Goal: Task Accomplishment & Management: Manage account settings

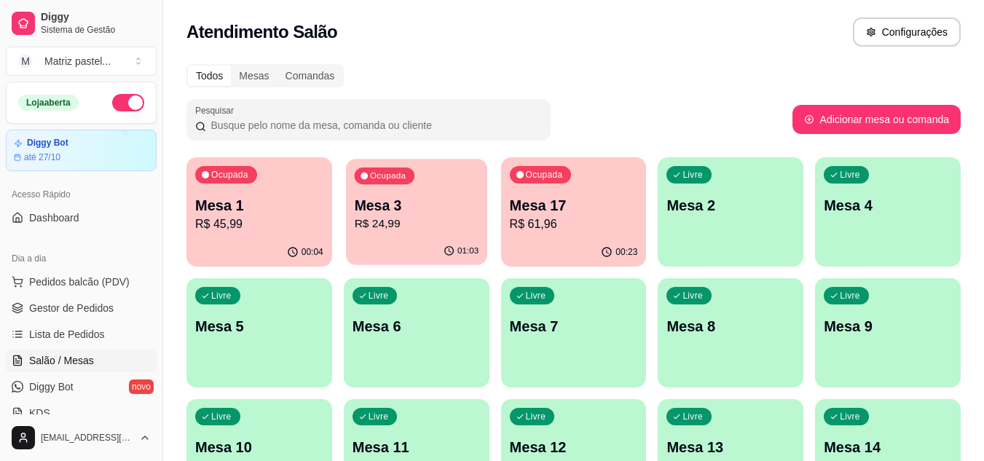
click at [444, 218] on p "R$ 24,99" at bounding box center [416, 224] width 125 height 17
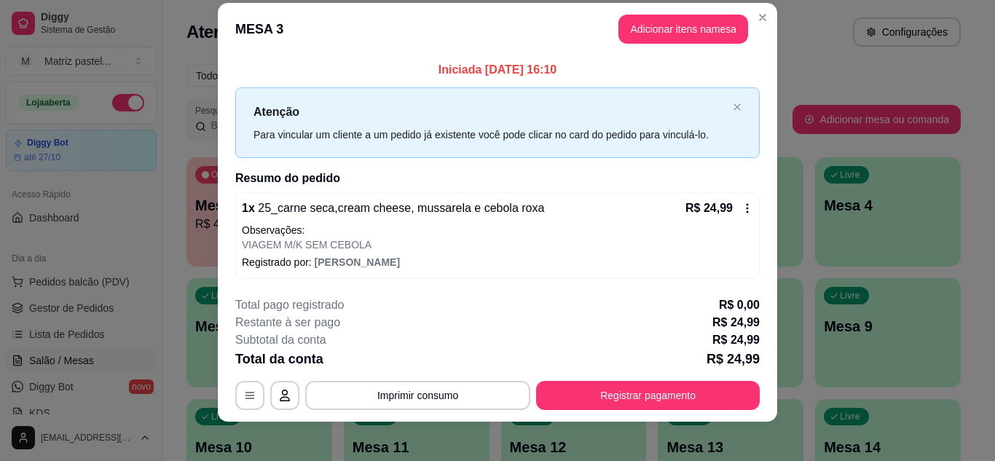
scroll to position [25, 0]
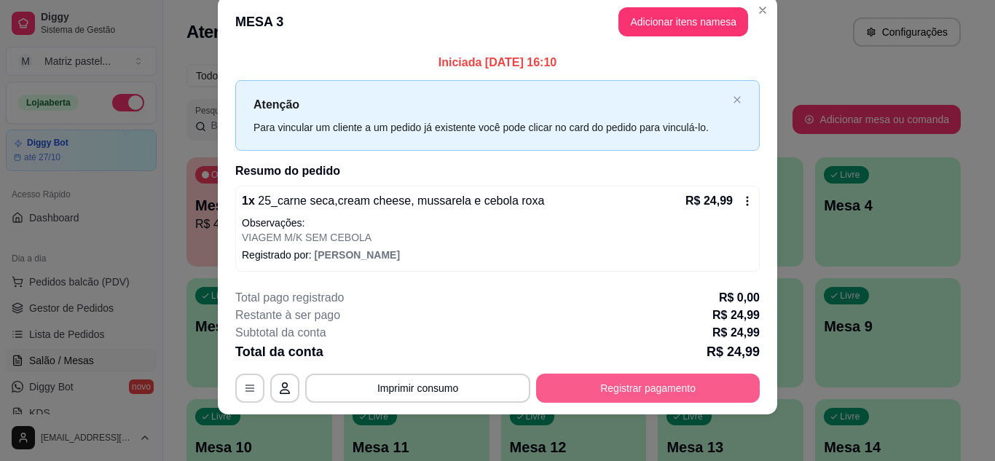
click at [626, 392] on button "Registrar pagamento" at bounding box center [648, 388] width 224 height 29
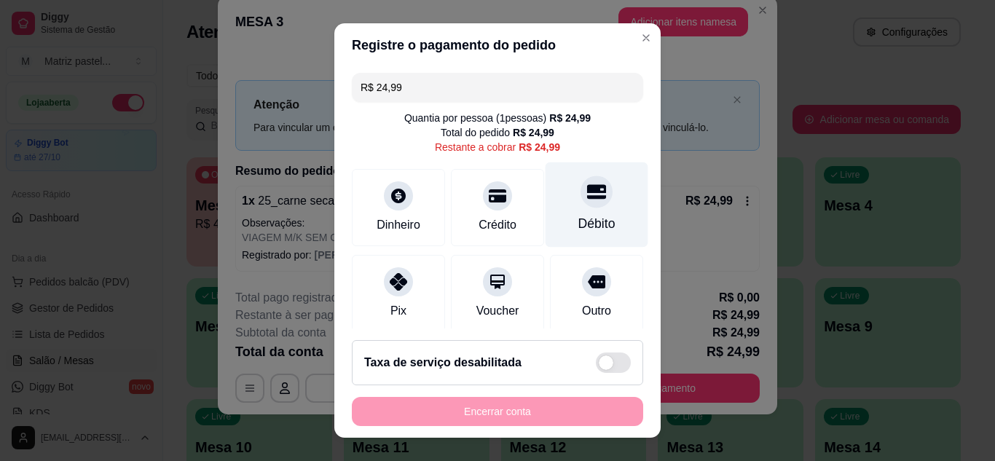
click at [587, 192] on icon at bounding box center [596, 191] width 19 height 15
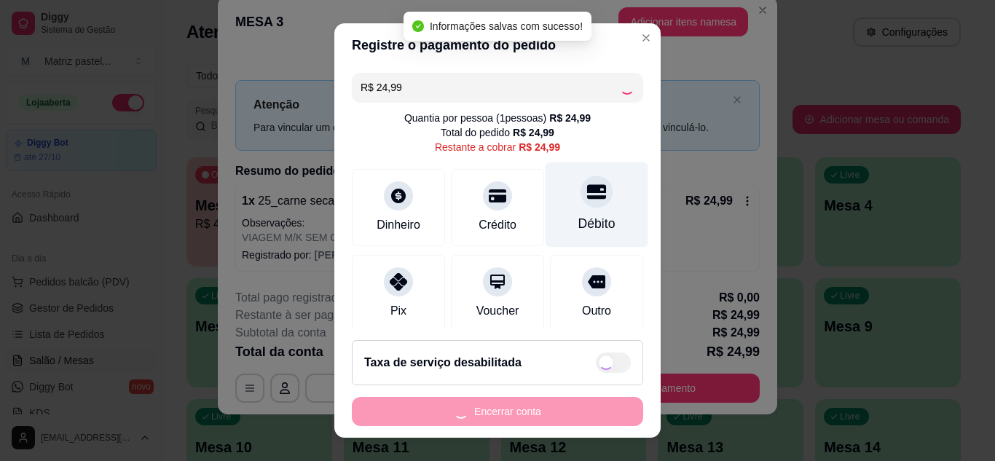
type input "R$ 0,00"
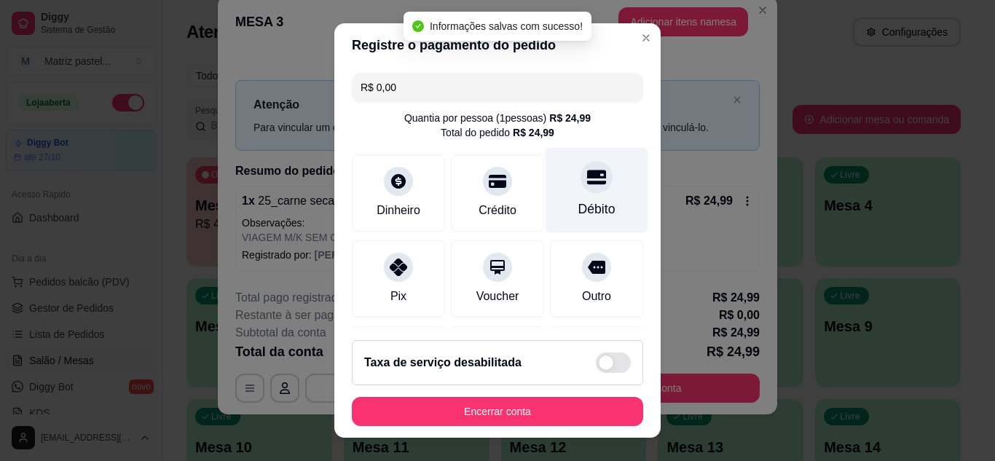
click at [577, 199] on div "Débito" at bounding box center [596, 189] width 103 height 85
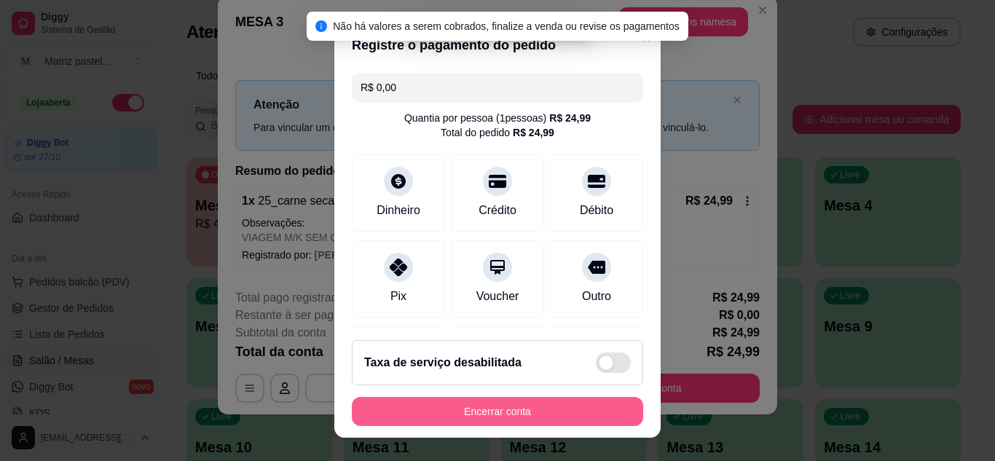
click at [528, 411] on button "Encerrar conta" at bounding box center [497, 411] width 291 height 29
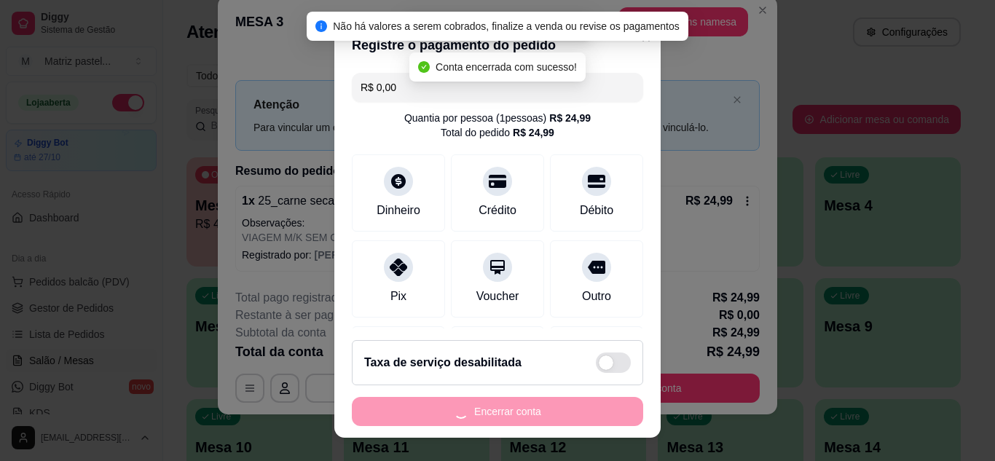
scroll to position [0, 0]
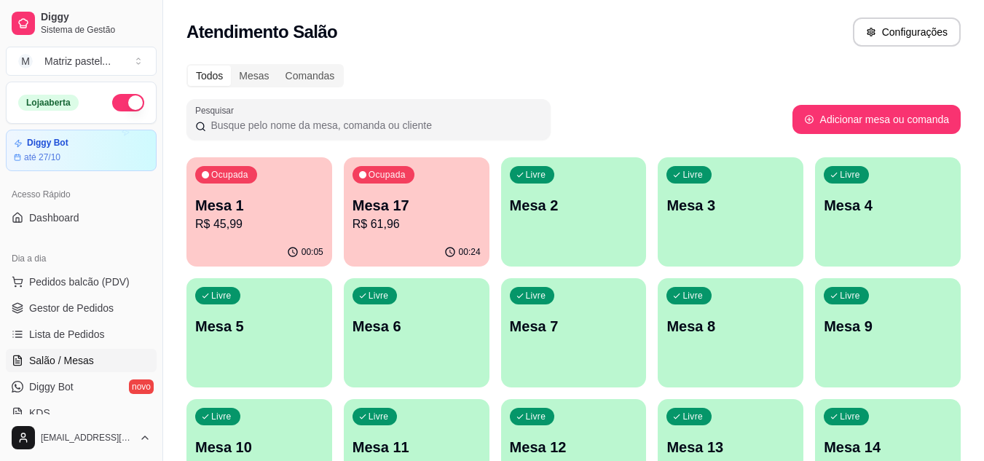
click at [432, 218] on p "R$ 61,96" at bounding box center [416, 224] width 128 height 17
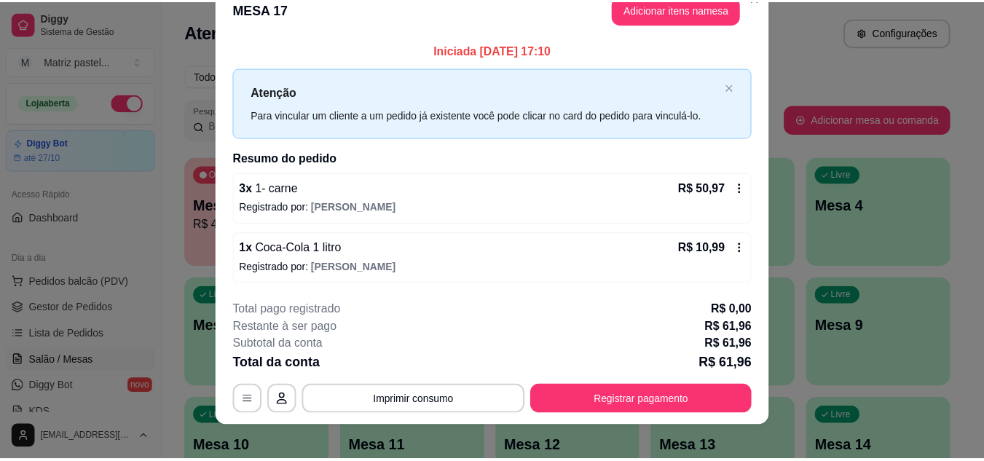
scroll to position [38, 0]
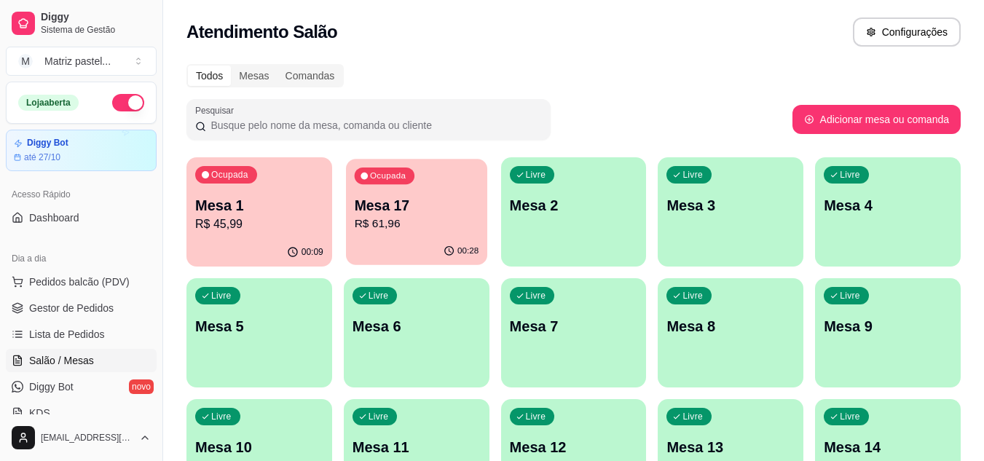
click at [386, 219] on p "R$ 61,96" at bounding box center [416, 224] width 125 height 17
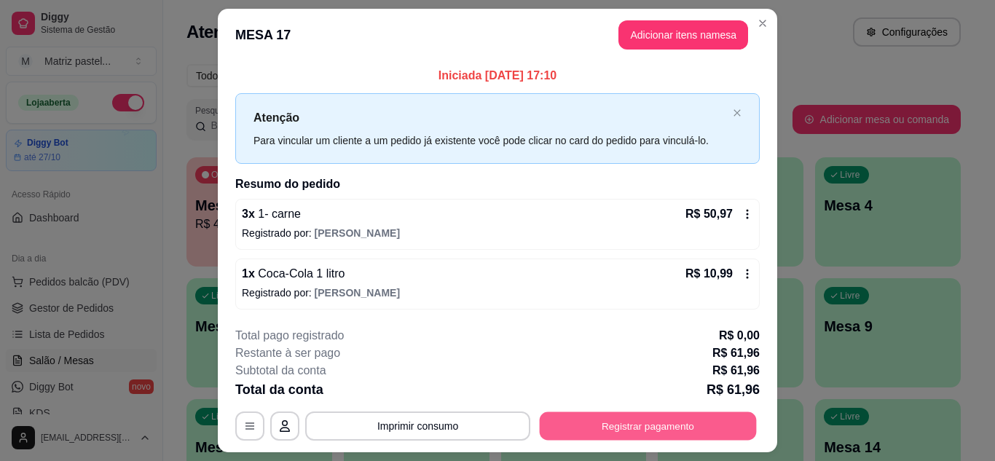
click at [666, 421] on button "Registrar pagamento" at bounding box center [648, 426] width 217 height 28
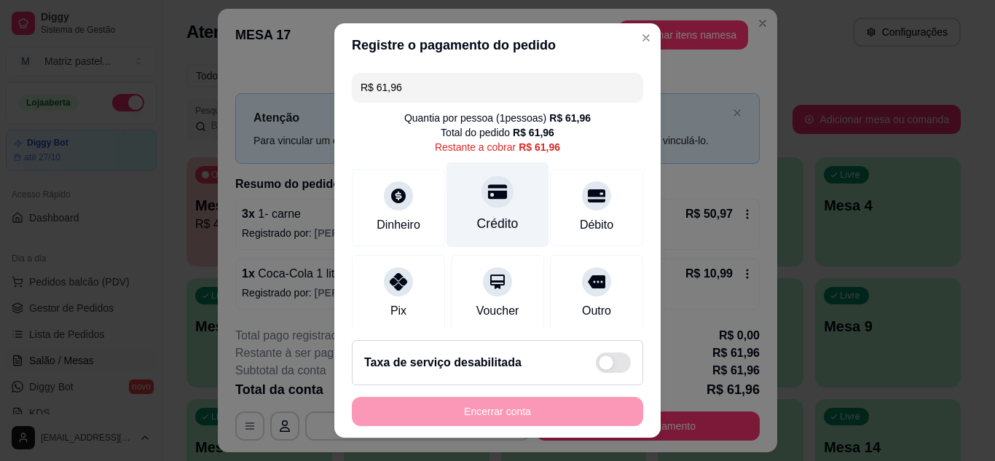
click at [482, 205] on div at bounding box center [497, 192] width 32 height 32
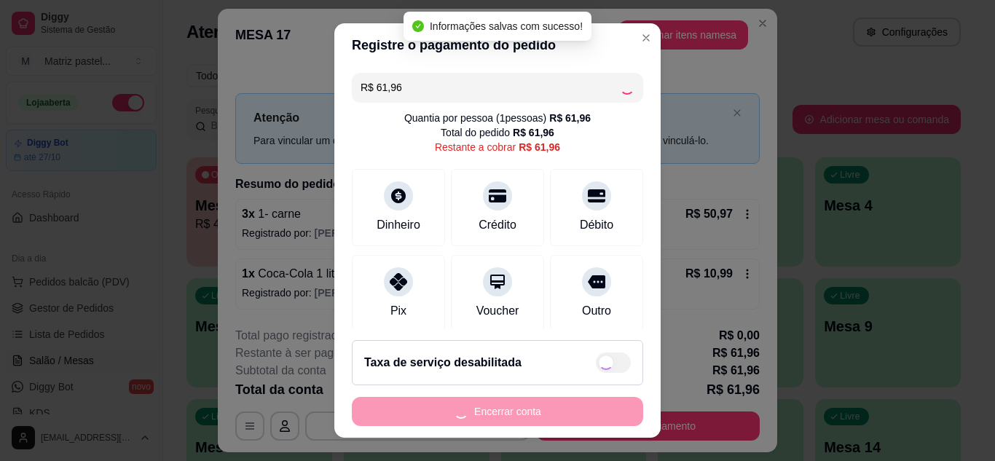
type input "R$ 0,00"
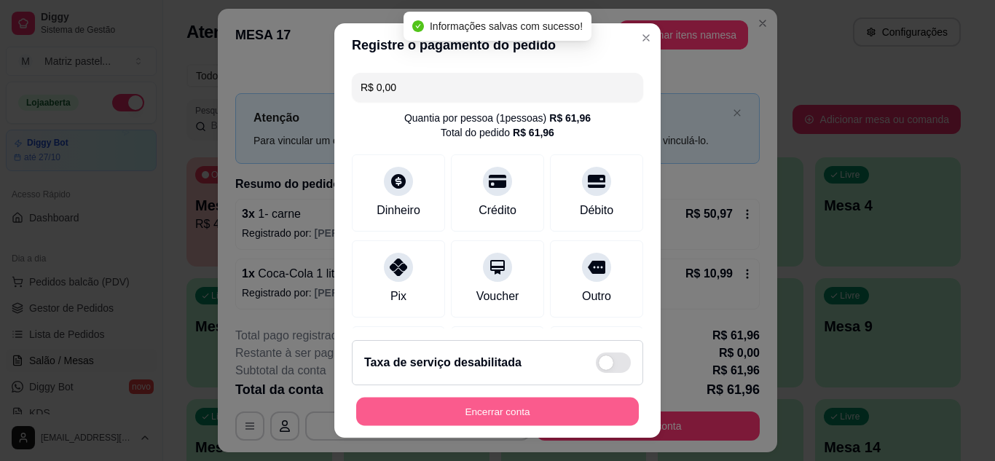
click at [518, 412] on button "Encerrar conta" at bounding box center [497, 412] width 283 height 28
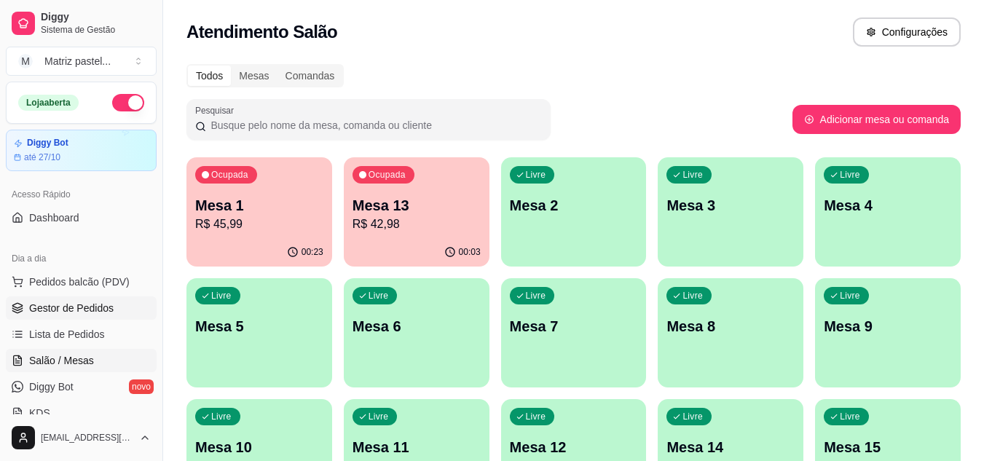
click at [106, 312] on span "Gestor de Pedidos" at bounding box center [71, 308] width 84 height 15
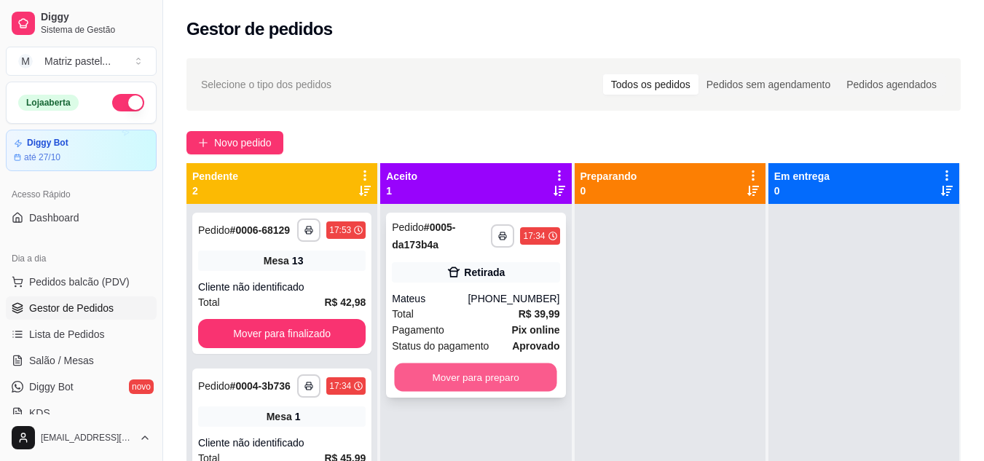
click at [422, 369] on button "Mover para preparo" at bounding box center [476, 377] width 162 height 28
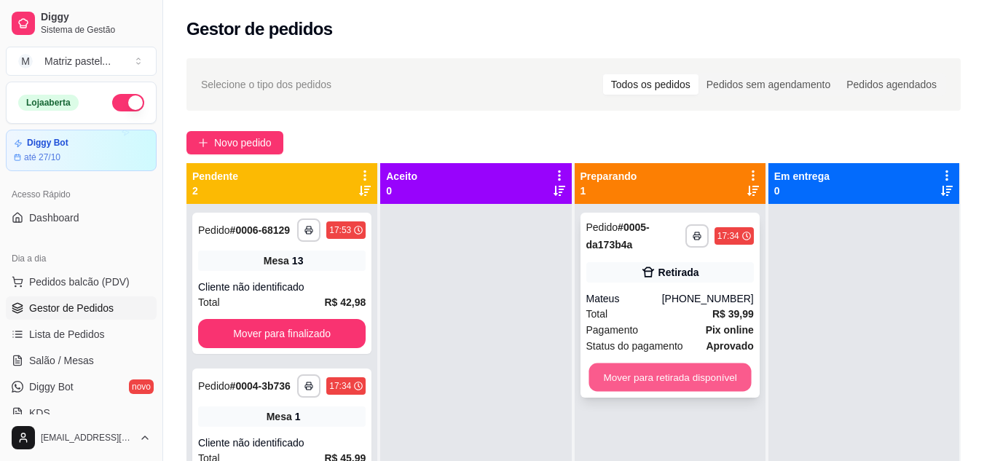
click at [620, 377] on button "Mover para retirada disponível" at bounding box center [669, 377] width 162 height 28
click at [666, 374] on button "Mover para retirada disponível" at bounding box center [669, 377] width 167 height 29
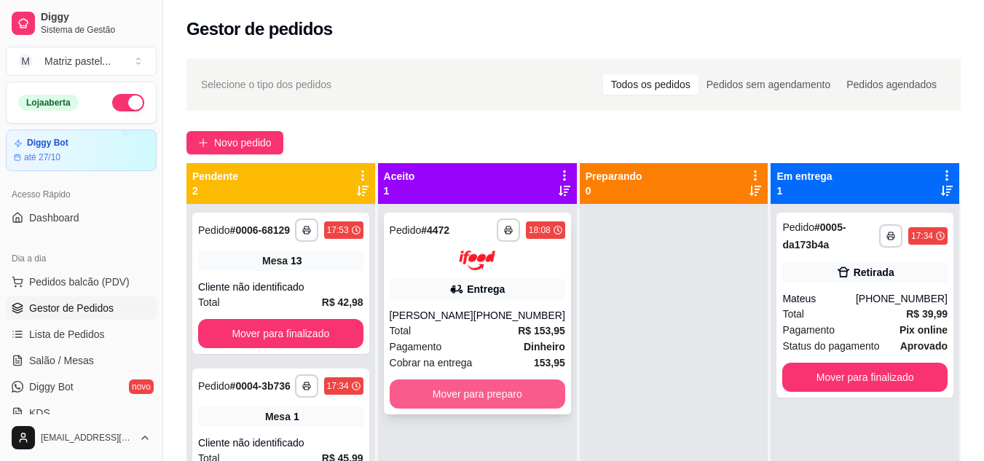
click at [422, 395] on button "Mover para preparo" at bounding box center [478, 393] width 176 height 29
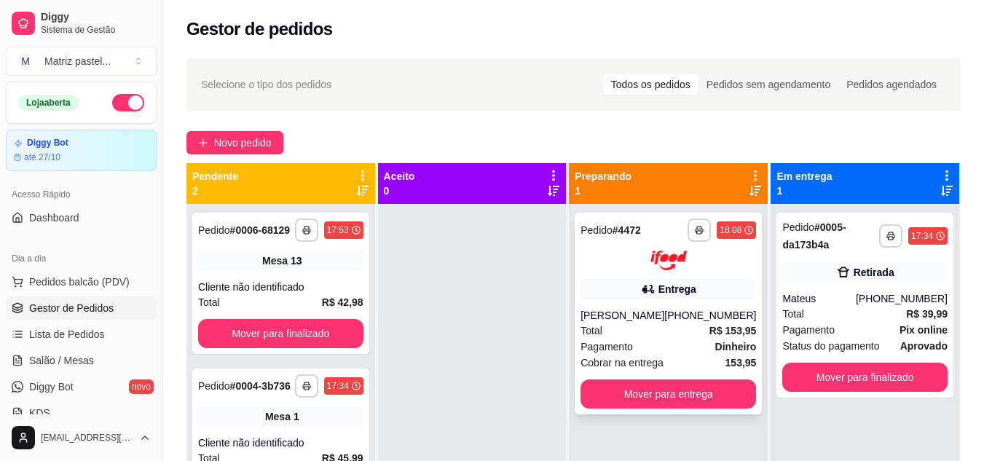
click at [673, 295] on div "Entrega" at bounding box center [677, 289] width 38 height 15
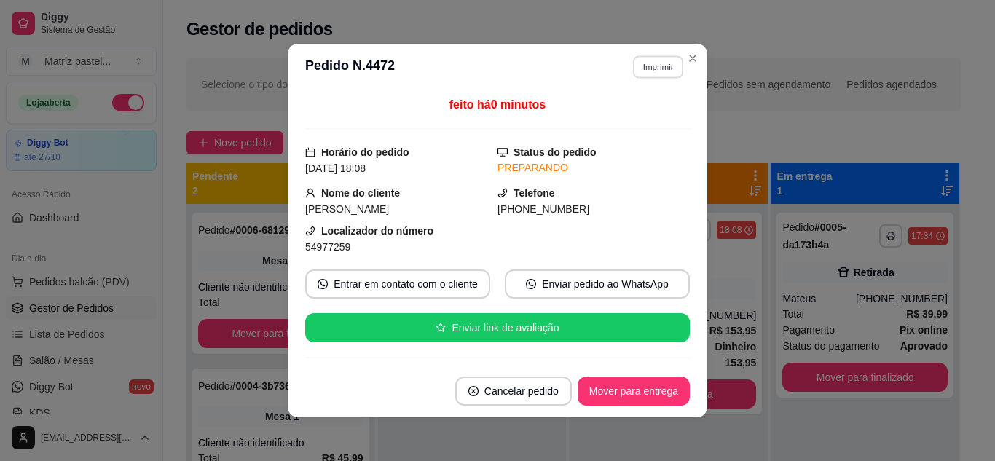
click at [633, 72] on button "Imprimir" at bounding box center [658, 66] width 50 height 23
click at [606, 120] on button "IMPRESSORA" at bounding box center [626, 117] width 102 height 23
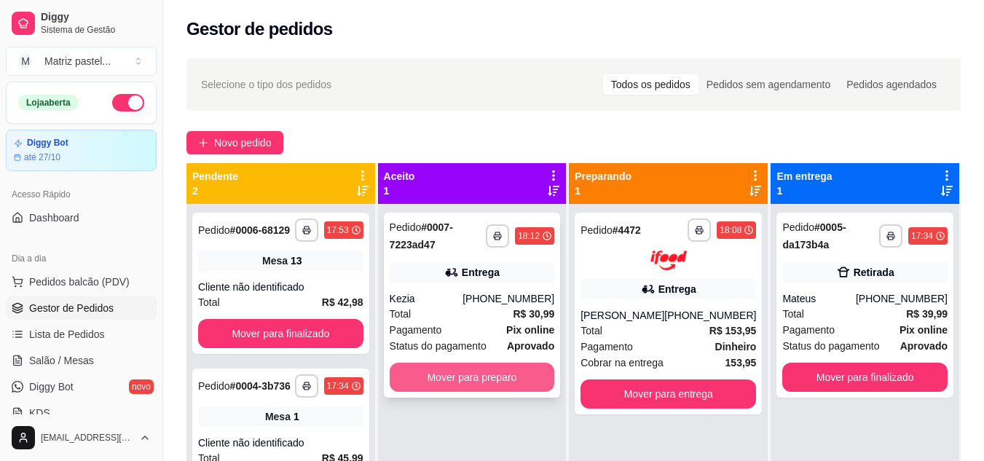
click at [496, 380] on button "Mover para preparo" at bounding box center [472, 377] width 165 height 29
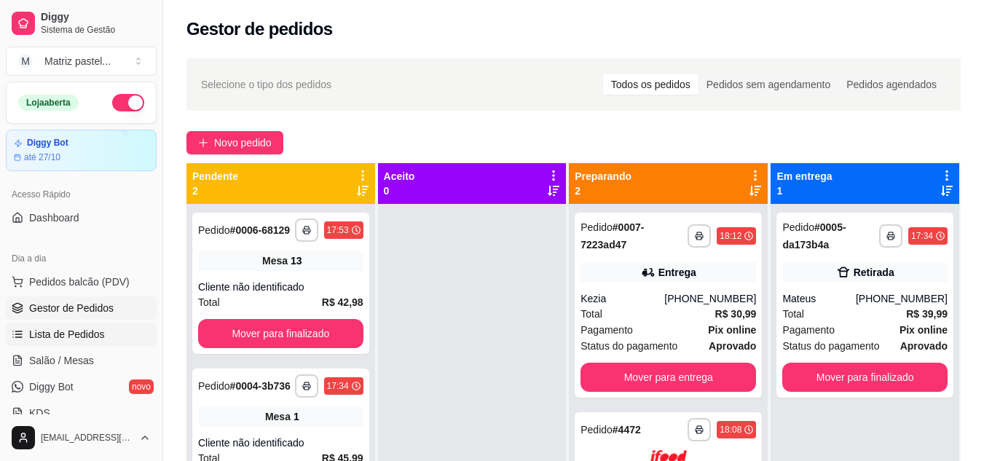
click at [65, 336] on span "Lista de Pedidos" at bounding box center [67, 334] width 76 height 15
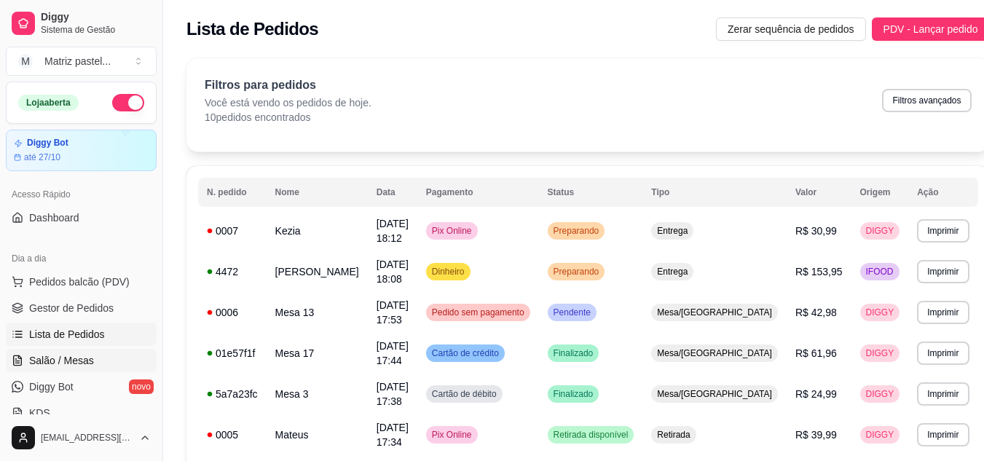
click at [70, 368] on link "Salão / Mesas" at bounding box center [81, 360] width 151 height 23
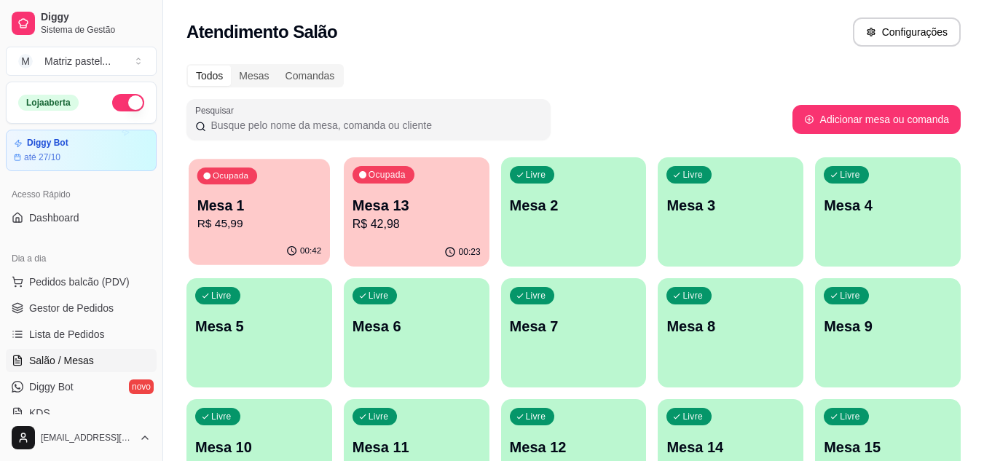
click at [286, 217] on p "R$ 45,99" at bounding box center [259, 224] width 125 height 17
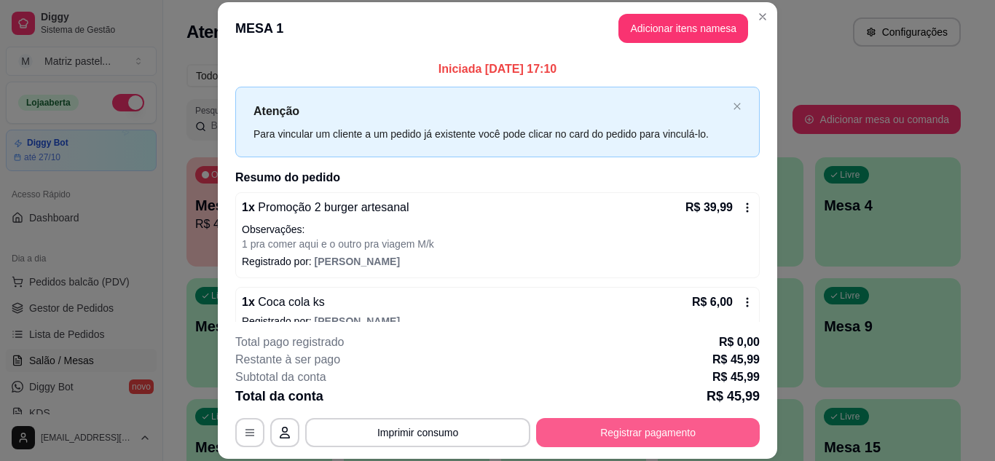
click at [592, 438] on button "Registrar pagamento" at bounding box center [648, 432] width 224 height 29
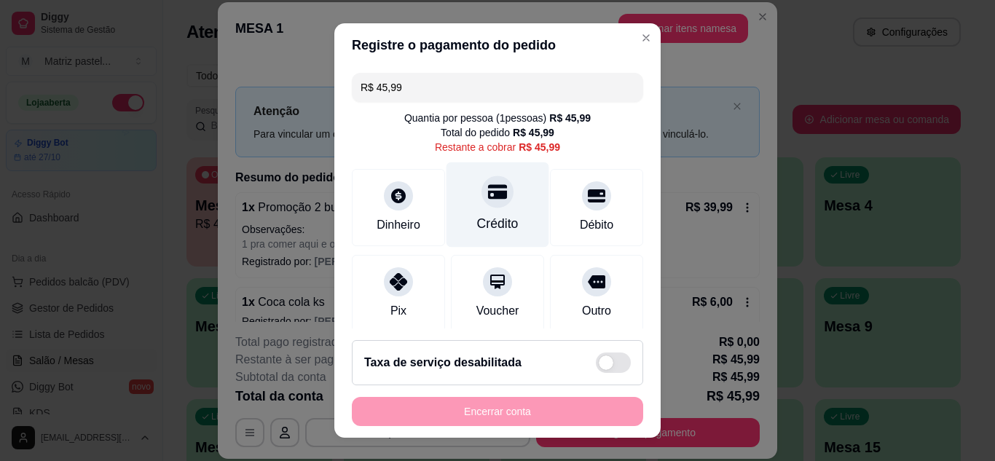
click at [470, 208] on div "Crédito" at bounding box center [497, 204] width 103 height 85
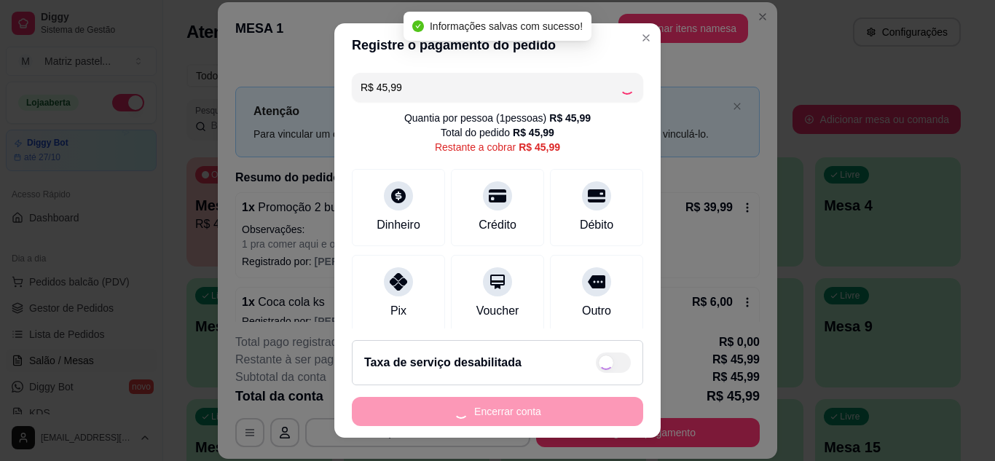
type input "R$ 0,00"
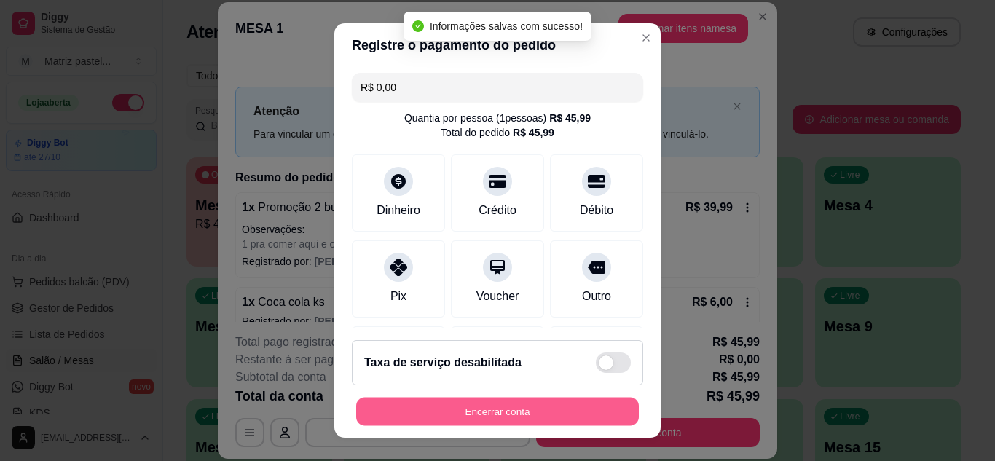
click at [454, 406] on button "Encerrar conta" at bounding box center [497, 412] width 283 height 28
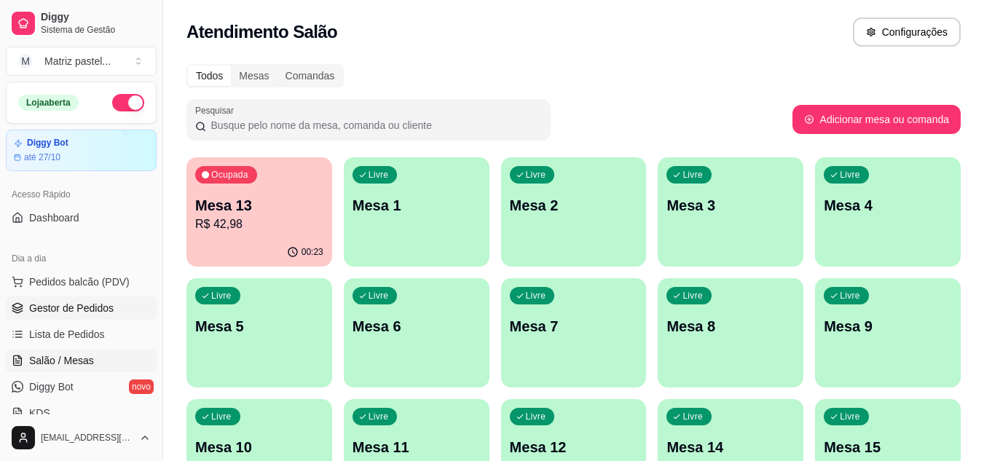
click at [40, 300] on link "Gestor de Pedidos" at bounding box center [81, 307] width 151 height 23
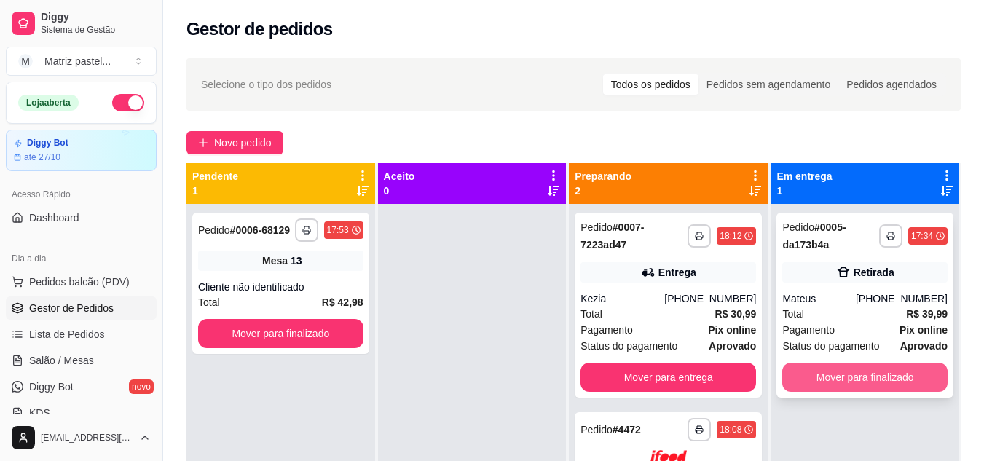
click at [852, 368] on button "Mover para finalizado" at bounding box center [864, 377] width 165 height 29
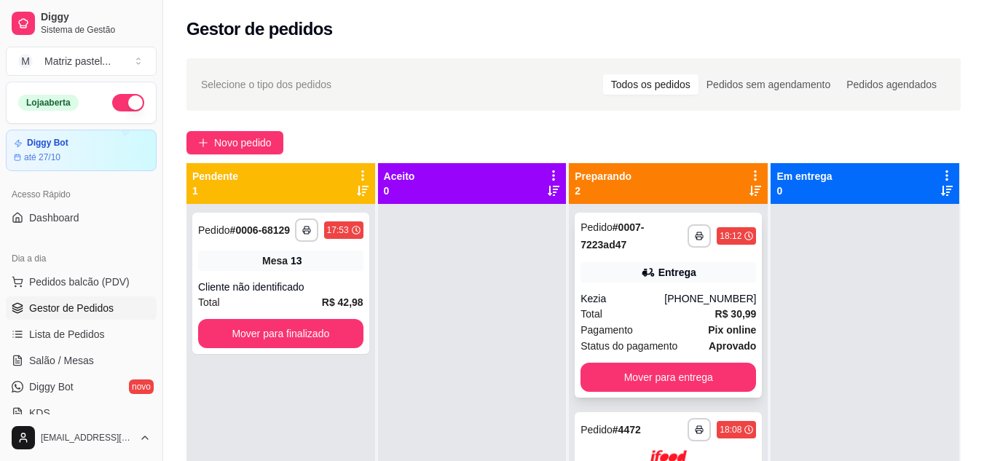
click at [715, 318] on strong "R$ 30,99" at bounding box center [736, 314] width 42 height 12
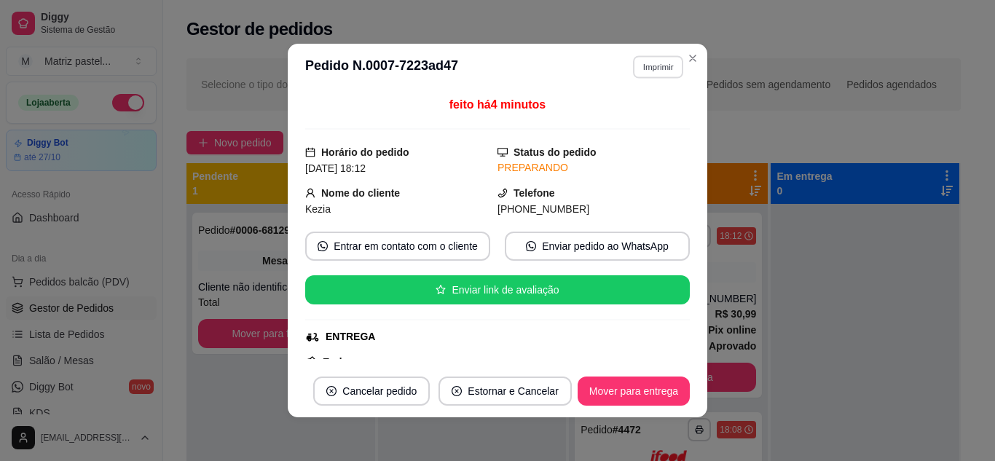
click at [647, 67] on button "Imprimir" at bounding box center [658, 66] width 50 height 23
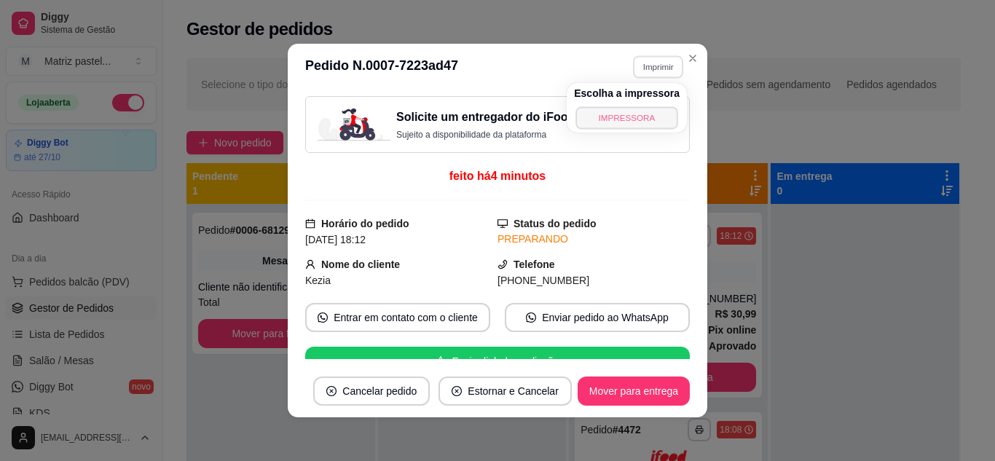
click at [623, 115] on button "IMPRESSORA" at bounding box center [626, 117] width 102 height 23
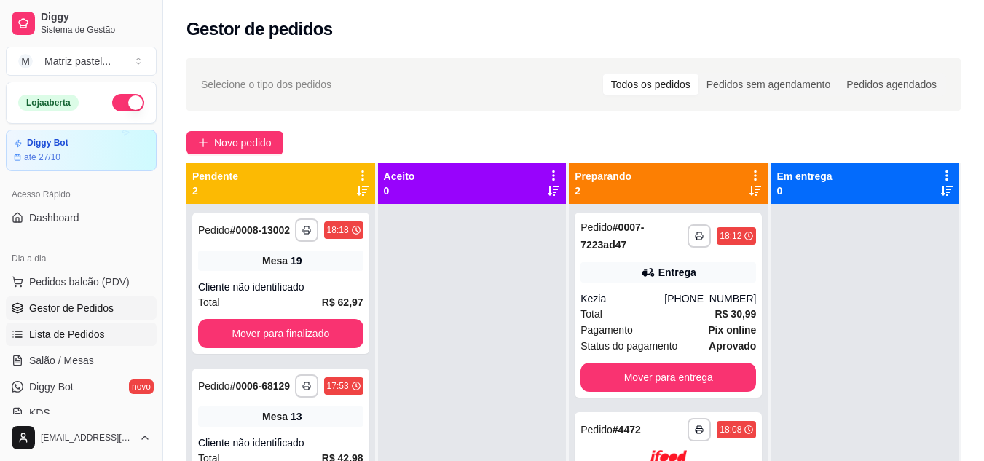
click at [63, 332] on span "Lista de Pedidos" at bounding box center [67, 334] width 76 height 15
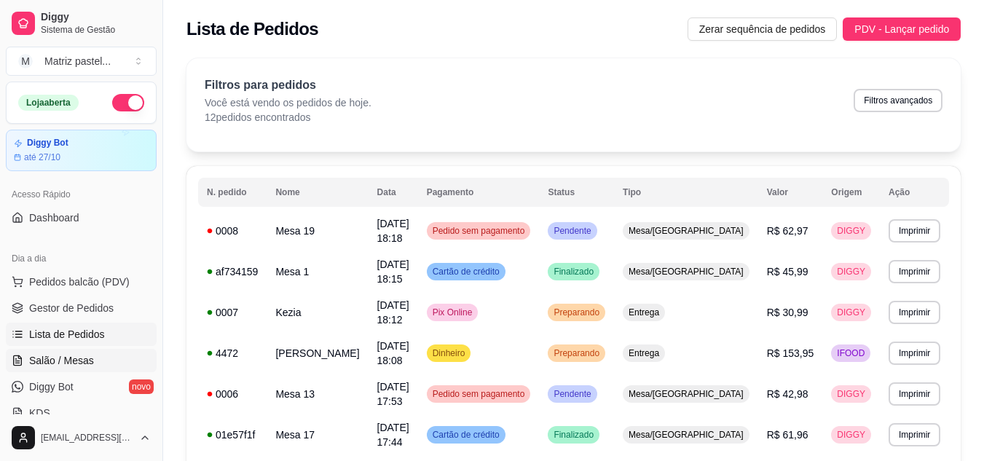
click at [82, 354] on span "Salão / Mesas" at bounding box center [61, 360] width 65 height 15
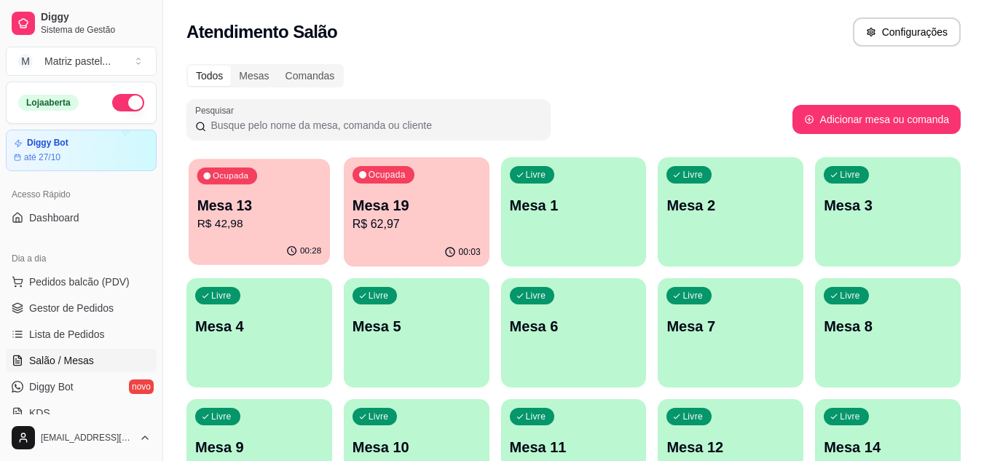
click at [251, 232] on p "R$ 42,98" at bounding box center [259, 224] width 125 height 17
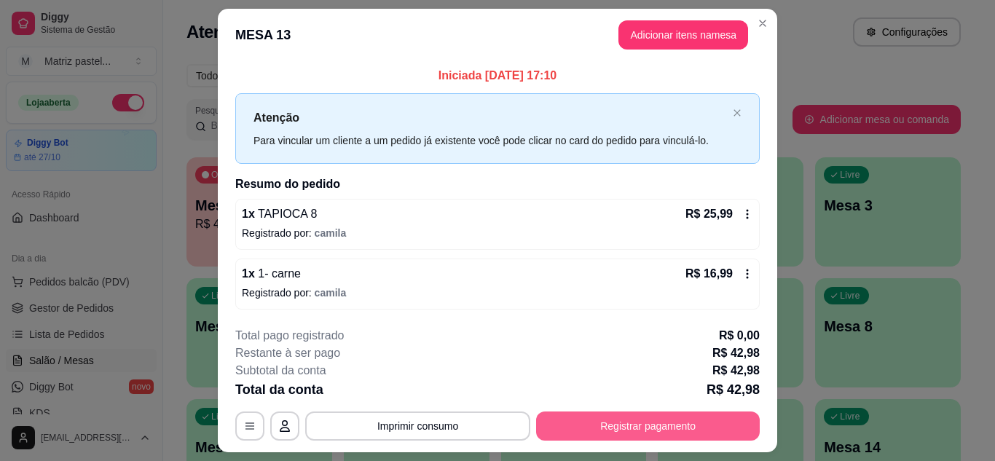
click at [567, 414] on button "Registrar pagamento" at bounding box center [648, 425] width 224 height 29
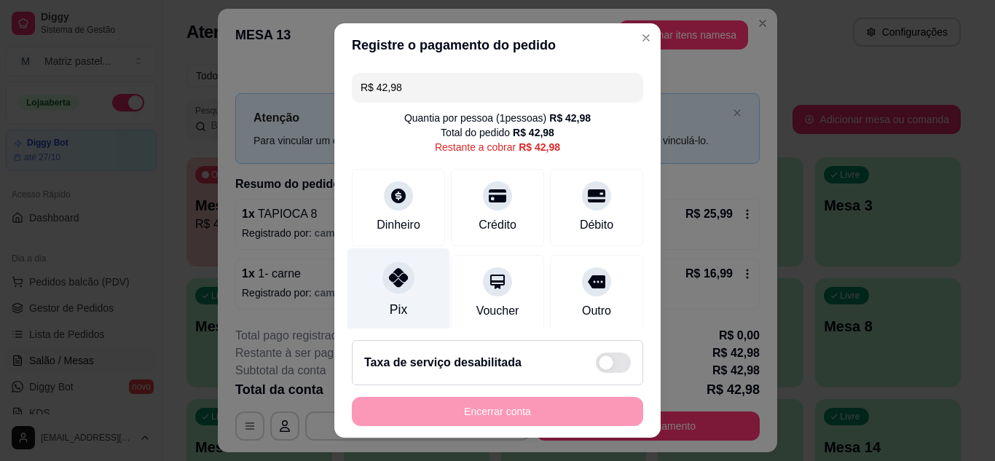
click at [393, 296] on div "Pix" at bounding box center [398, 290] width 103 height 85
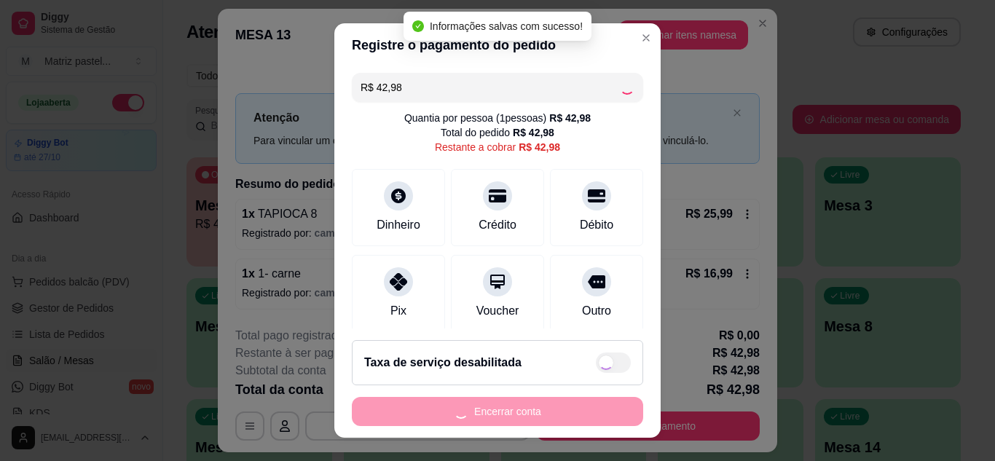
type input "R$ 0,00"
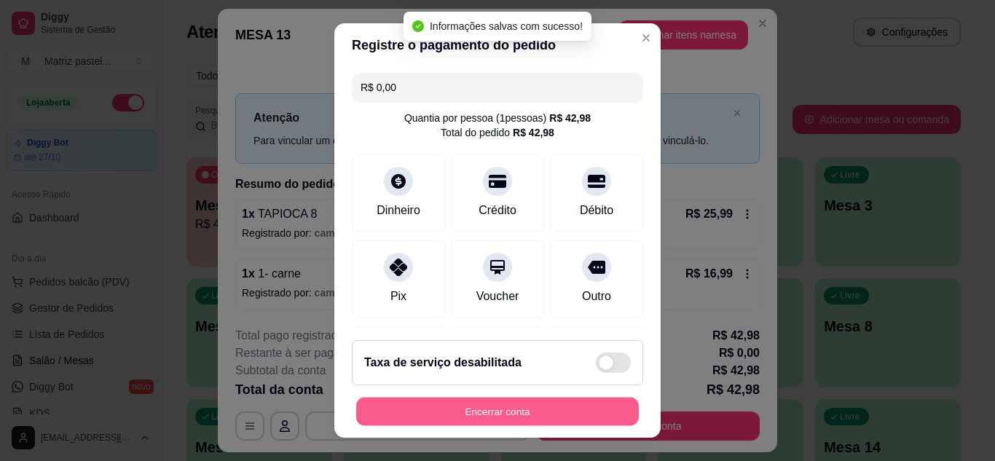
click at [498, 401] on button "Encerrar conta" at bounding box center [497, 412] width 283 height 28
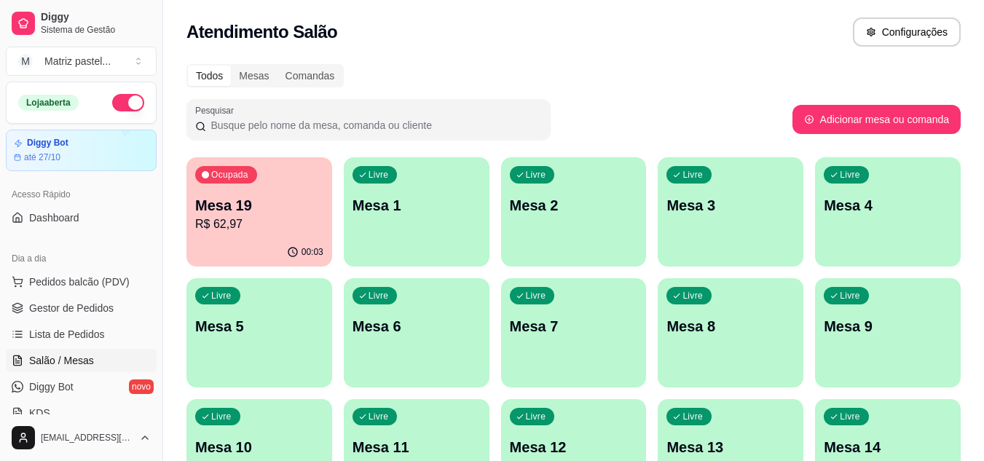
click at [265, 221] on p "R$ 62,97" at bounding box center [259, 224] width 128 height 17
click at [226, 206] on p "Mesa 19" at bounding box center [259, 205] width 128 height 20
click at [51, 296] on ul "Pedidos balcão (PDV) Gestor de Pedidos Lista de Pedidos Salão / Mesas Diggy Bot…" at bounding box center [81, 347] width 151 height 154
click at [98, 326] on link "Lista de Pedidos" at bounding box center [81, 334] width 151 height 23
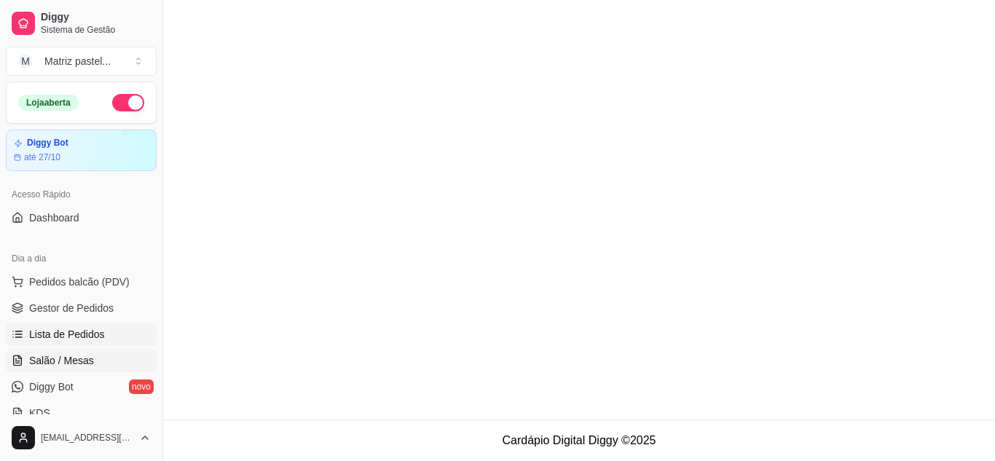
click at [66, 355] on span "Salão / Mesas" at bounding box center [61, 360] width 65 height 15
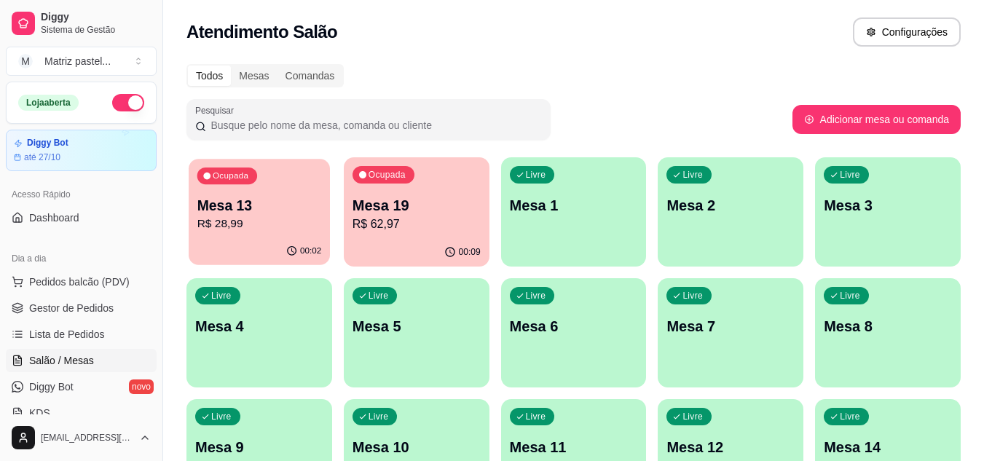
click at [264, 226] on p "R$ 28,99" at bounding box center [259, 224] width 125 height 17
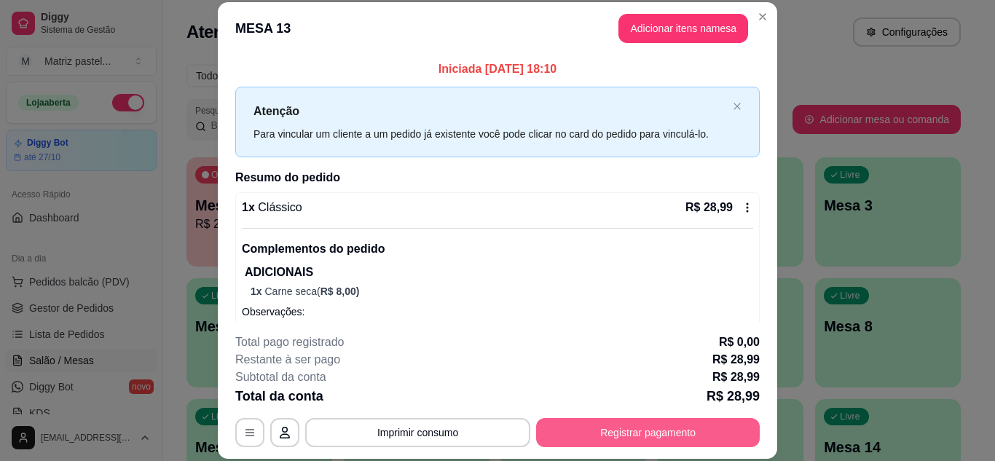
click at [586, 427] on button "Registrar pagamento" at bounding box center [648, 432] width 224 height 29
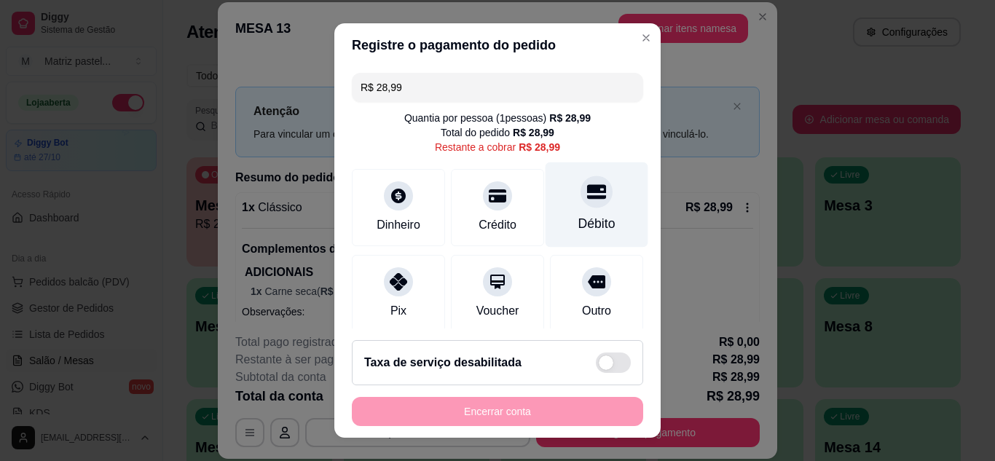
click at [582, 195] on div at bounding box center [596, 192] width 32 height 32
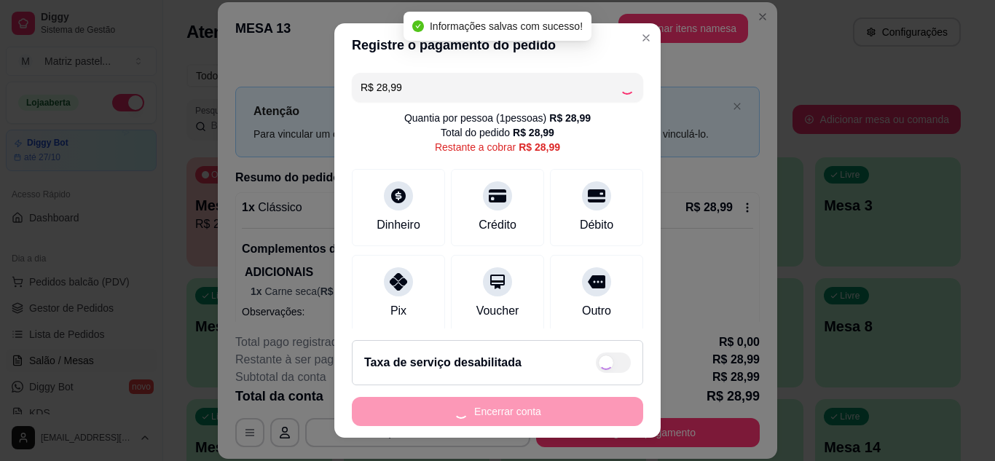
type input "R$ 0,00"
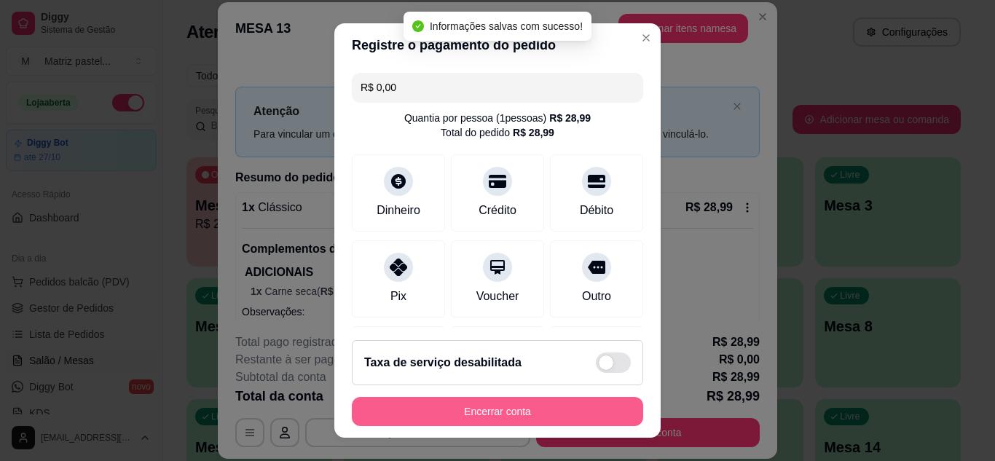
click at [465, 405] on button "Encerrar conta" at bounding box center [497, 411] width 291 height 29
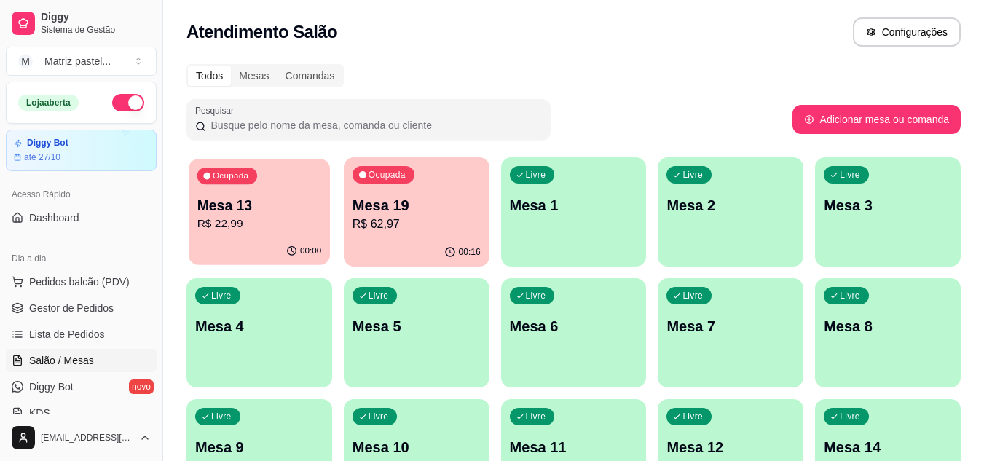
click at [251, 242] on div "00:00" at bounding box center [259, 251] width 141 height 28
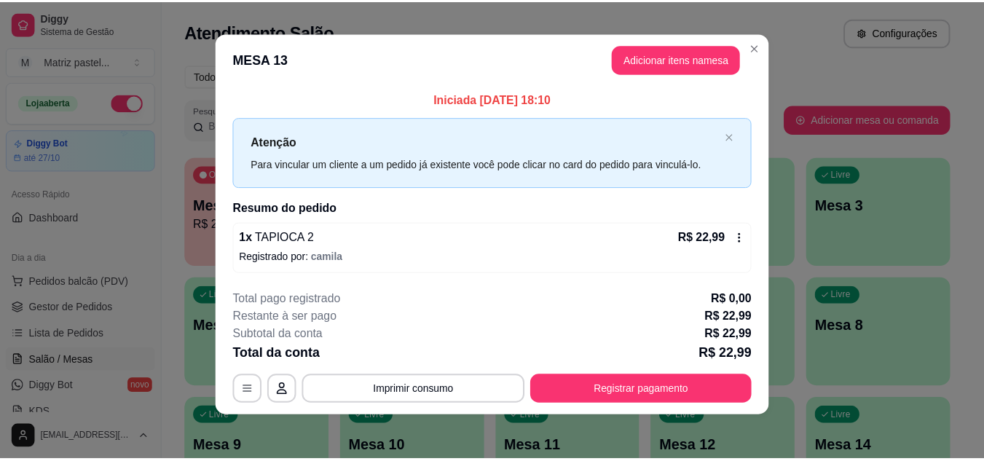
scroll to position [8, 0]
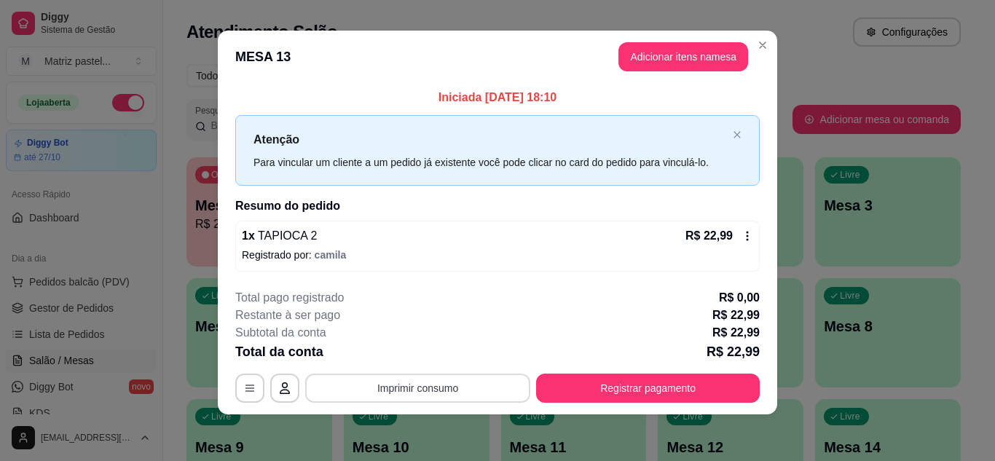
click at [428, 386] on button "Imprimir consumo" at bounding box center [417, 388] width 225 height 29
click at [427, 352] on button "IMPRESSORA" at bounding box center [417, 354] width 102 height 23
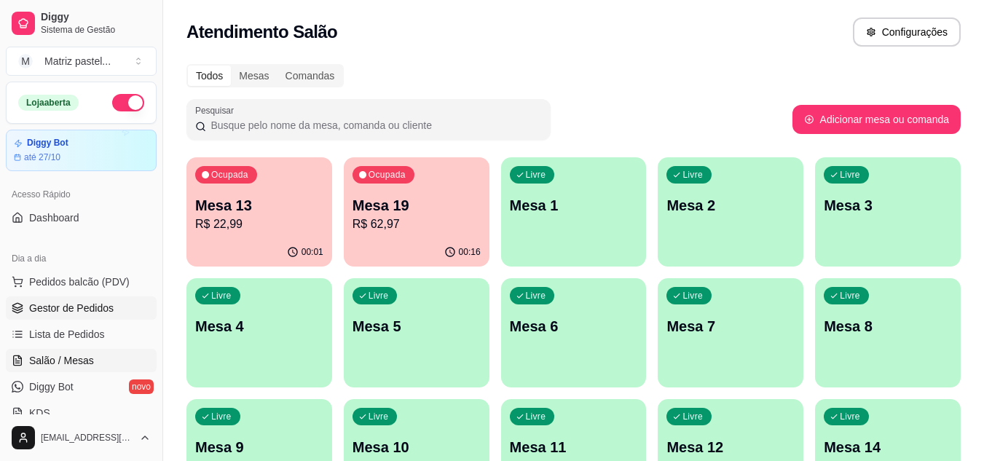
click at [112, 305] on link "Gestor de Pedidos" at bounding box center [81, 307] width 151 height 23
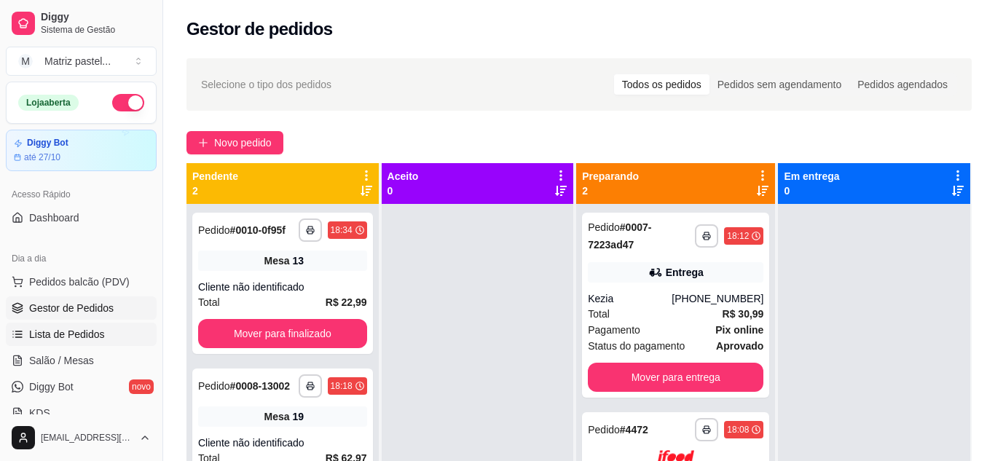
click at [92, 329] on span "Lista de Pedidos" at bounding box center [67, 334] width 76 height 15
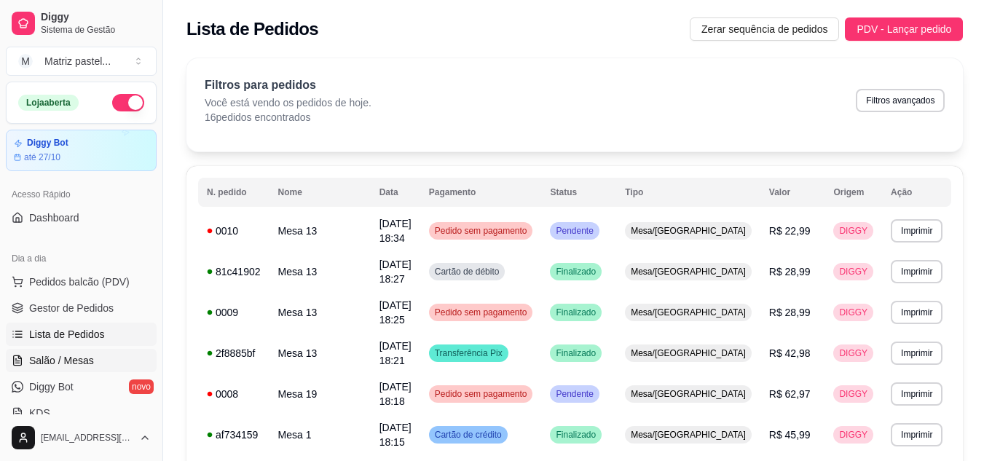
click at [73, 362] on span "Salão / Mesas" at bounding box center [61, 360] width 65 height 15
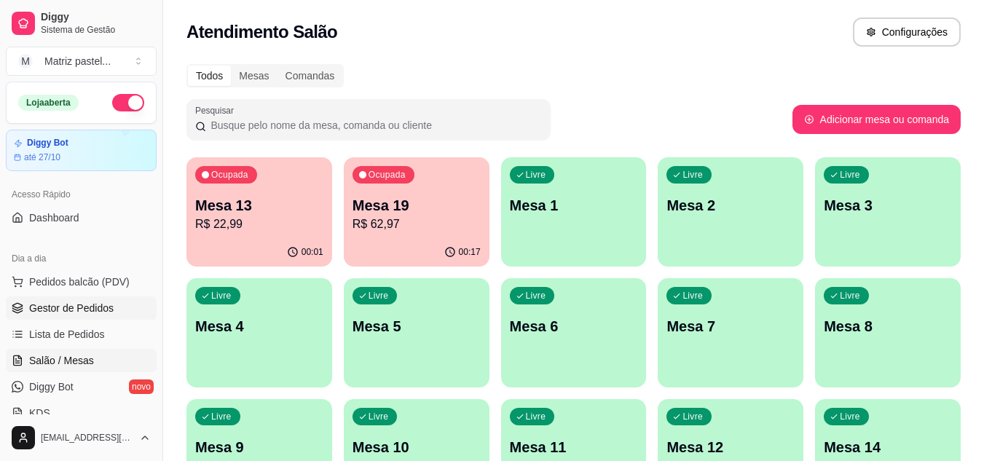
click at [108, 308] on span "Gestor de Pedidos" at bounding box center [71, 308] width 84 height 15
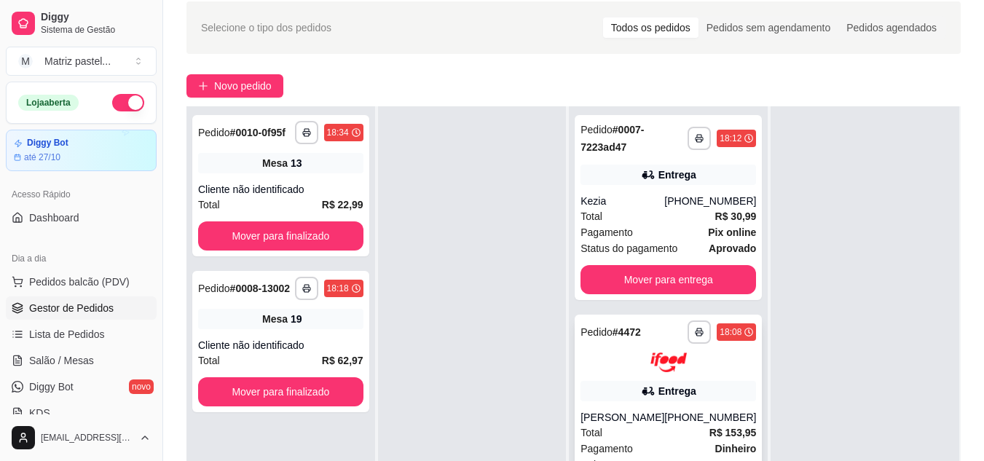
scroll to position [73, 0]
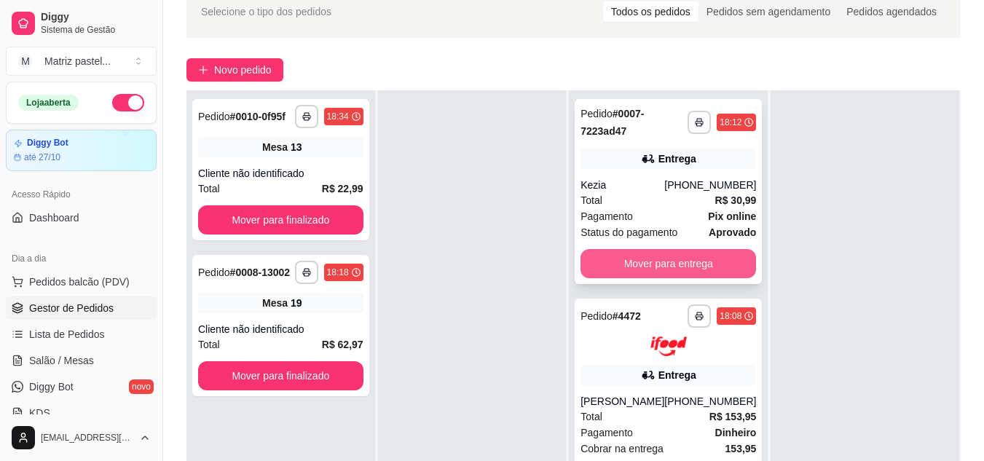
click at [692, 265] on button "Mover para entrega" at bounding box center [668, 263] width 176 height 29
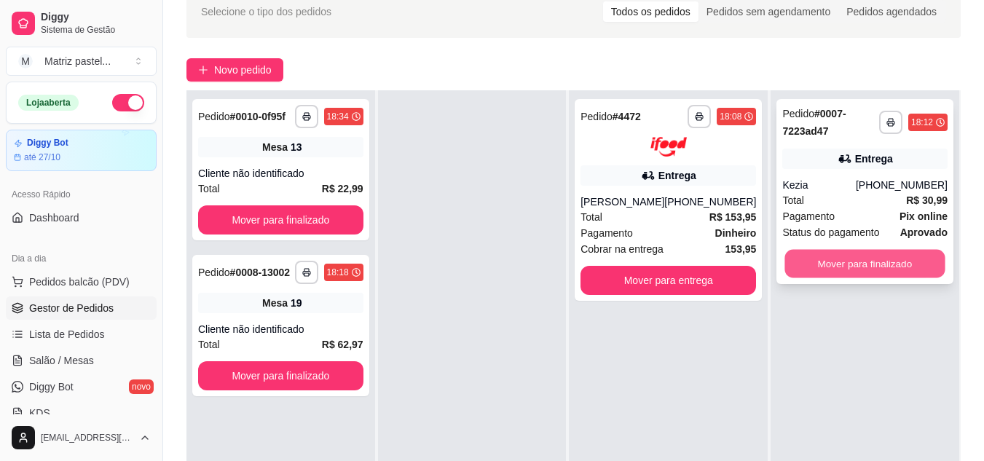
click at [785, 257] on button "Mover para finalizado" at bounding box center [865, 264] width 160 height 28
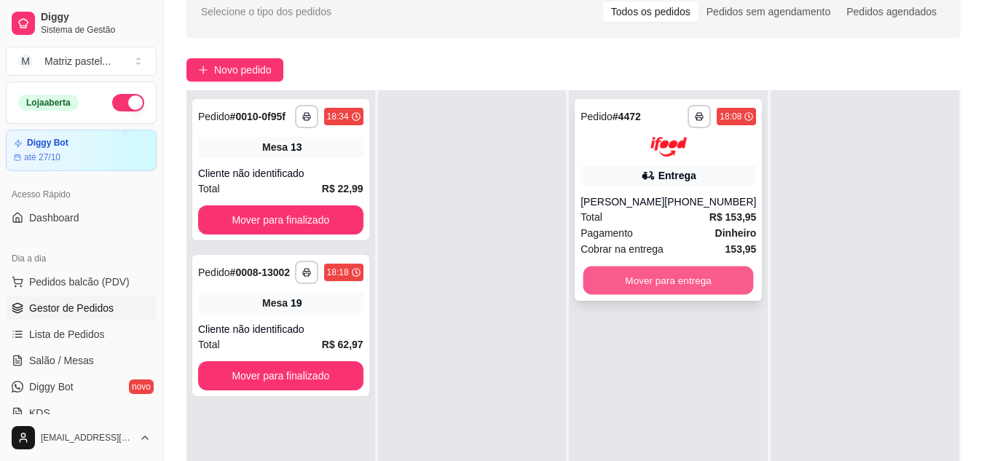
click at [714, 285] on button "Mover para entrega" at bounding box center [668, 280] width 170 height 28
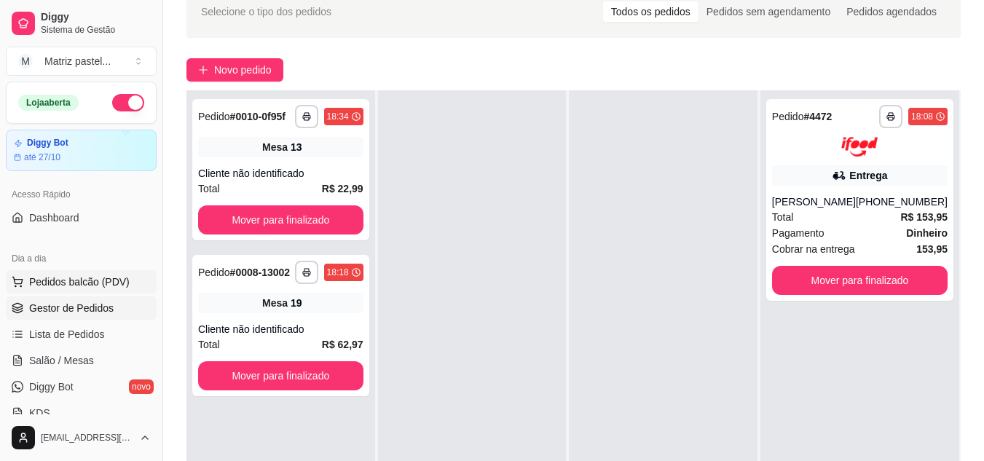
click at [81, 275] on span "Pedidos balcão (PDV)" at bounding box center [79, 282] width 100 height 15
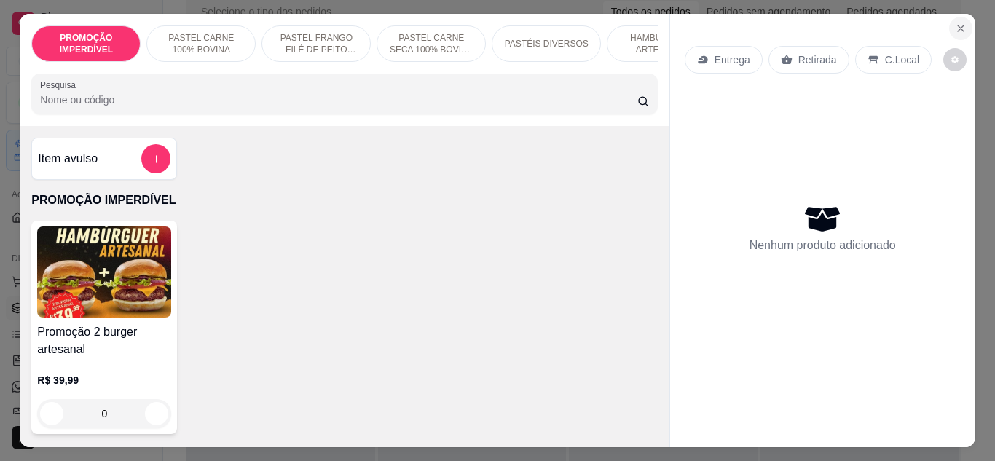
click at [955, 23] on icon "Close" at bounding box center [961, 29] width 12 height 12
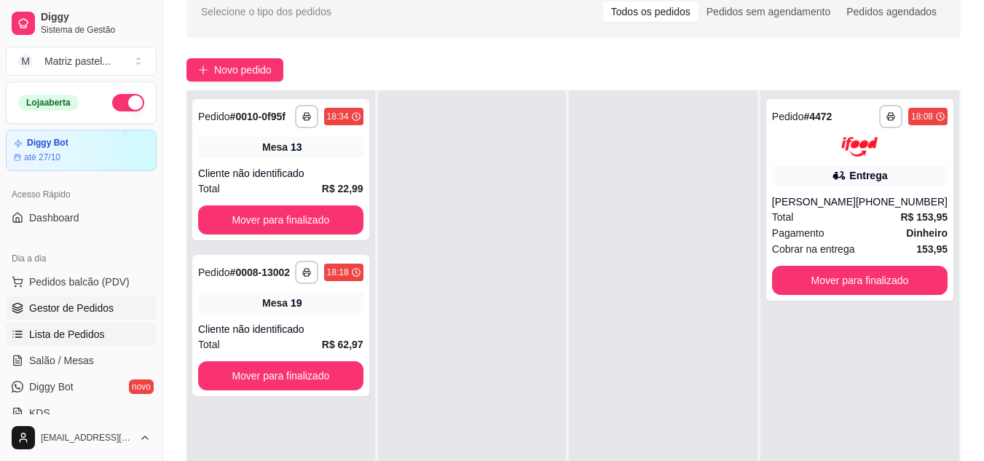
click at [68, 328] on span "Lista de Pedidos" at bounding box center [67, 334] width 76 height 15
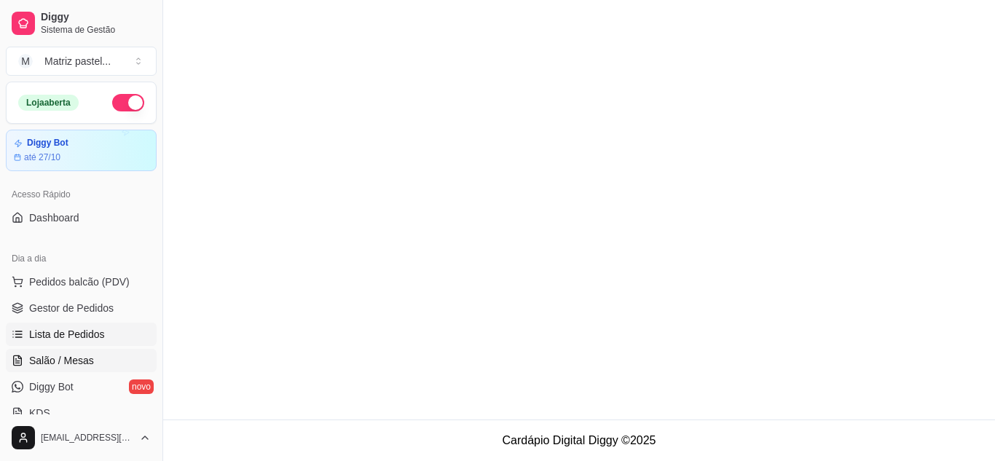
click at [63, 358] on span "Salão / Mesas" at bounding box center [61, 360] width 65 height 15
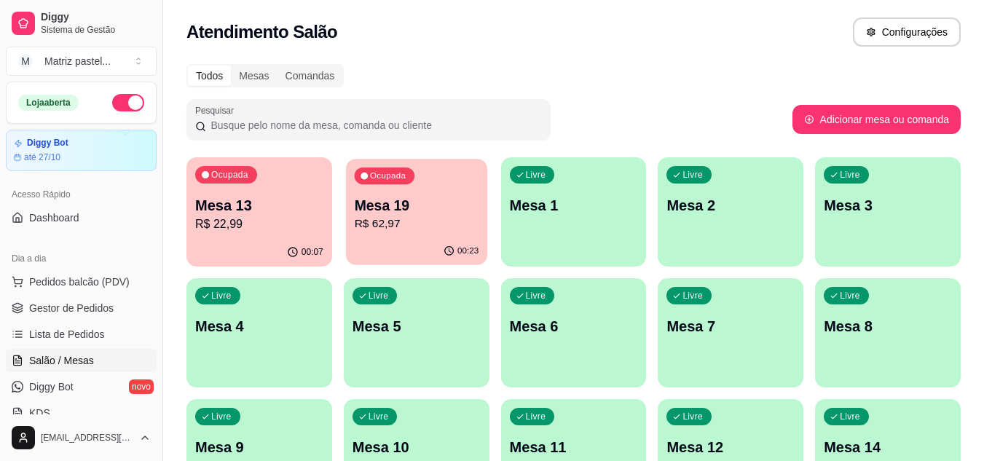
click at [374, 226] on p "R$ 62,97" at bounding box center [416, 224] width 125 height 17
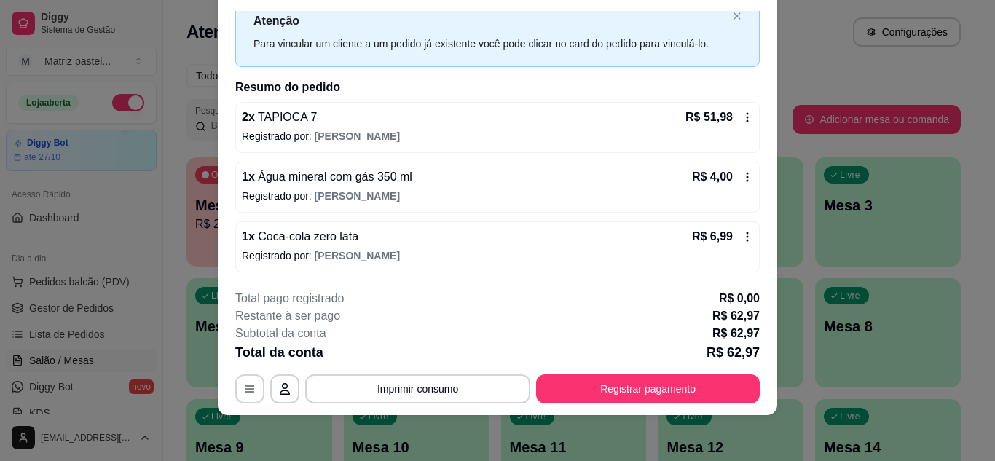
scroll to position [44, 0]
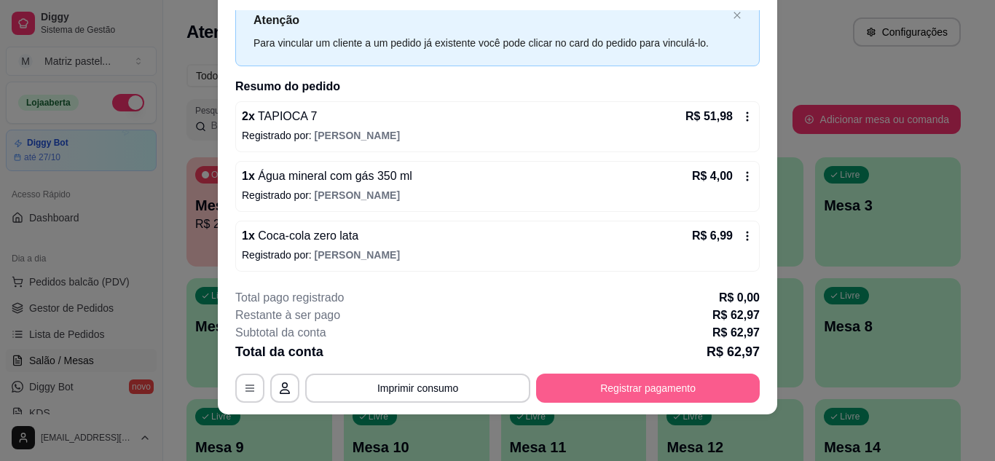
click at [695, 398] on button "Registrar pagamento" at bounding box center [648, 388] width 224 height 29
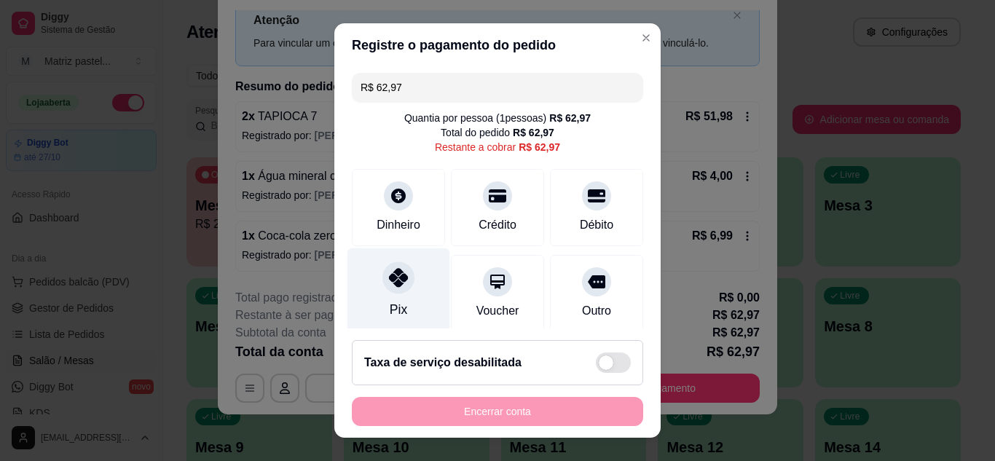
click at [367, 288] on div "Pix" at bounding box center [398, 290] width 103 height 85
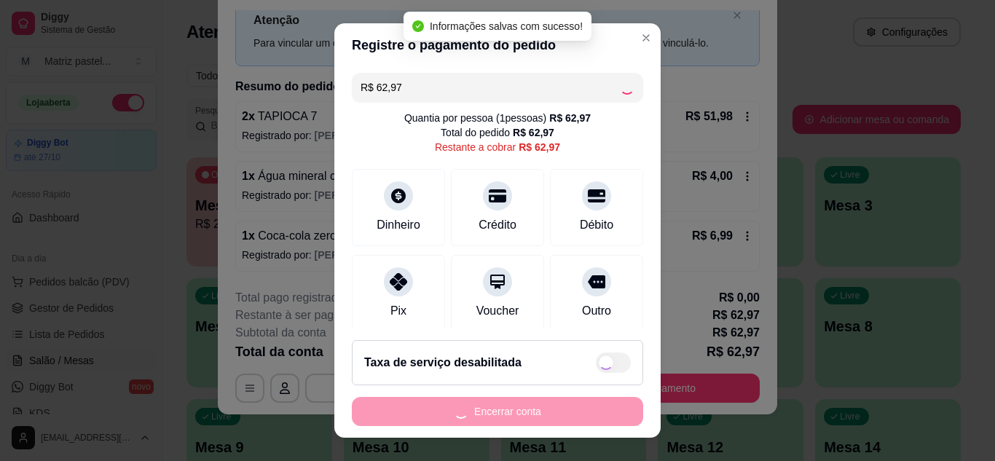
type input "R$ 0,00"
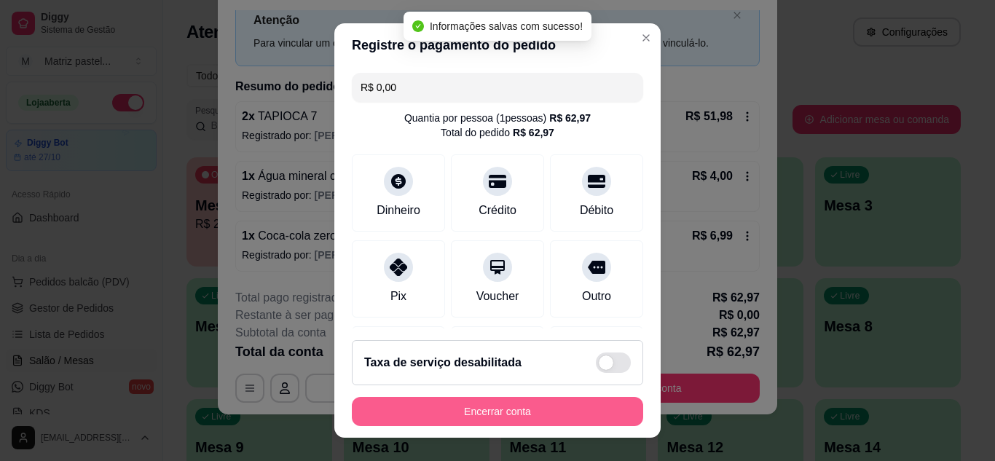
click at [444, 400] on button "Encerrar conta" at bounding box center [497, 411] width 291 height 29
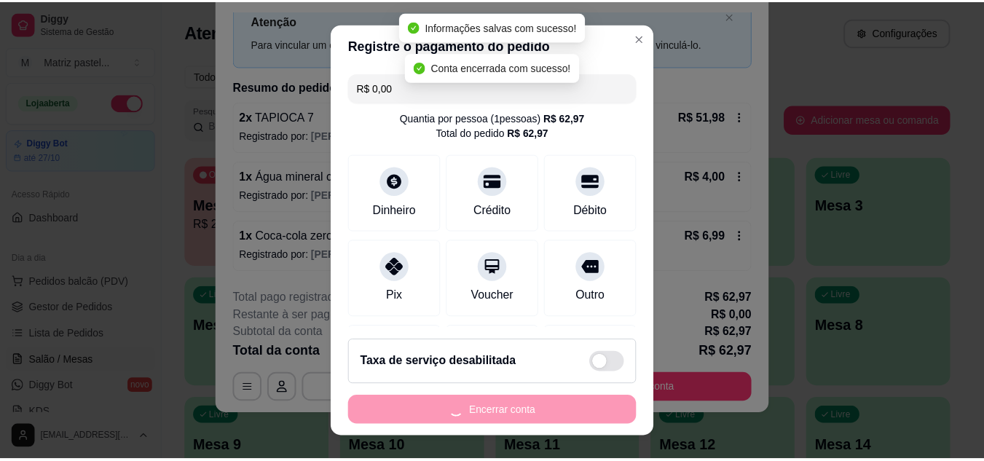
scroll to position [0, 0]
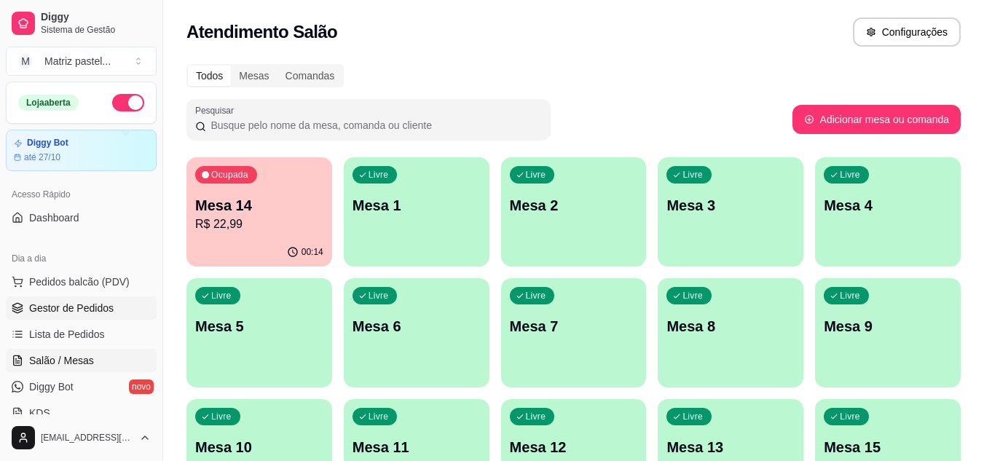
click at [76, 310] on span "Gestor de Pedidos" at bounding box center [71, 308] width 84 height 15
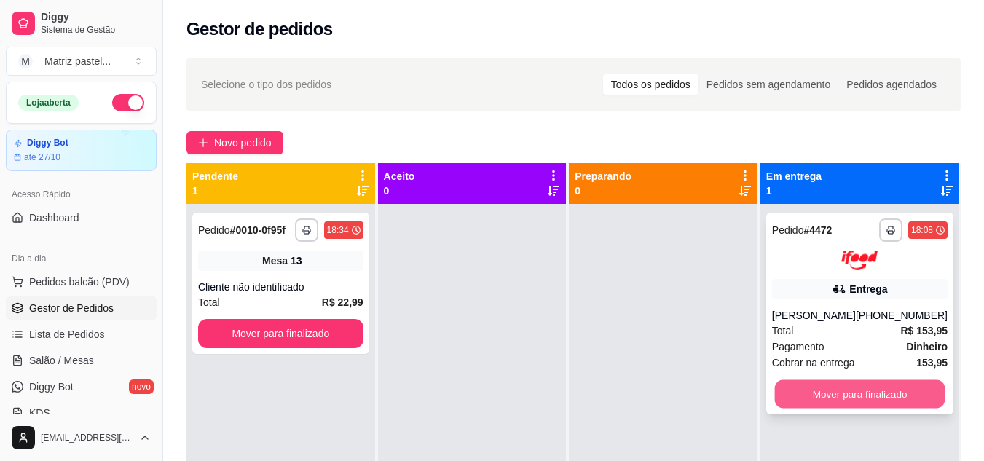
click at [872, 391] on button "Mover para finalizado" at bounding box center [859, 393] width 170 height 28
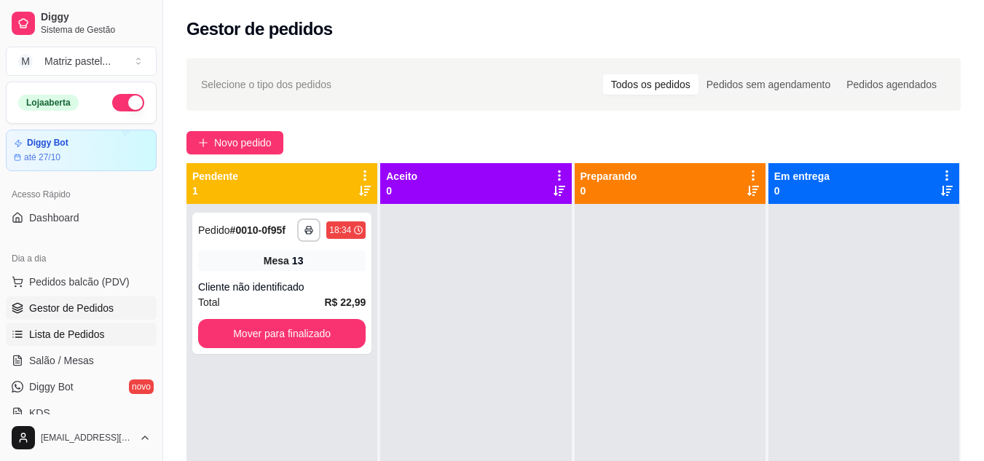
drag, startPoint x: 76, startPoint y: 342, endPoint x: 83, endPoint y: 335, distance: 9.8
click at [78, 341] on link "Lista de Pedidos" at bounding box center [81, 334] width 151 height 23
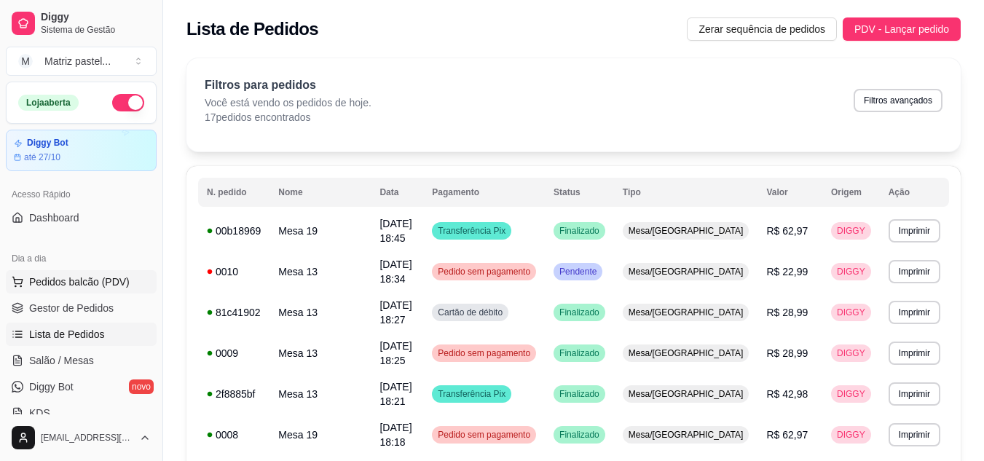
click at [102, 283] on span "Pedidos balcão (PDV)" at bounding box center [79, 282] width 100 height 15
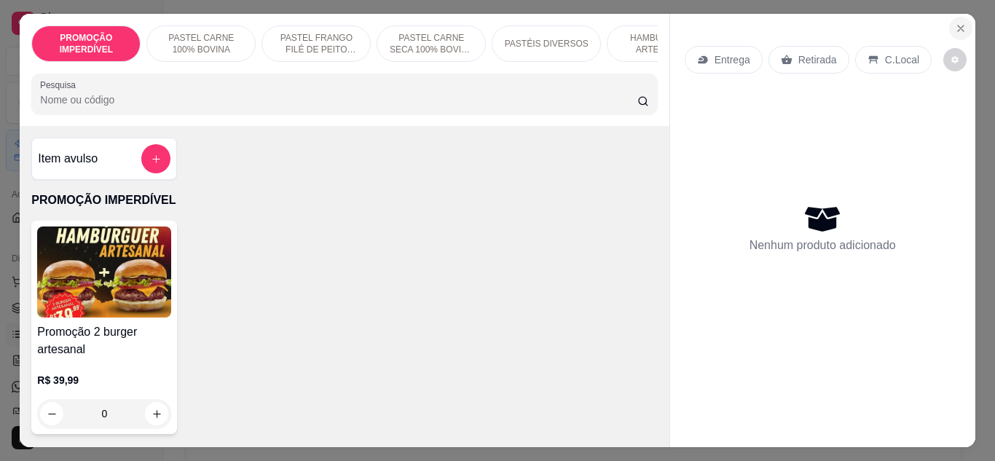
click at [958, 32] on button "Close" at bounding box center [960, 28] width 23 height 23
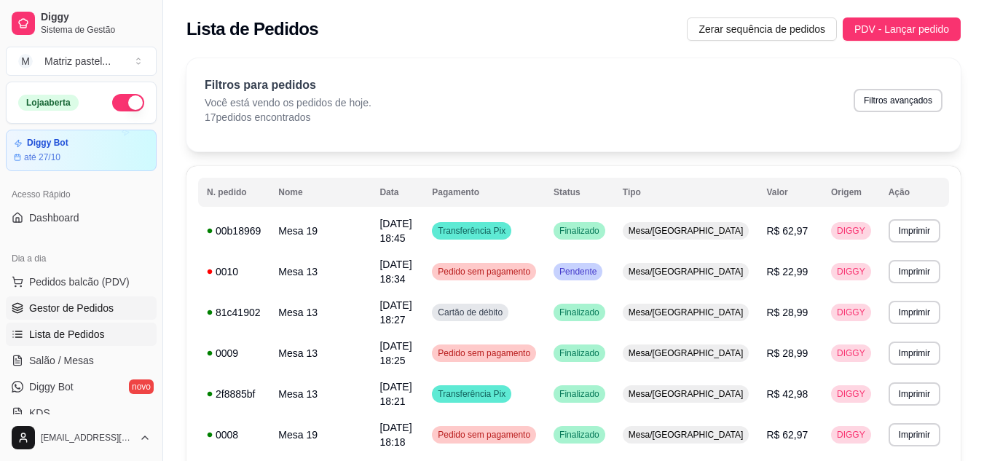
click at [97, 301] on span "Gestor de Pedidos" at bounding box center [71, 308] width 84 height 15
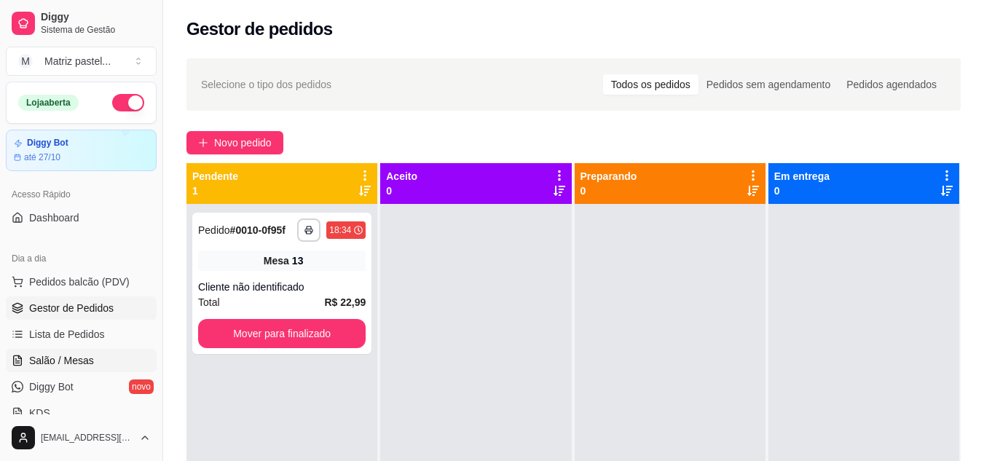
click at [92, 363] on link "Salão / Mesas" at bounding box center [81, 360] width 151 height 23
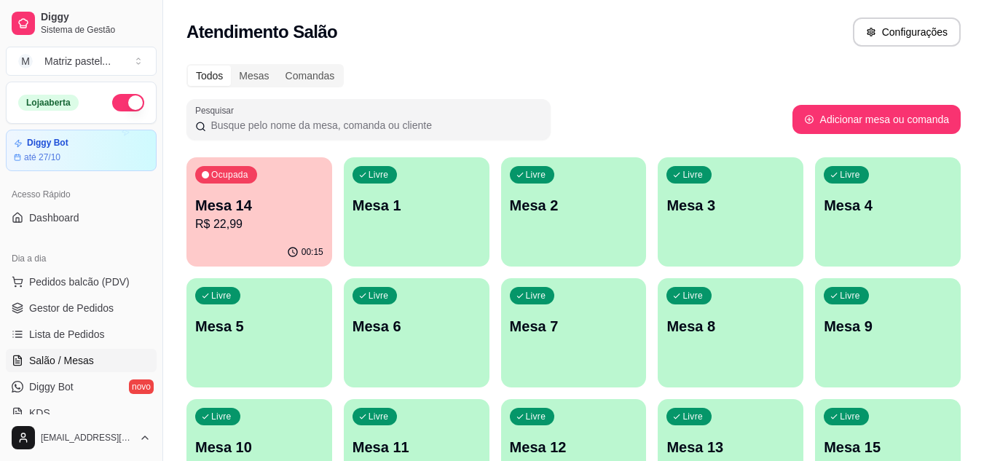
click at [248, 221] on p "R$ 22,99" at bounding box center [259, 224] width 128 height 17
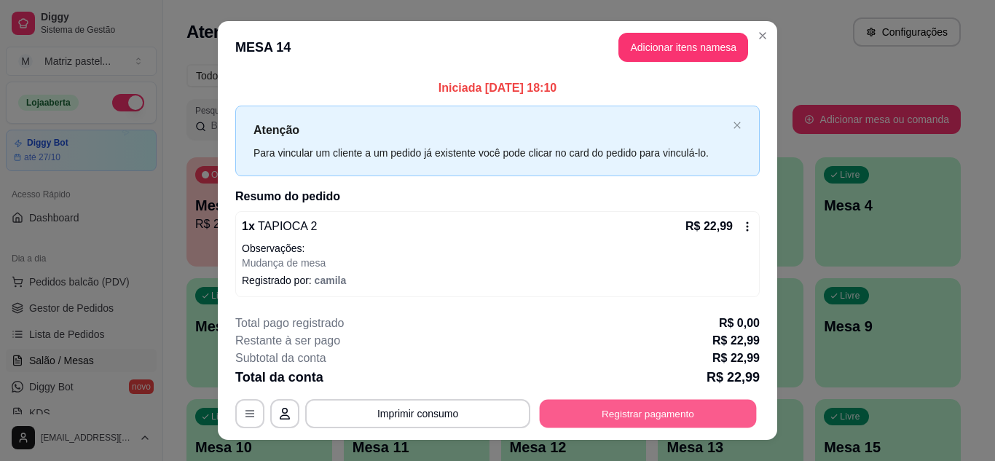
click at [628, 410] on button "Registrar pagamento" at bounding box center [648, 414] width 217 height 28
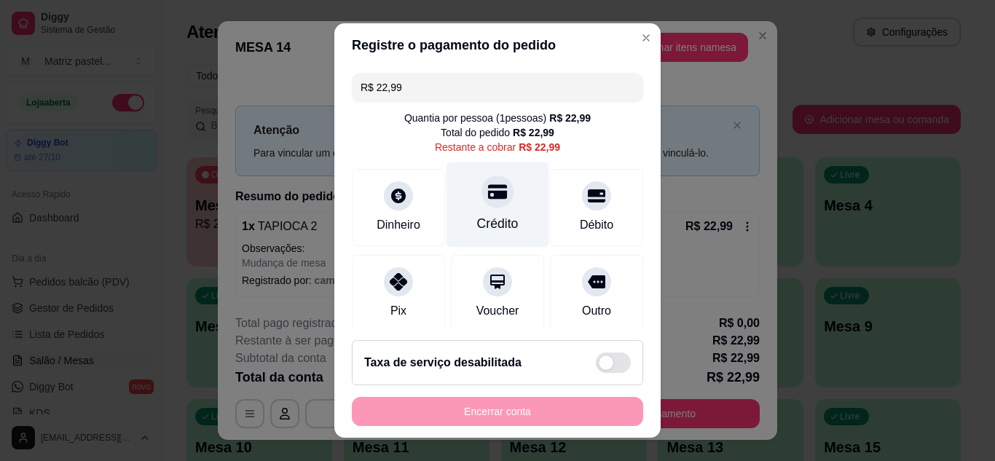
click at [481, 209] on div "Crédito" at bounding box center [497, 204] width 103 height 85
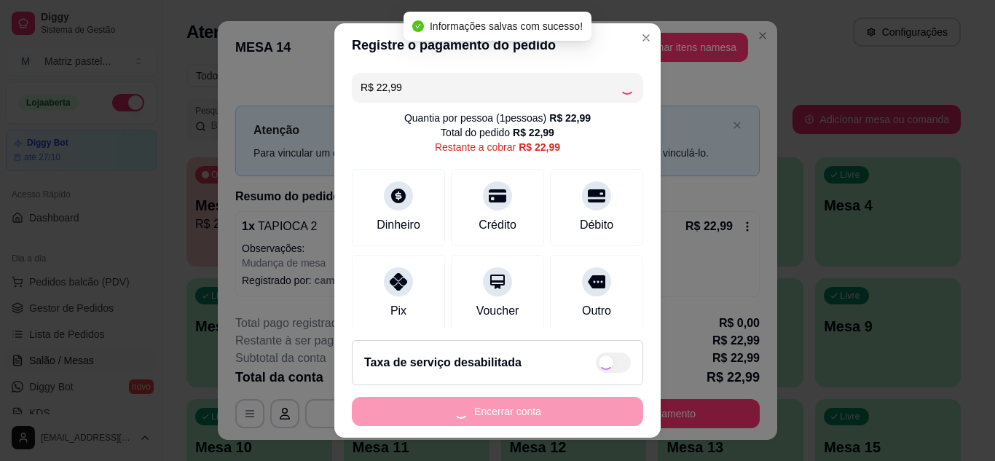
type input "R$ 0,00"
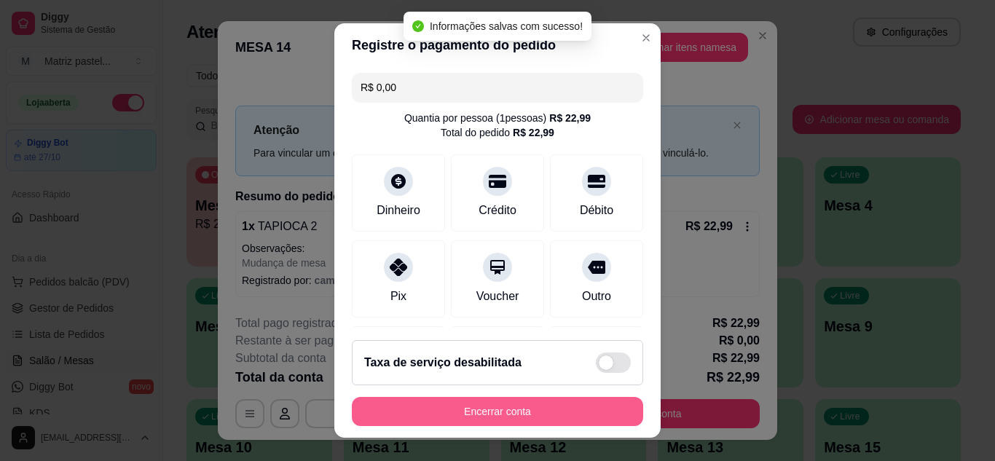
click at [498, 406] on button "Encerrar conta" at bounding box center [497, 411] width 291 height 29
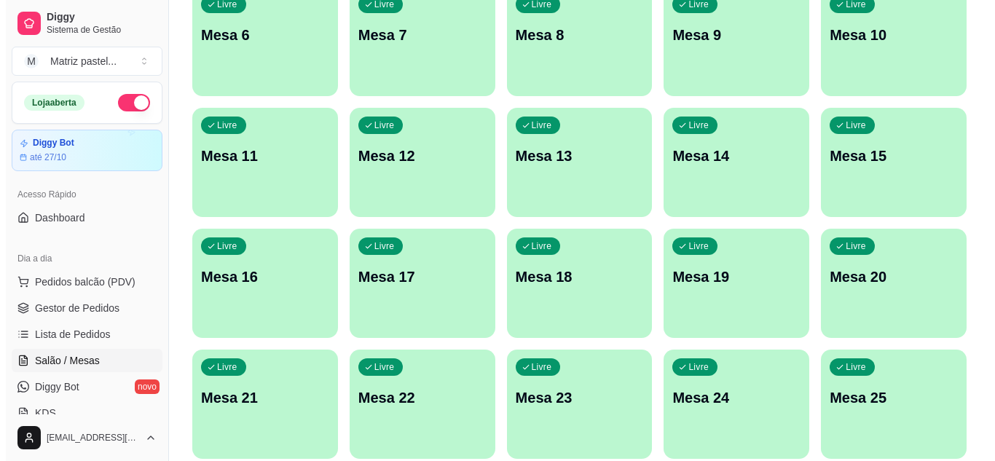
scroll to position [348, 0]
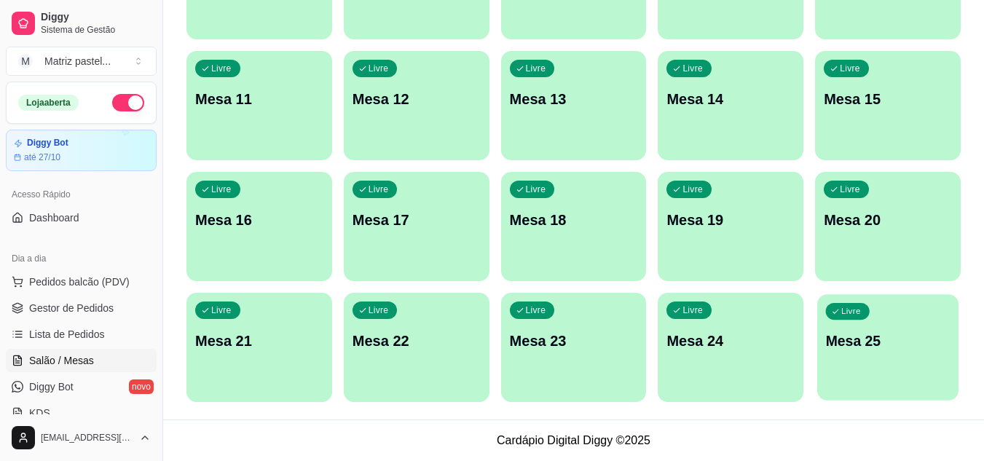
click at [883, 341] on p "Mesa 25" at bounding box center [888, 341] width 125 height 20
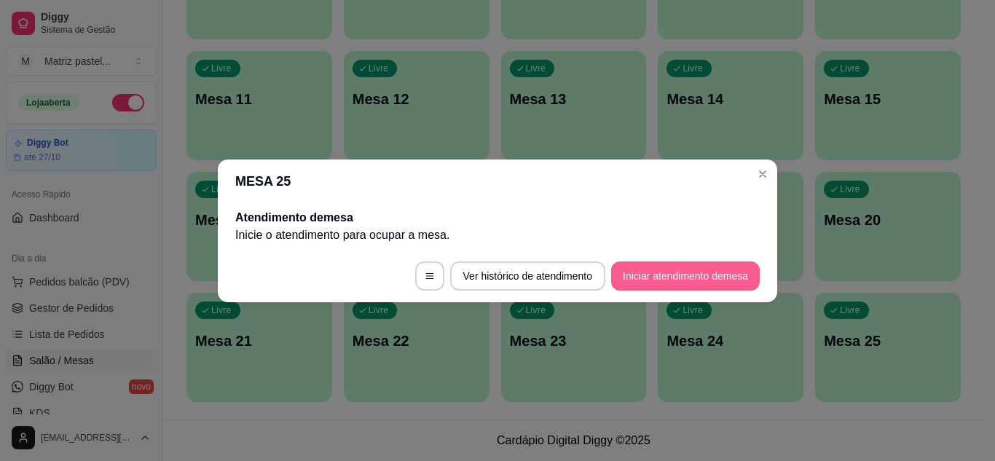
click at [650, 280] on button "Iniciar atendimento de mesa" at bounding box center [685, 275] width 149 height 29
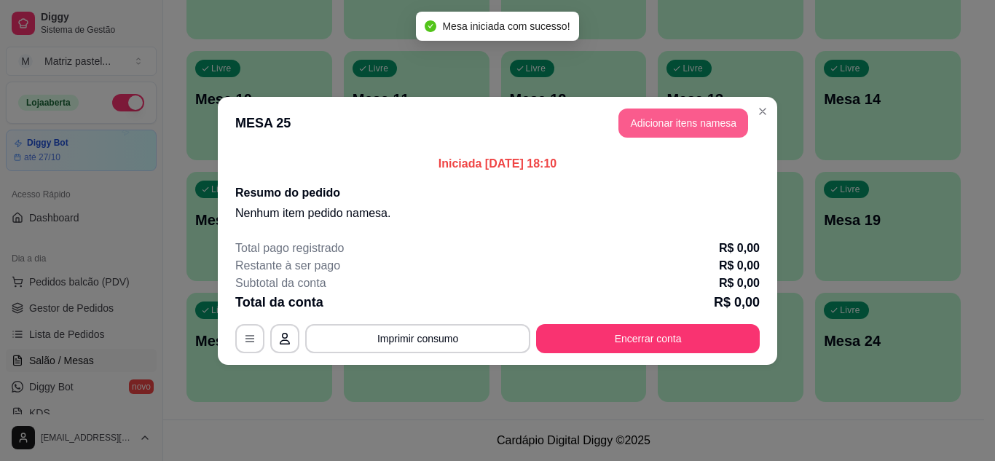
click at [706, 128] on button "Adicionar itens na mesa" at bounding box center [683, 123] width 130 height 29
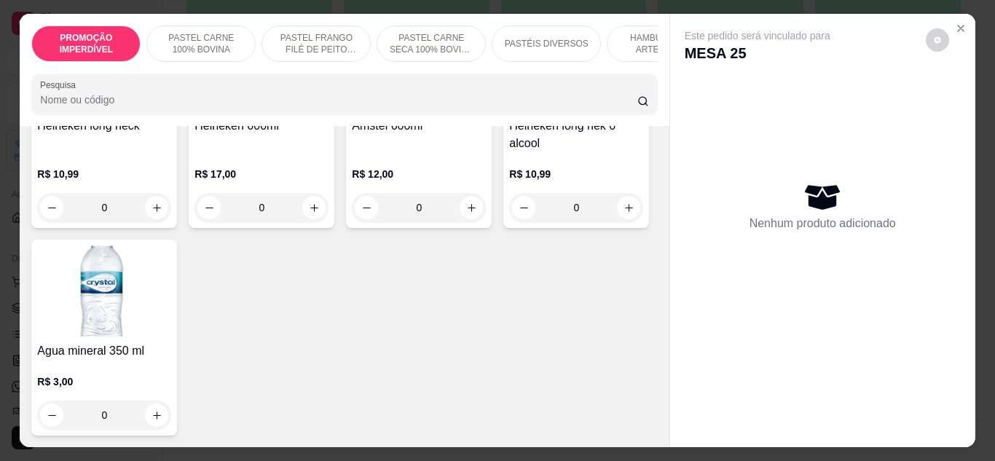
scroll to position [7587, 0]
click at [625, 212] on icon "increase-product-quantity" at bounding box center [629, 208] width 8 height 8
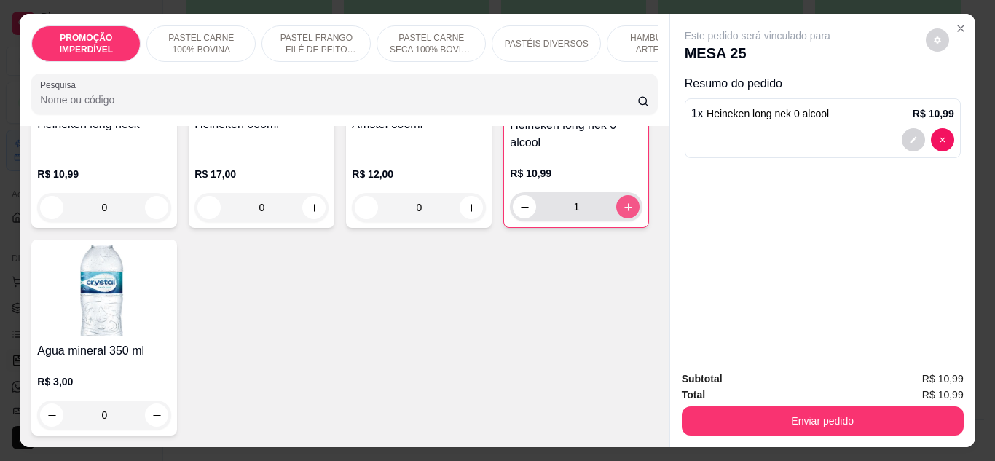
click at [623, 213] on icon "increase-product-quantity" at bounding box center [628, 207] width 11 height 11
type input "3"
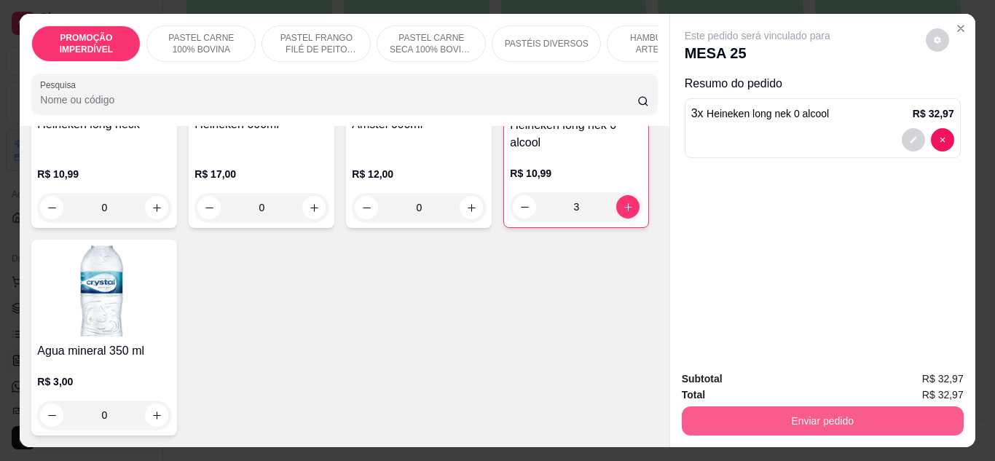
click at [821, 409] on button "Enviar pedido" at bounding box center [823, 420] width 282 height 29
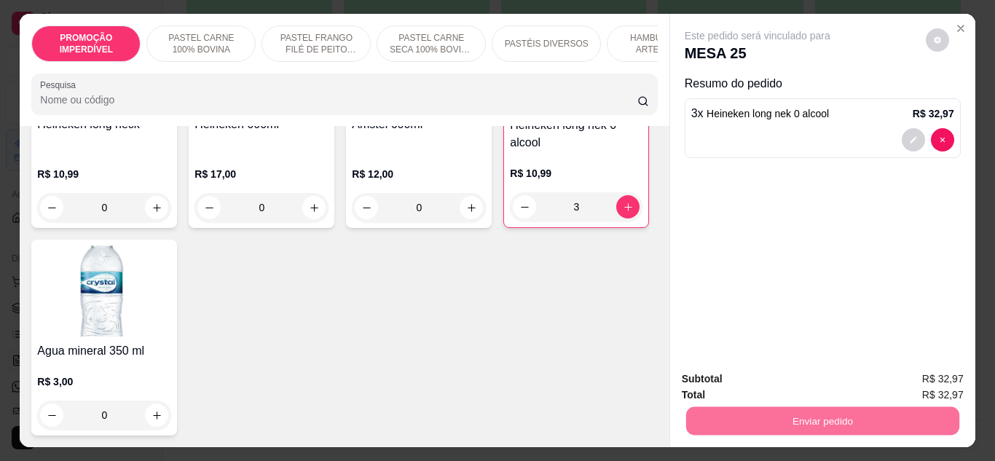
click at [915, 379] on button "Enviar pedido" at bounding box center [925, 380] width 82 height 28
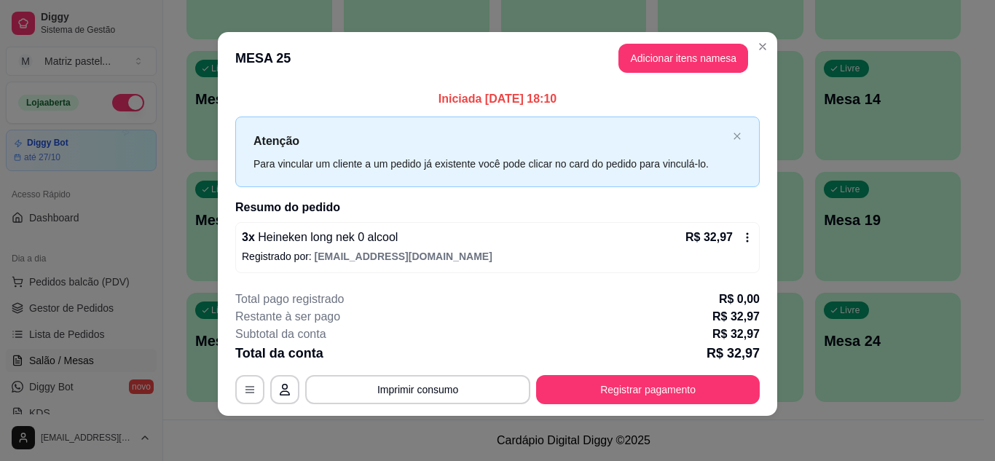
scroll to position [8, 0]
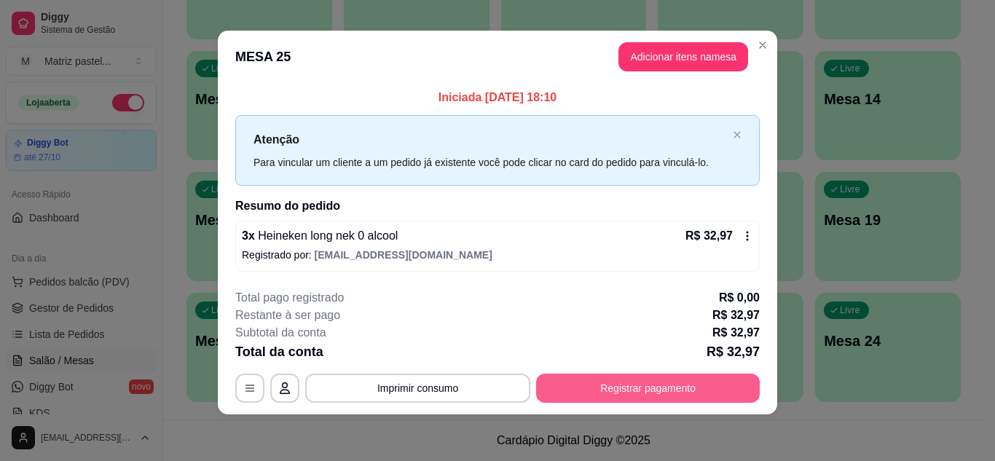
click at [660, 385] on button "Registrar pagamento" at bounding box center [648, 388] width 224 height 29
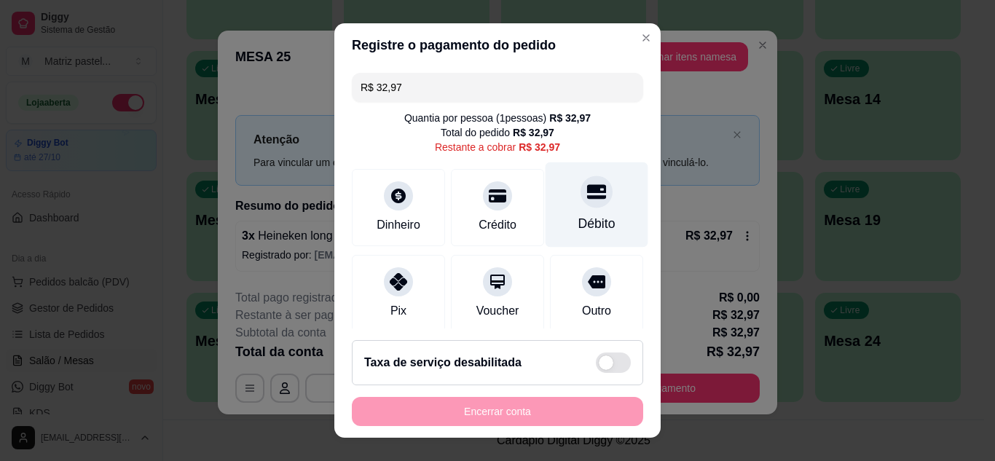
click at [587, 192] on icon at bounding box center [596, 191] width 19 height 15
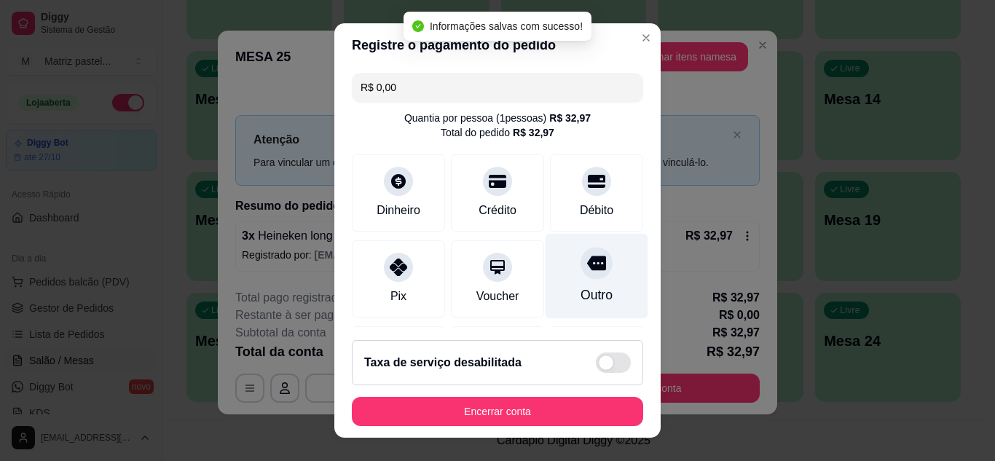
type input "R$ 0,00"
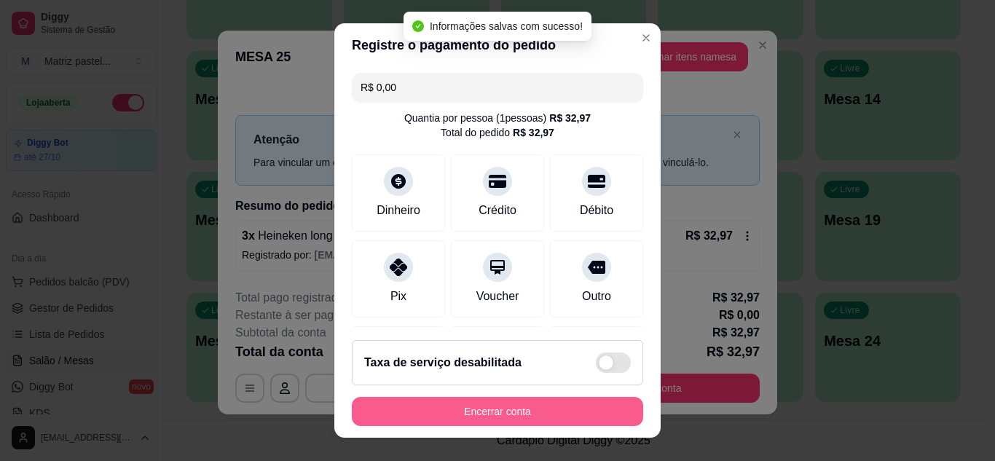
click at [508, 409] on button "Encerrar conta" at bounding box center [497, 411] width 291 height 29
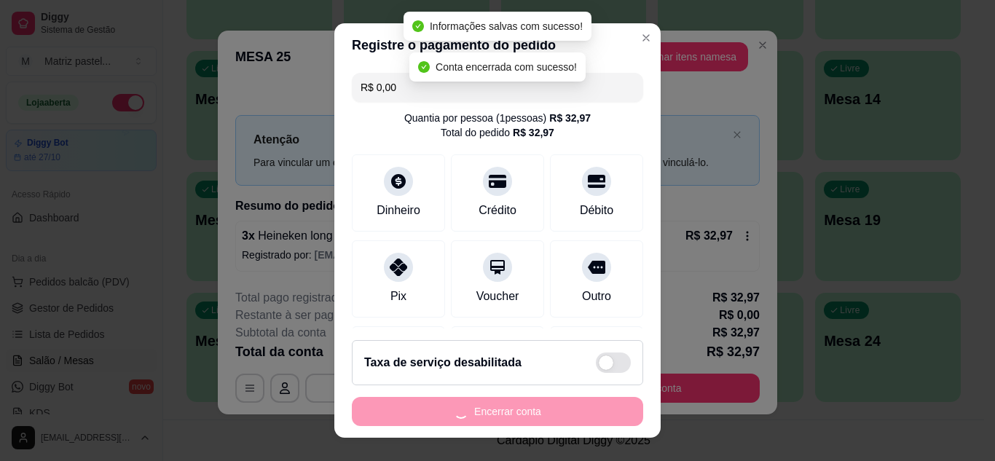
scroll to position [0, 0]
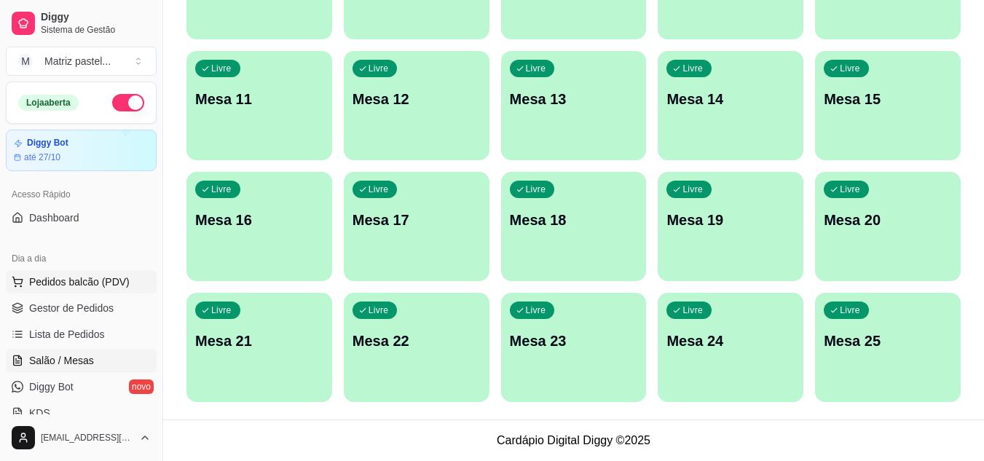
click at [60, 287] on span "Pedidos balcão (PDV)" at bounding box center [79, 282] width 100 height 15
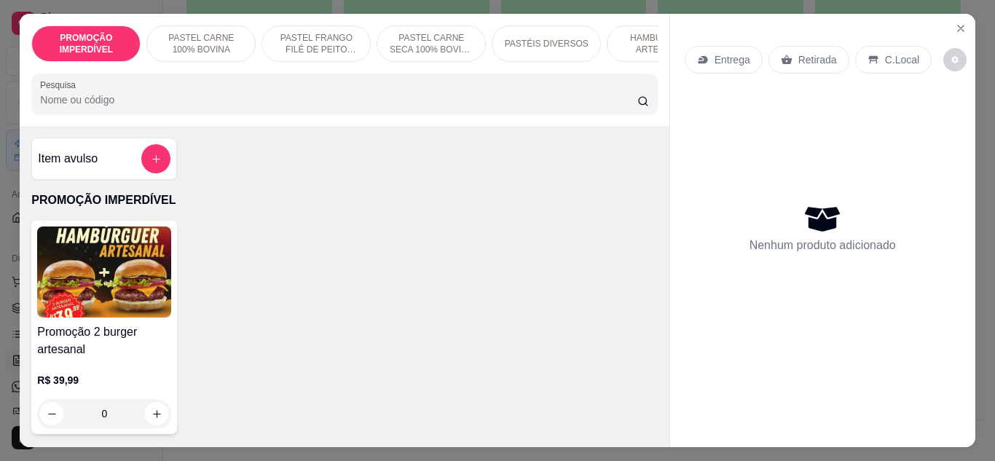
click at [619, 39] on p "HAMBÚRGUER ARTESANAL" at bounding box center [661, 43] width 84 height 23
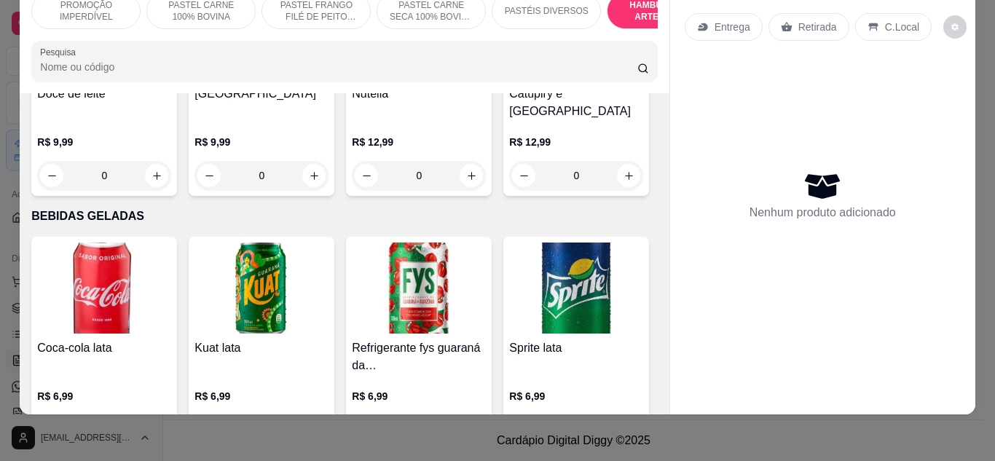
scroll to position [4463, 0]
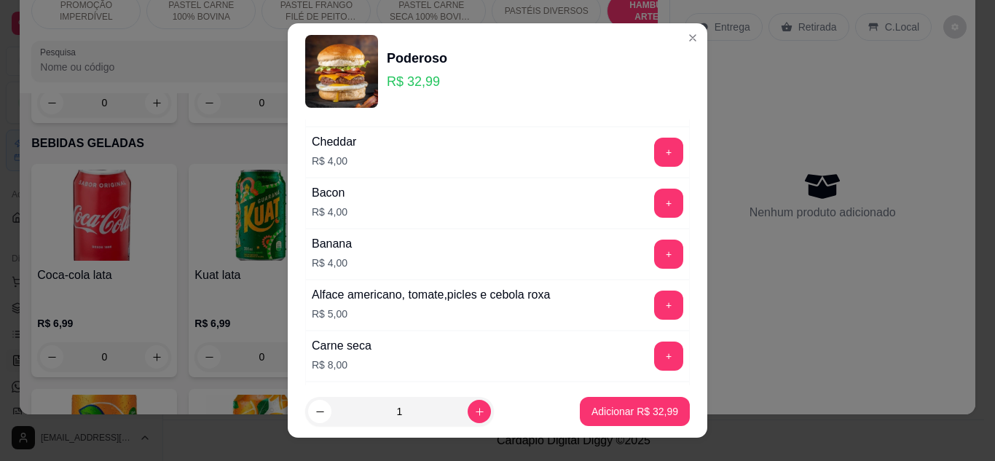
scroll to position [291, 0]
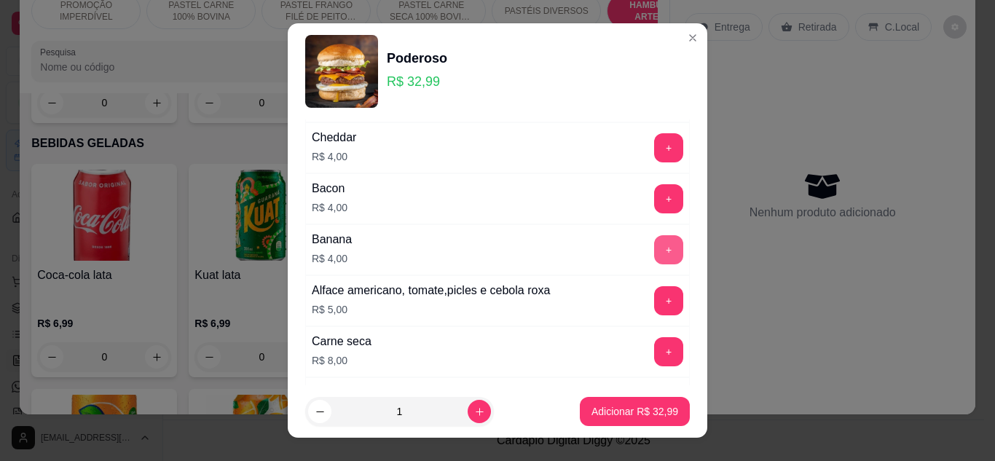
click at [654, 245] on button "+" at bounding box center [668, 249] width 29 height 29
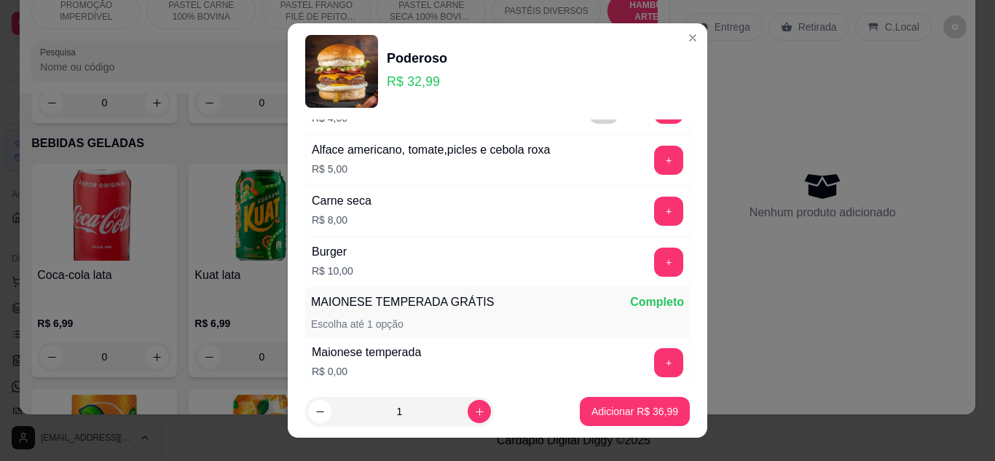
scroll to position [437, 0]
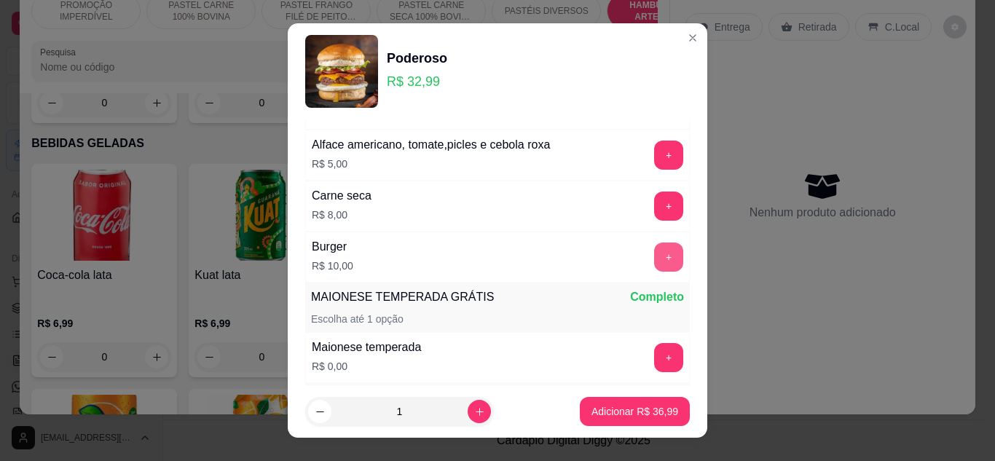
click at [654, 261] on button "+" at bounding box center [668, 257] width 29 height 29
click at [591, 409] on p "Adicionar R$ 46,99" at bounding box center [634, 411] width 87 height 15
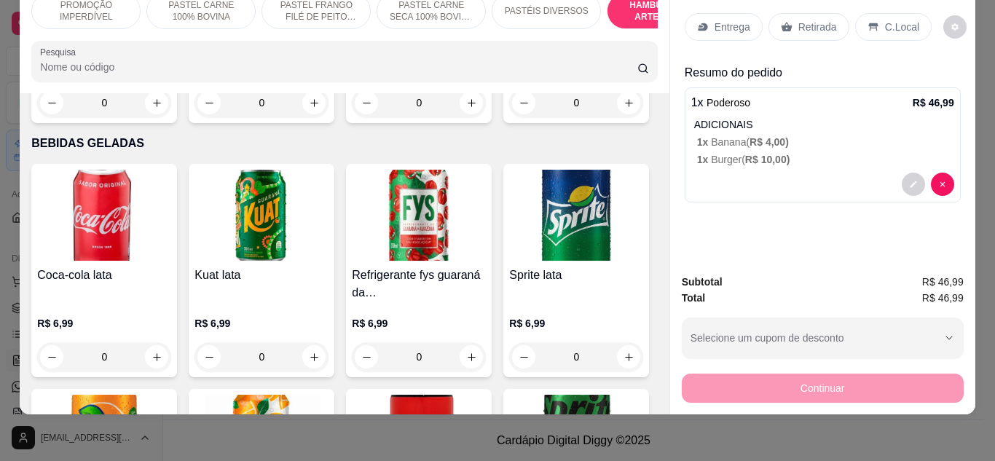
scroll to position [0, 0]
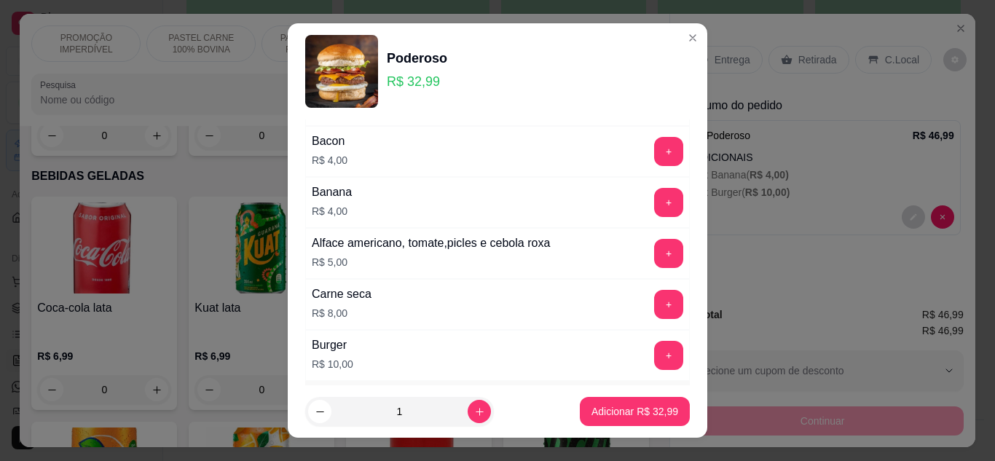
scroll to position [437, 0]
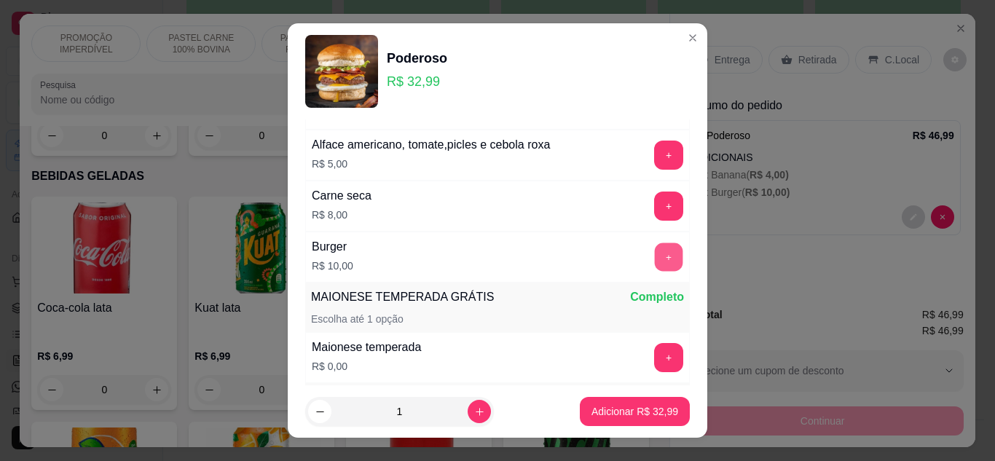
click at [655, 250] on button "+" at bounding box center [669, 257] width 28 height 28
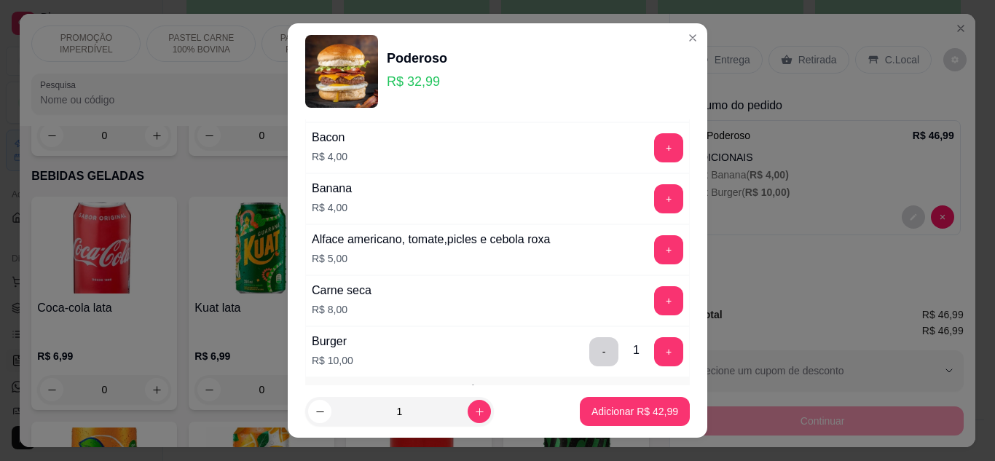
scroll to position [291, 0]
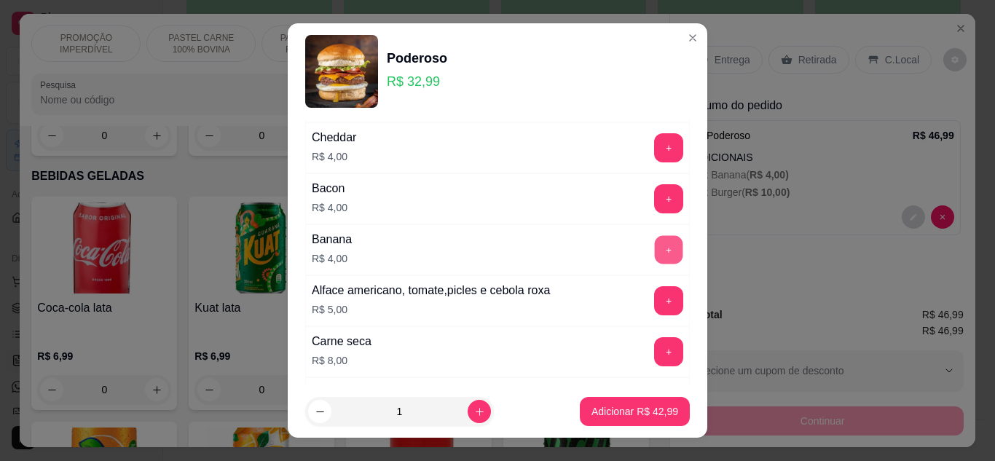
click at [655, 254] on button "+" at bounding box center [669, 249] width 28 height 28
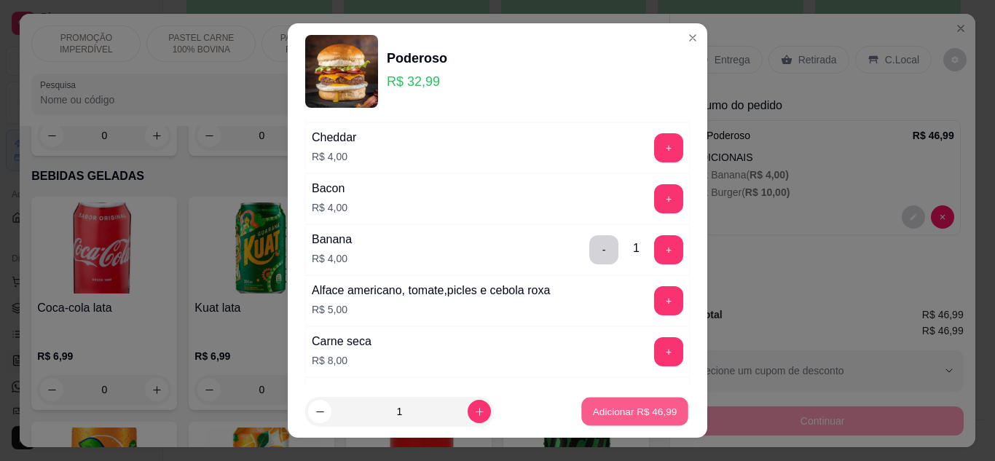
click at [622, 407] on p "Adicionar R$ 46,99" at bounding box center [635, 412] width 84 height 14
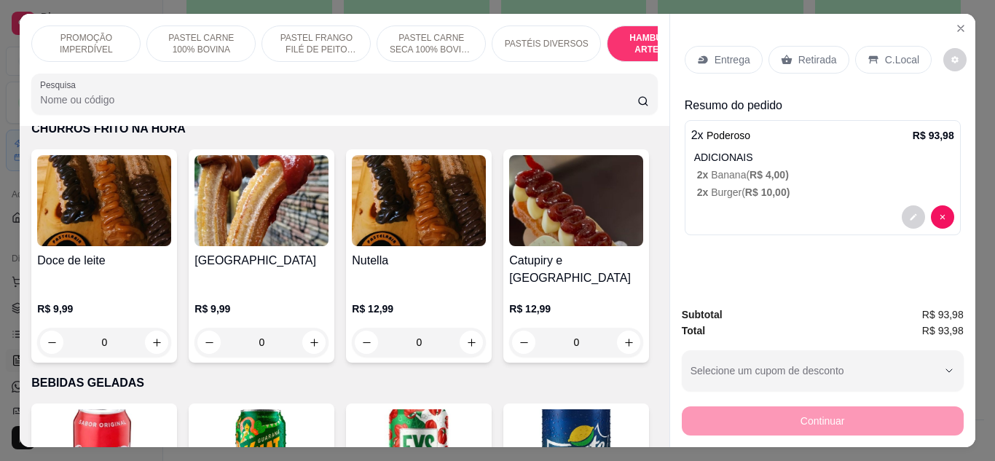
scroll to position [4244, 0]
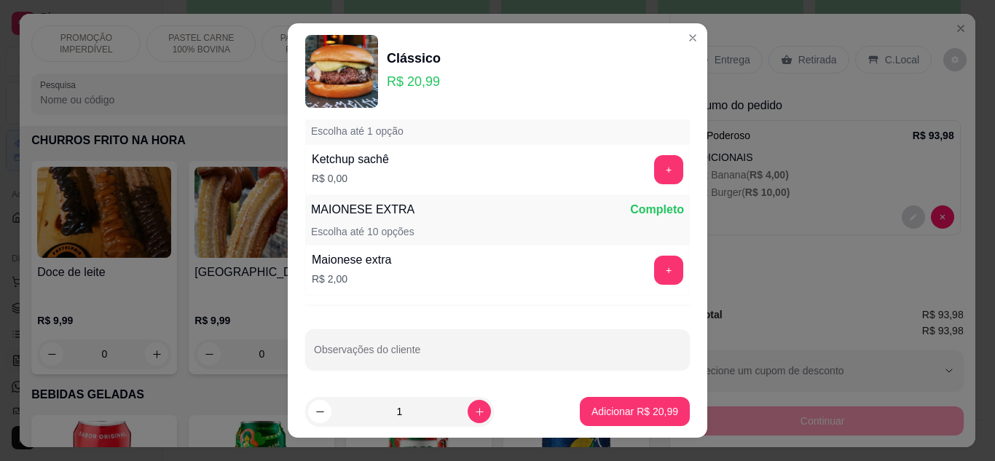
scroll to position [730, 0]
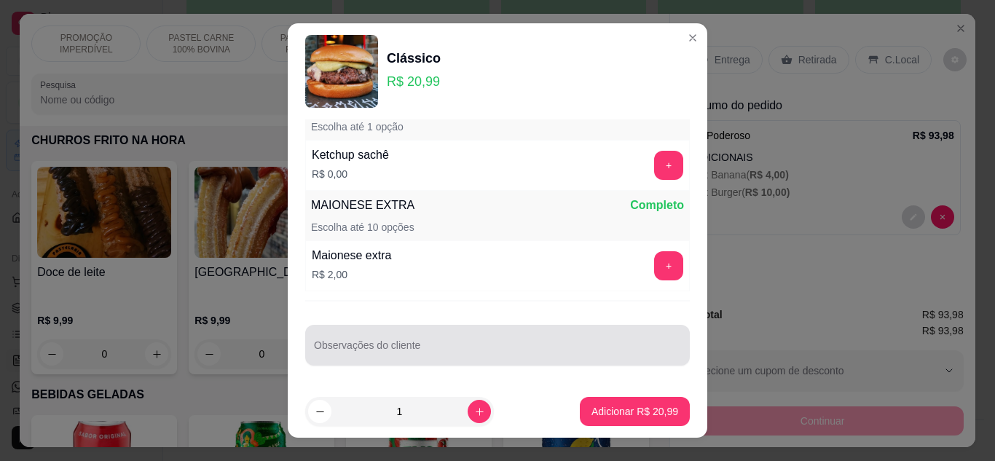
click at [377, 346] on input "Observações do cliente" at bounding box center [497, 351] width 367 height 15
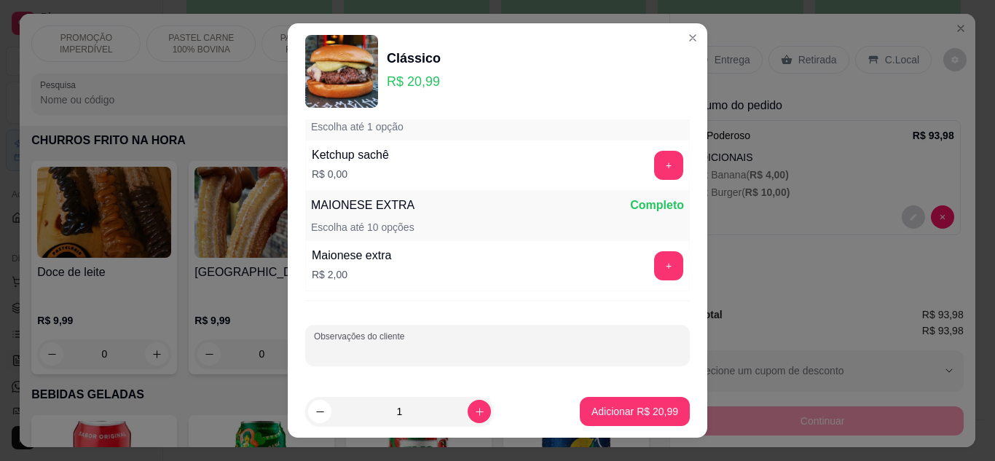
type input "a"
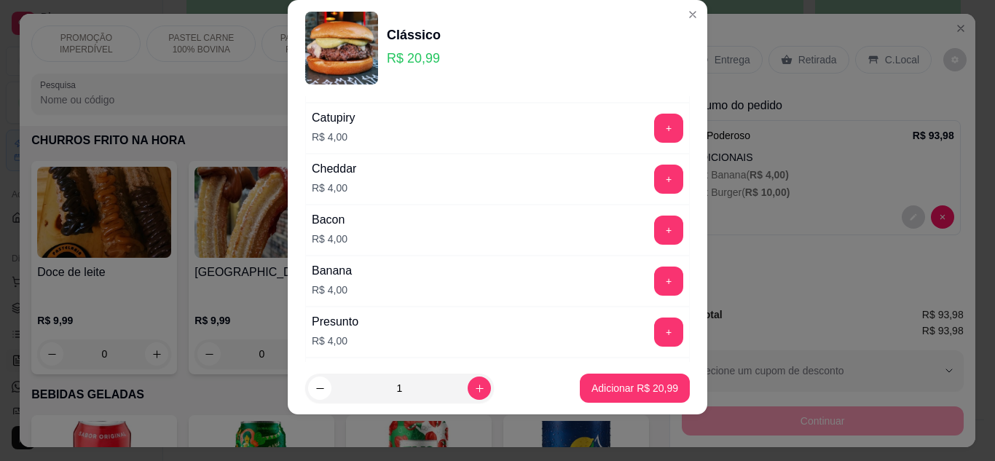
scroll to position [272, 0]
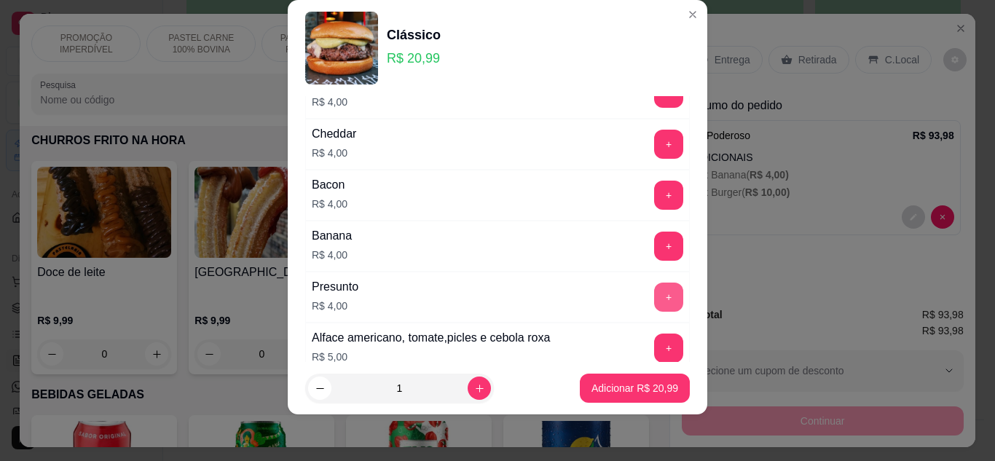
click at [654, 296] on button "+" at bounding box center [668, 297] width 29 height 29
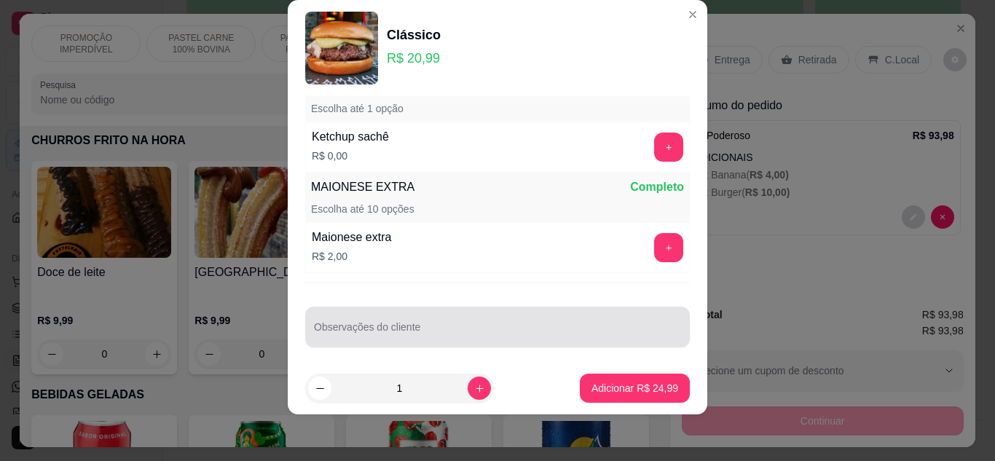
scroll to position [781, 0]
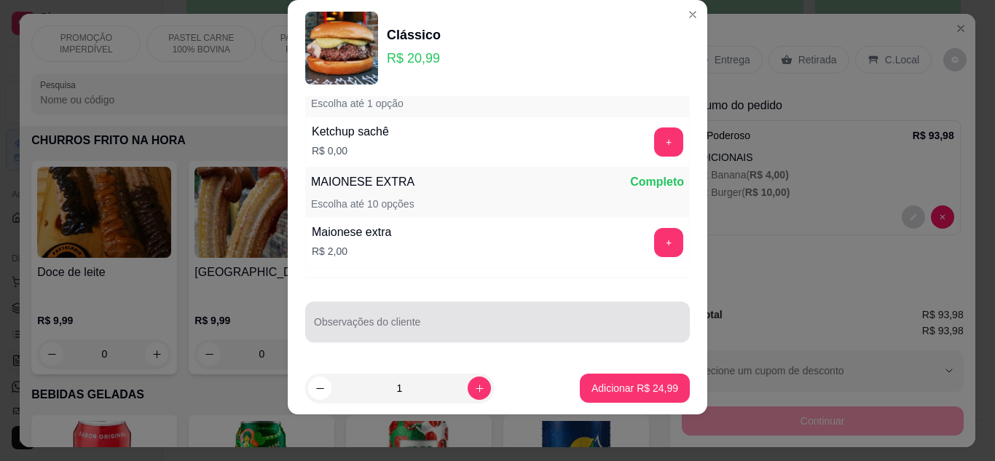
click at [467, 319] on div at bounding box center [497, 321] width 367 height 29
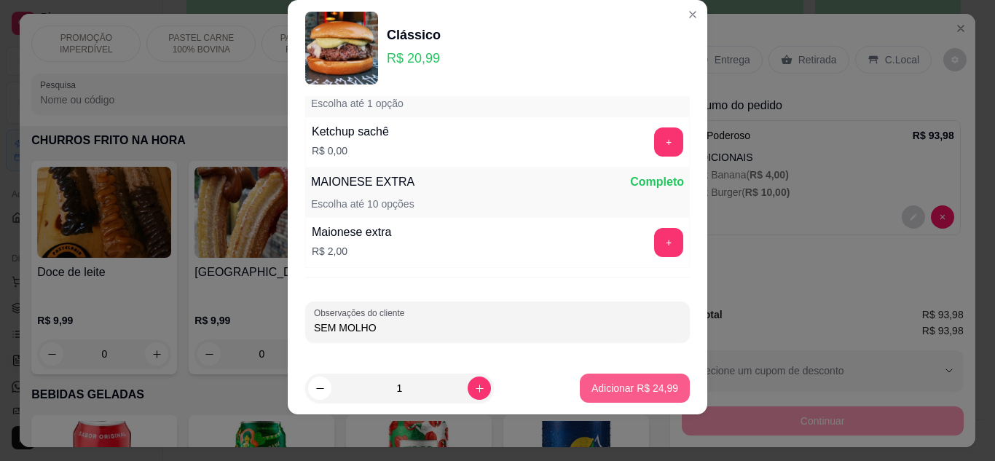
type input "SEM MOLHO"
click at [610, 391] on p "Adicionar R$ 24,99" at bounding box center [635, 389] width 84 height 14
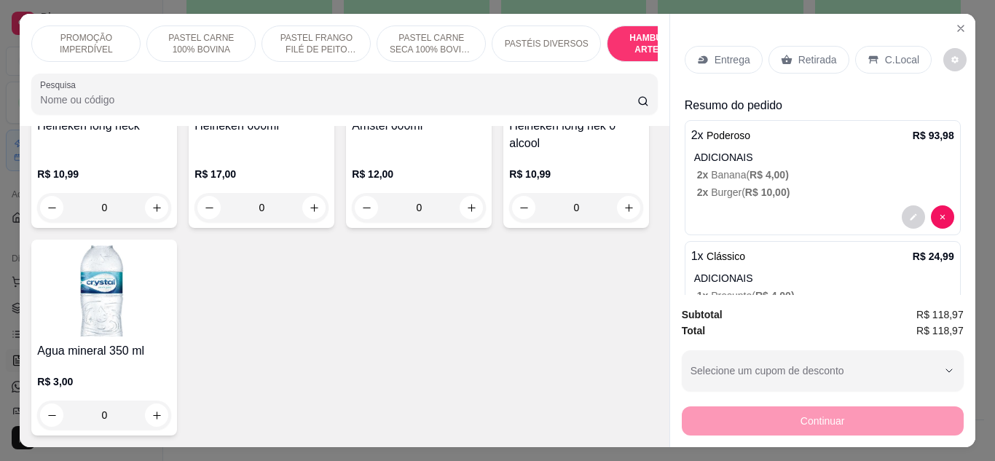
scroll to position [6624, 0]
type input "1"
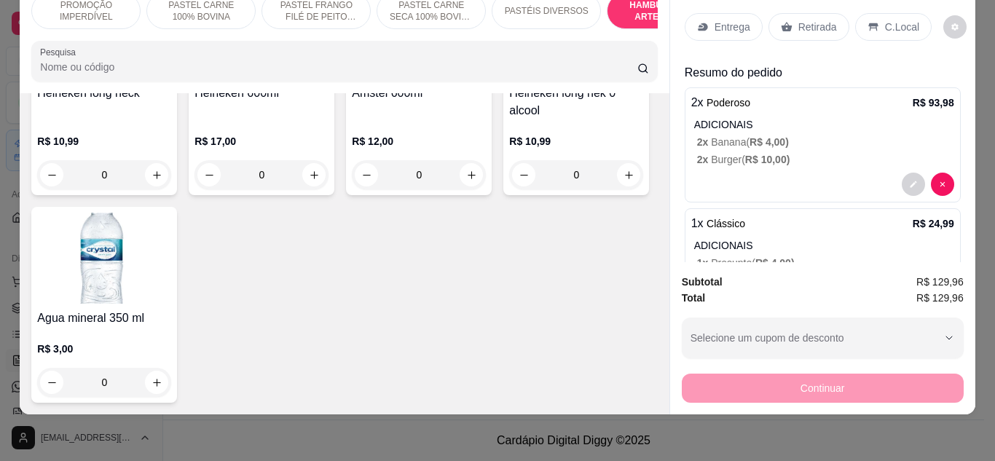
scroll to position [0, 0]
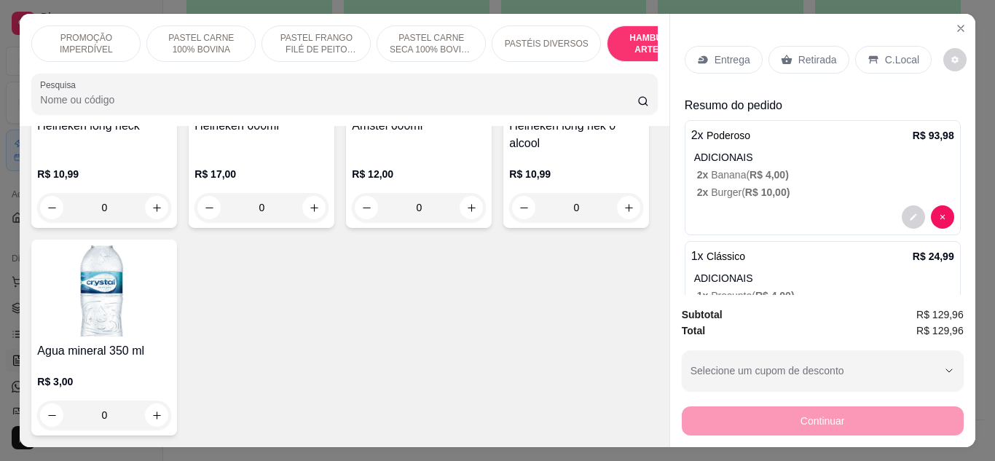
click at [722, 53] on p "Entrega" at bounding box center [732, 59] width 36 height 15
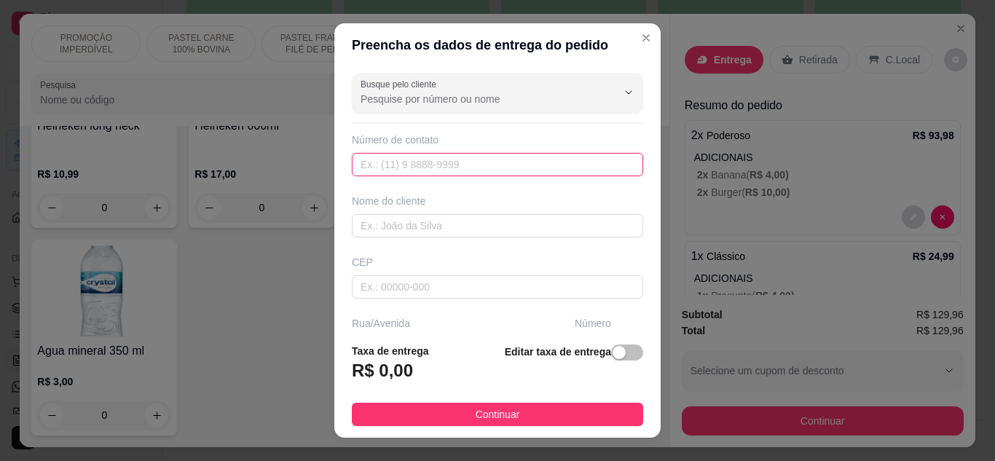
paste input "[PHONE_NUMBER]"
type input "[PHONE_NUMBER]"
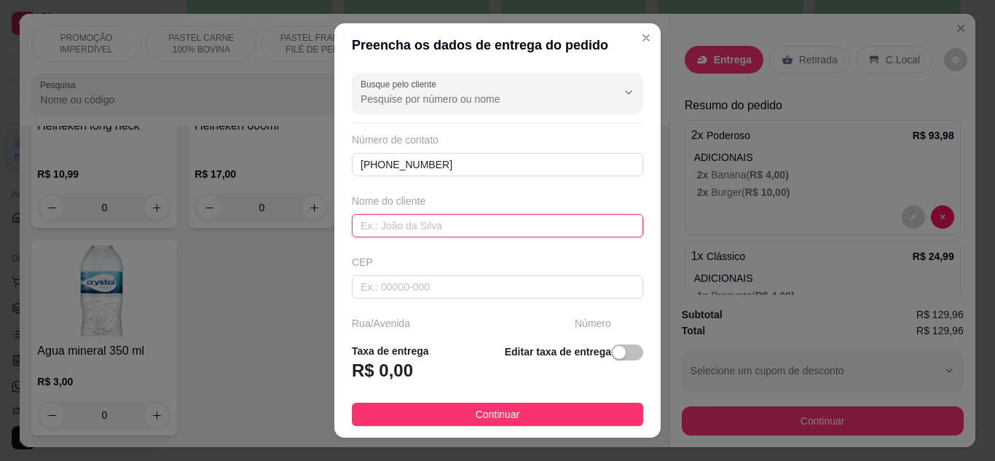
click at [396, 224] on input "text" at bounding box center [497, 225] width 291 height 23
type input "r"
type input "[PERSON_NAME]"
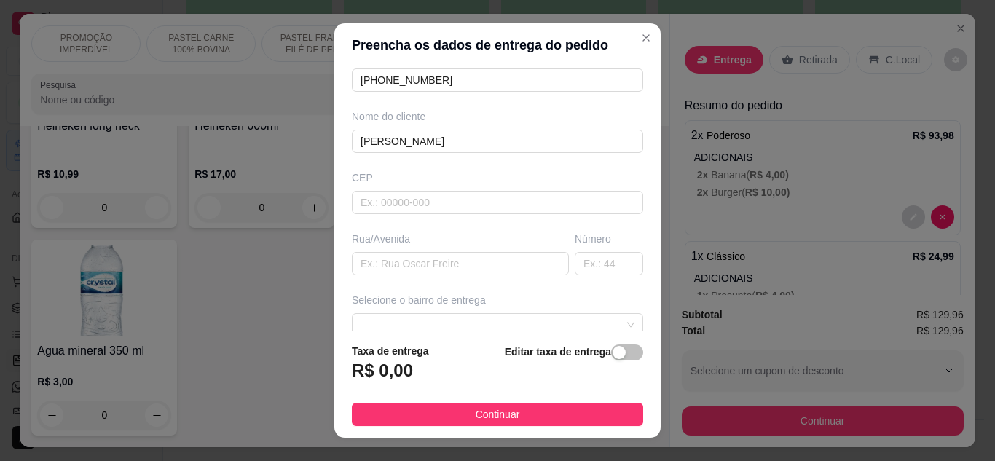
scroll to position [89, 0]
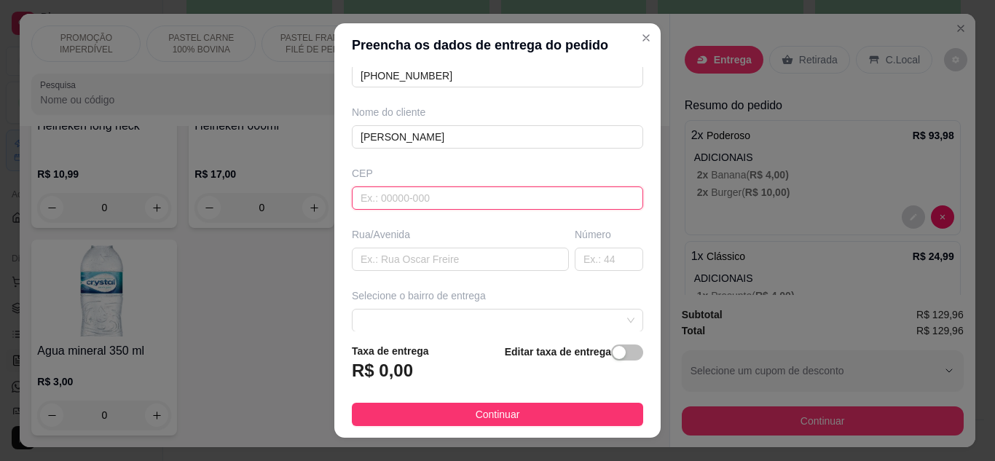
click at [416, 197] on input "text" at bounding box center [497, 197] width 291 height 23
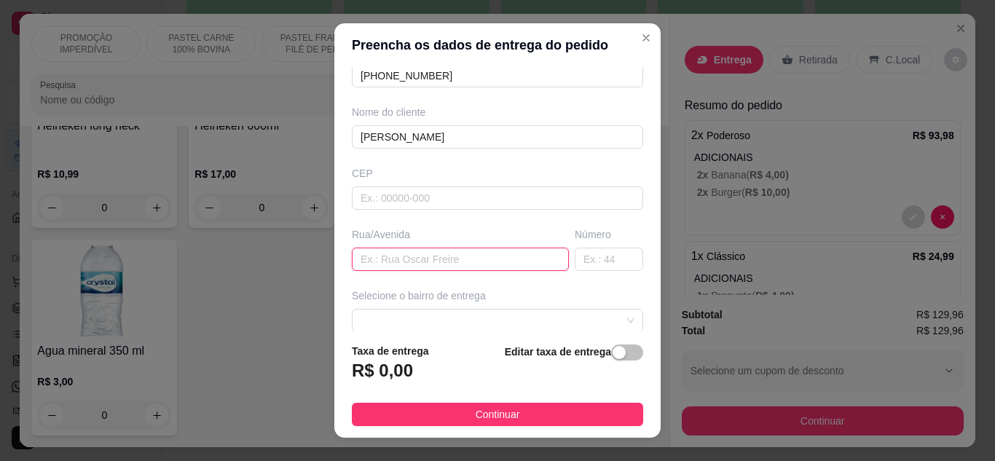
click at [392, 259] on input "text" at bounding box center [460, 259] width 217 height 23
click at [393, 259] on input "Rua Cris tovão" at bounding box center [460, 259] width 217 height 23
click at [393, 259] on input "Rua [PERSON_NAME]" at bounding box center [460, 259] width 217 height 23
click at [405, 259] on input "Rua [PERSON_NAME]" at bounding box center [460, 259] width 217 height 23
click at [421, 258] on input "Rua [PERSON_NAME]" at bounding box center [460, 259] width 217 height 23
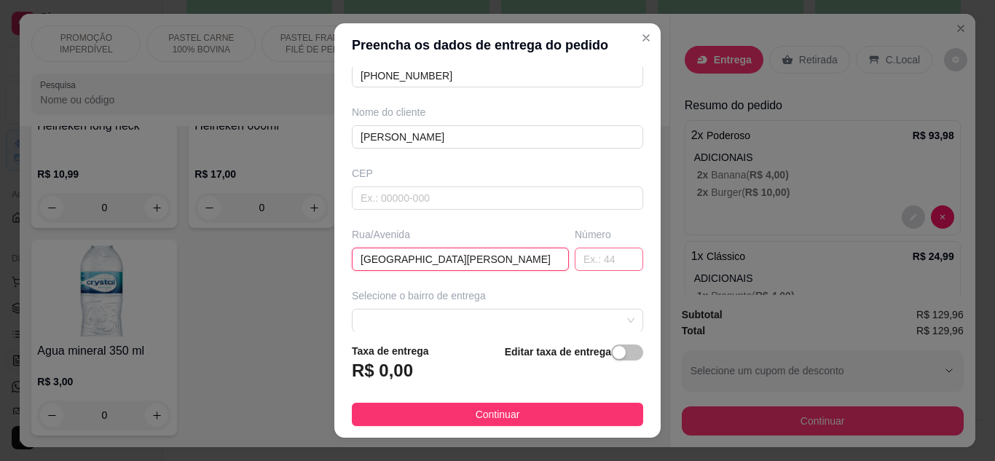
type input "[GEOGRAPHIC_DATA][PERSON_NAME]"
click at [581, 258] on input "text" at bounding box center [609, 259] width 68 height 23
type input "1158"
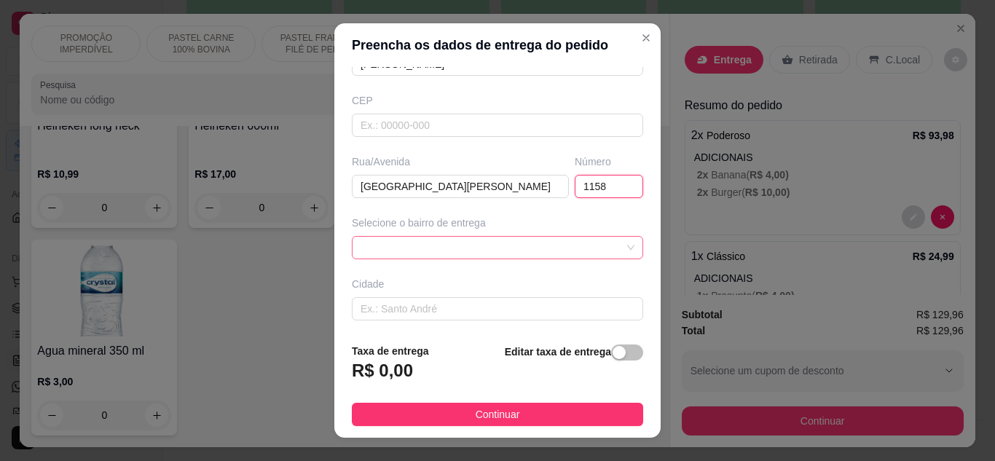
click at [386, 238] on div at bounding box center [497, 247] width 291 height 23
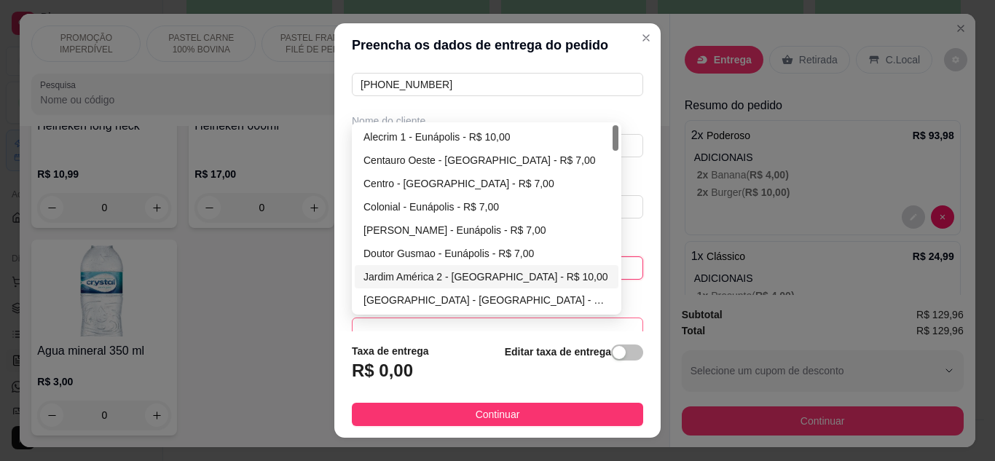
scroll to position [73, 0]
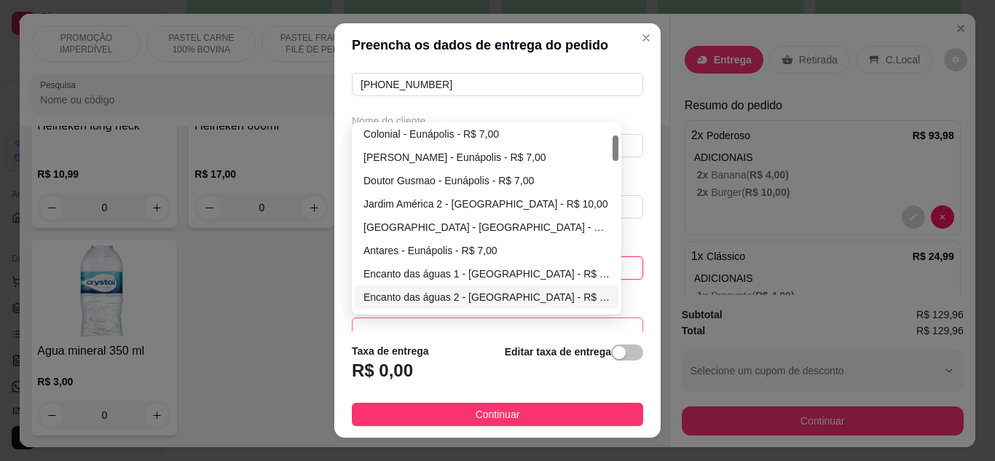
click at [407, 318] on span at bounding box center [497, 329] width 274 height 22
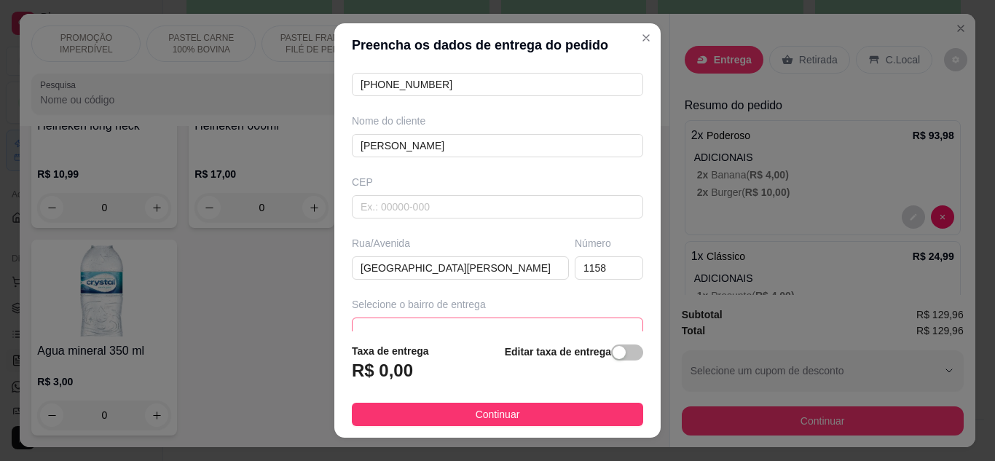
scroll to position [88, 0]
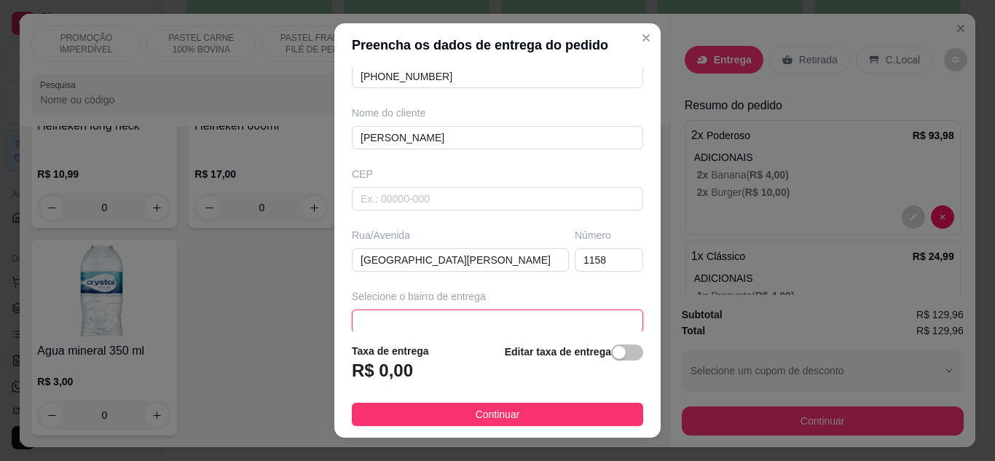
click at [407, 318] on span at bounding box center [497, 321] width 274 height 22
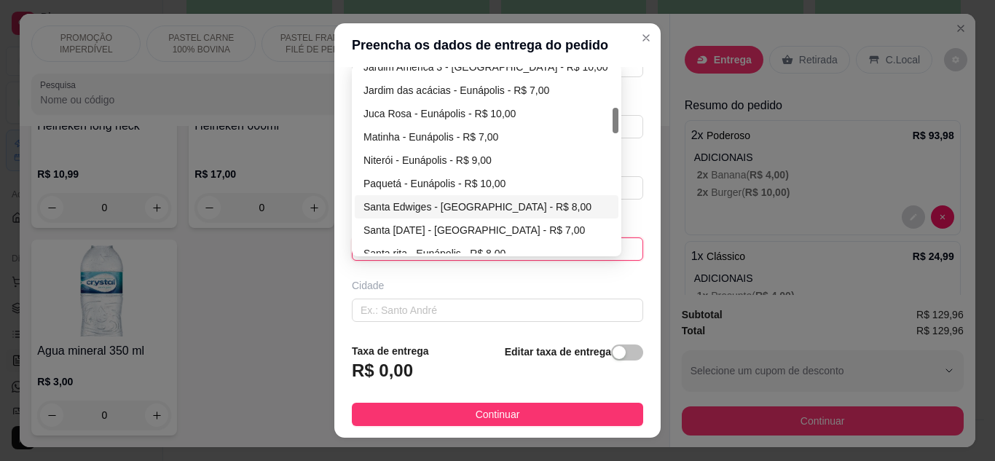
scroll to position [437, 0]
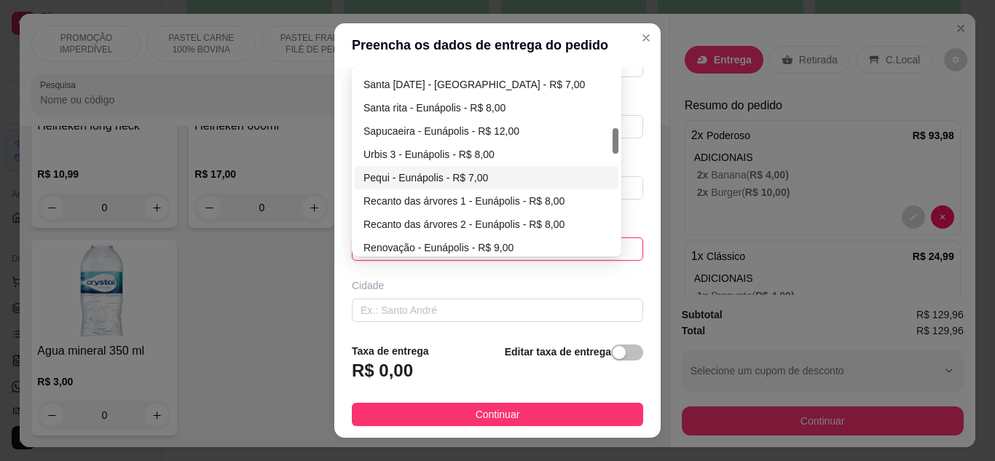
click at [414, 183] on div "Pequi - Eunápolis - R$ 7,00" at bounding box center [486, 178] width 246 height 16
type input "Eunápolis"
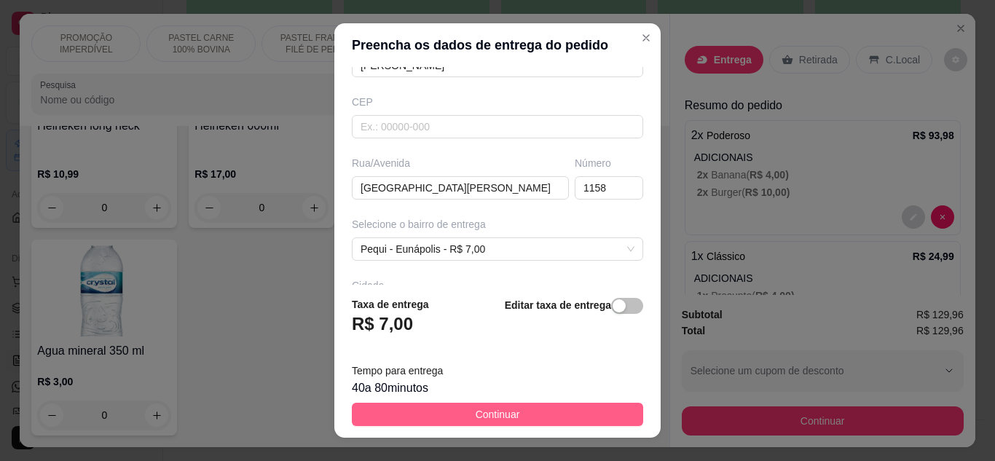
click at [485, 409] on span "Continuar" at bounding box center [498, 414] width 44 height 16
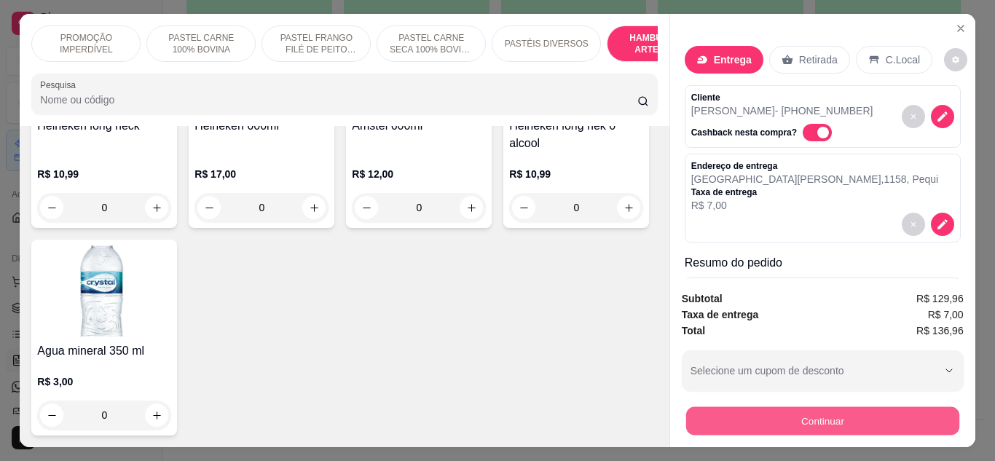
click at [789, 410] on button "Continuar" at bounding box center [821, 421] width 273 height 28
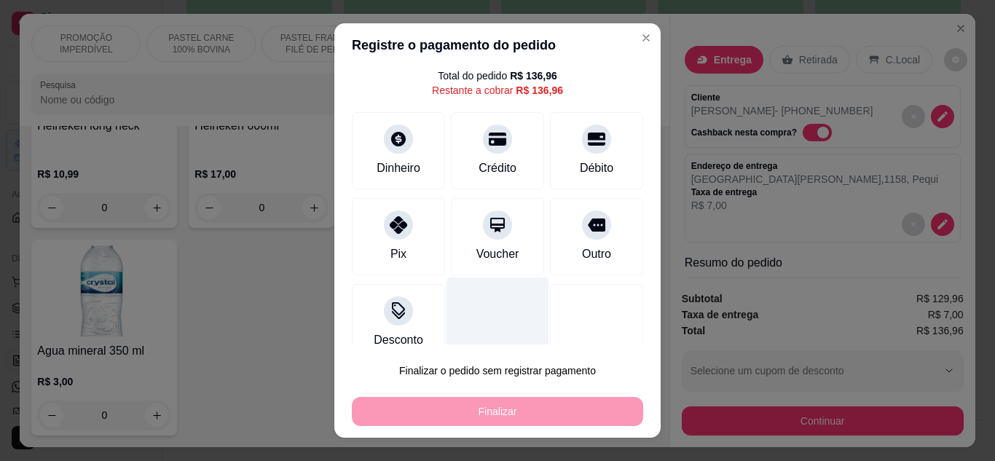
scroll to position [64, 0]
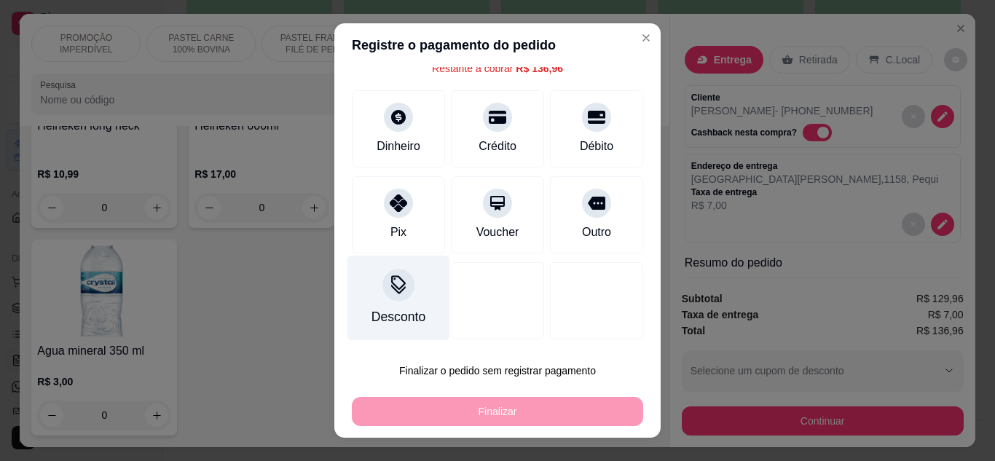
click at [382, 290] on div at bounding box center [398, 285] width 32 height 32
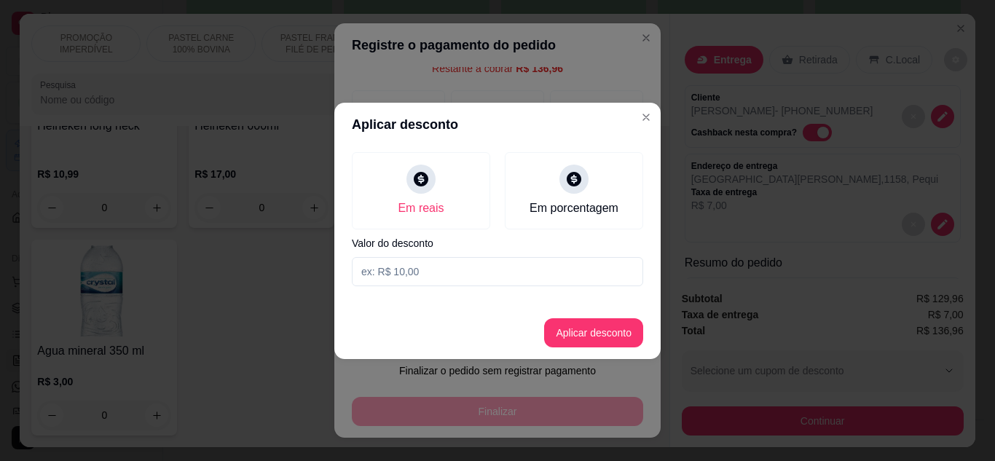
click at [409, 270] on input at bounding box center [497, 271] width 291 height 29
type input "136,95"
click at [568, 331] on button "Aplicar desconto" at bounding box center [593, 332] width 95 height 28
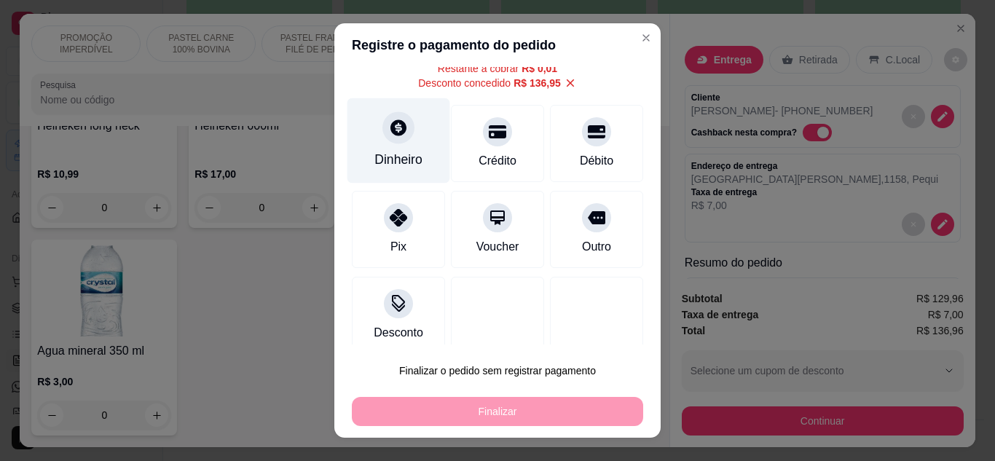
click at [389, 122] on icon at bounding box center [398, 127] width 19 height 19
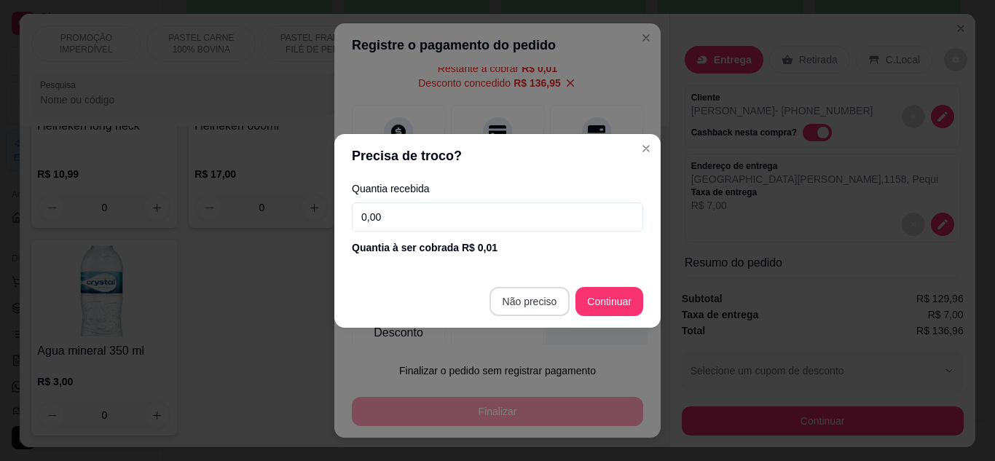
type input "R$ 0,00"
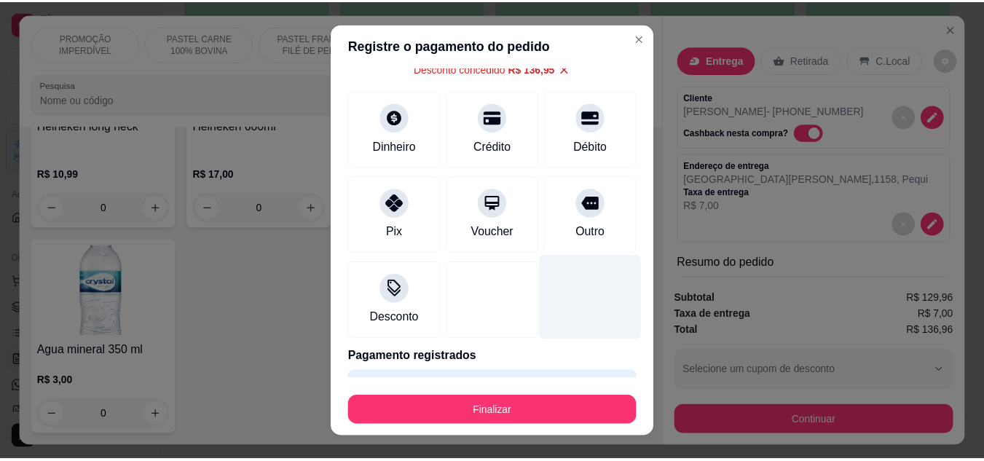
scroll to position [50, 0]
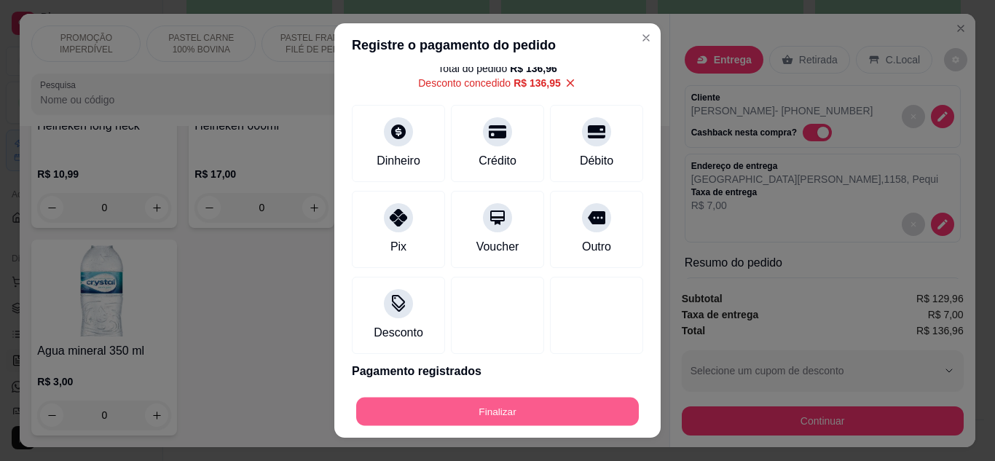
click at [529, 419] on button "Finalizar" at bounding box center [497, 412] width 283 height 28
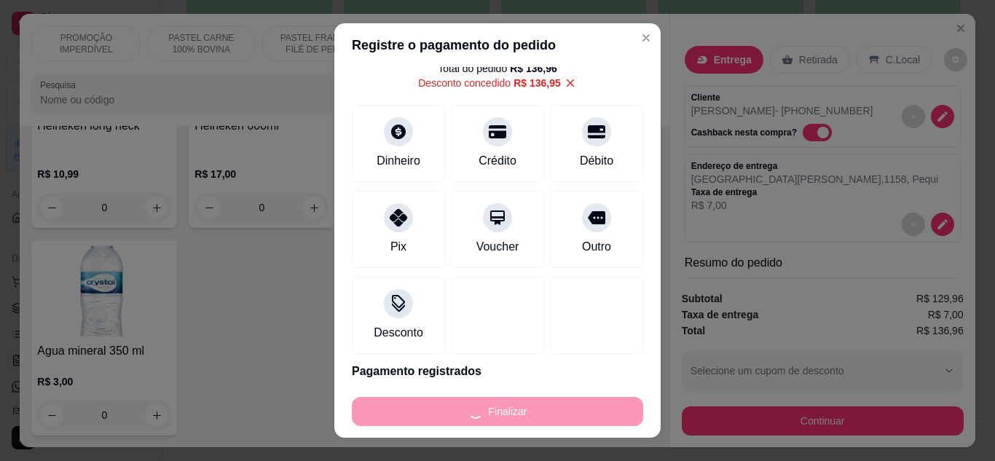
type input "0"
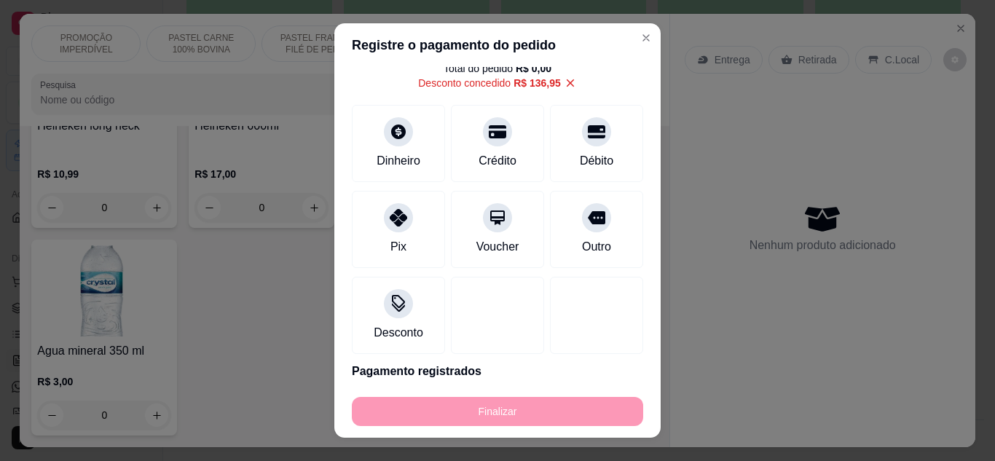
type input "-R$ 136,96"
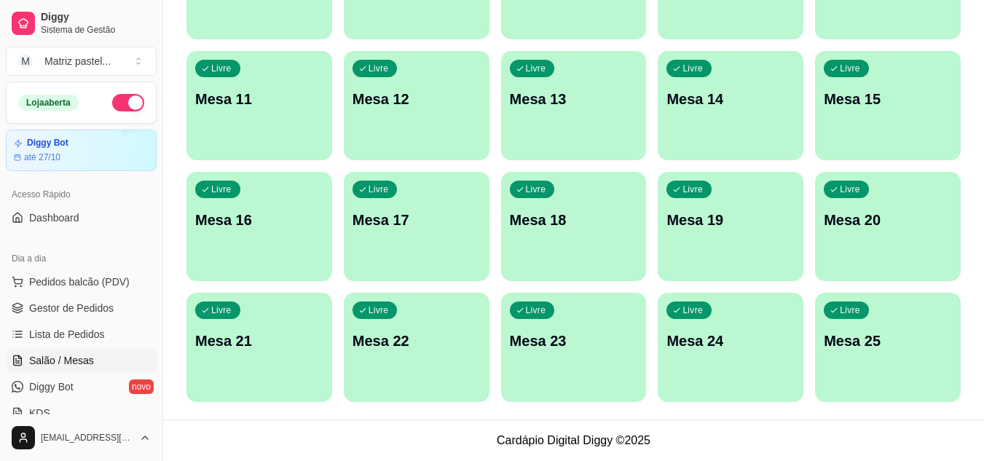
click at [632, 36] on div "button" at bounding box center [574, 30] width 146 height 17
drag, startPoint x: 52, startPoint y: 301, endPoint x: 58, endPoint y: 309, distance: 9.3
click at [52, 301] on span "Gestor de Pedidos" at bounding box center [71, 308] width 84 height 15
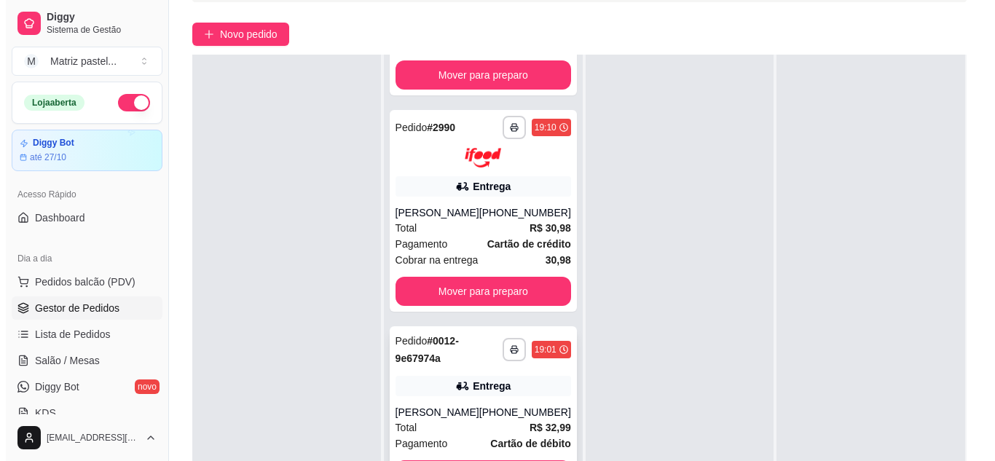
scroll to position [218, 0]
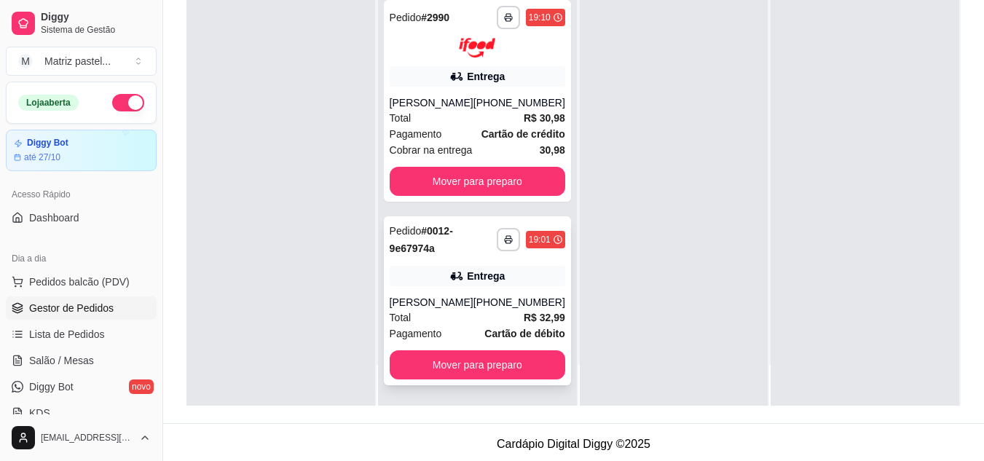
click at [470, 283] on div "Entrega" at bounding box center [486, 276] width 38 height 15
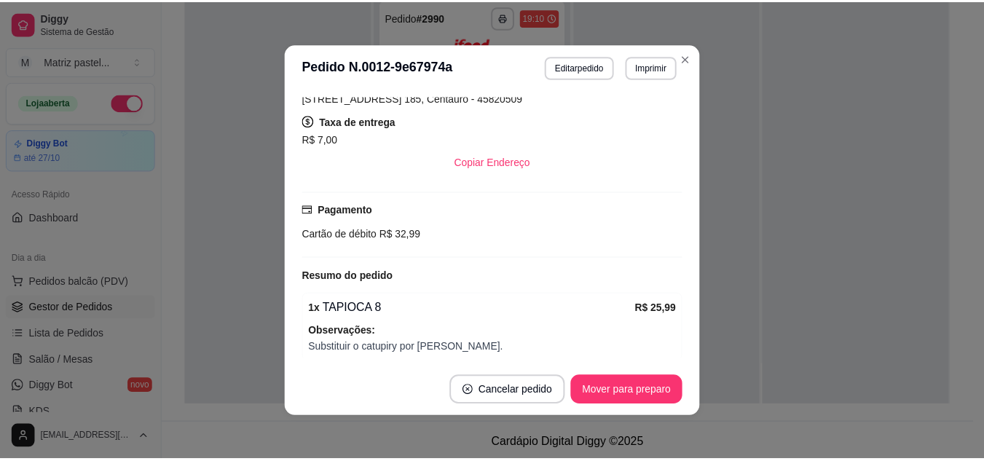
scroll to position [364, 0]
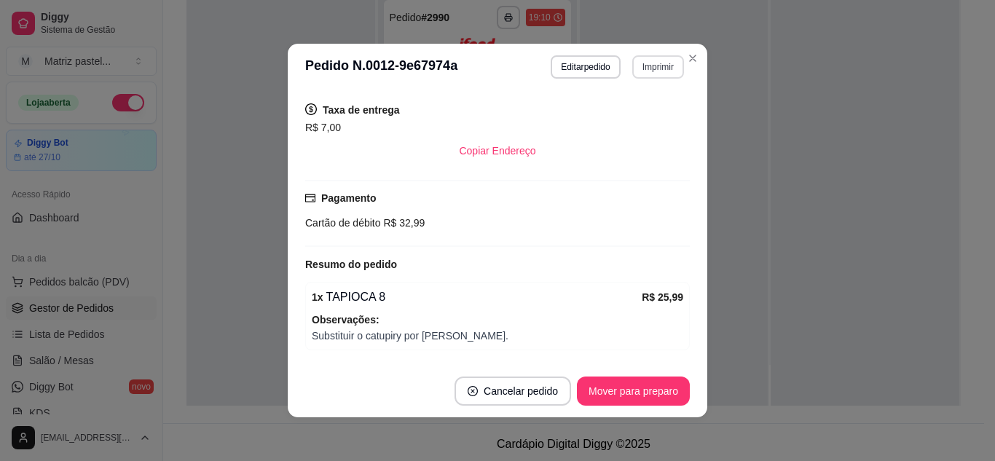
click at [632, 74] on button "Imprimir" at bounding box center [658, 66] width 52 height 23
click at [614, 120] on button "IMPRESSORA" at bounding box center [627, 117] width 106 height 23
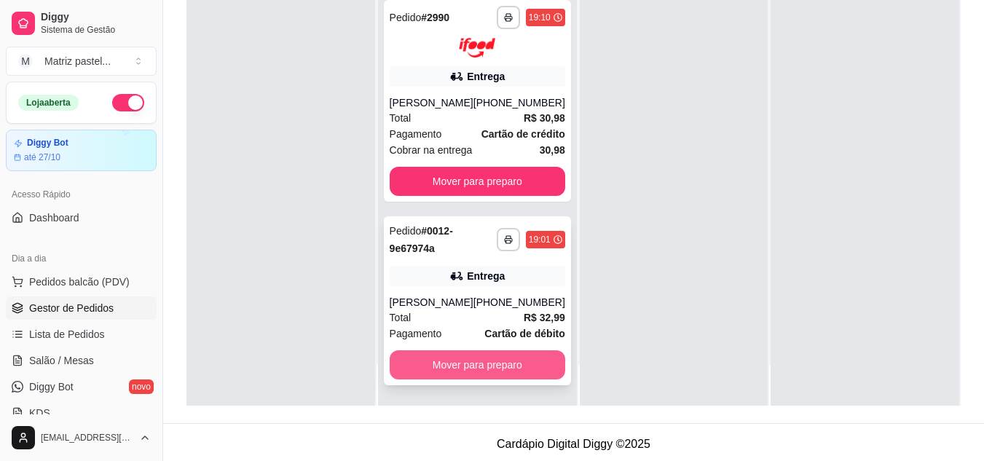
click at [443, 363] on button "Mover para preparo" at bounding box center [478, 364] width 176 height 29
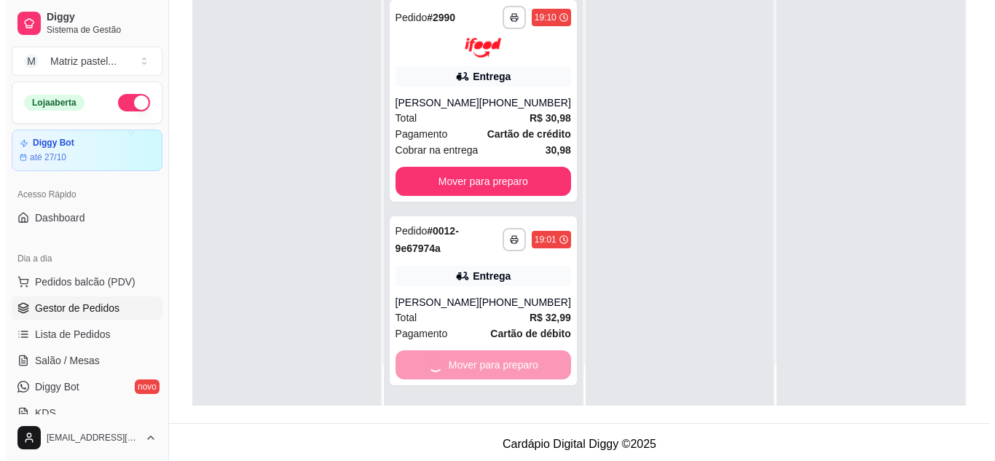
scroll to position [0, 0]
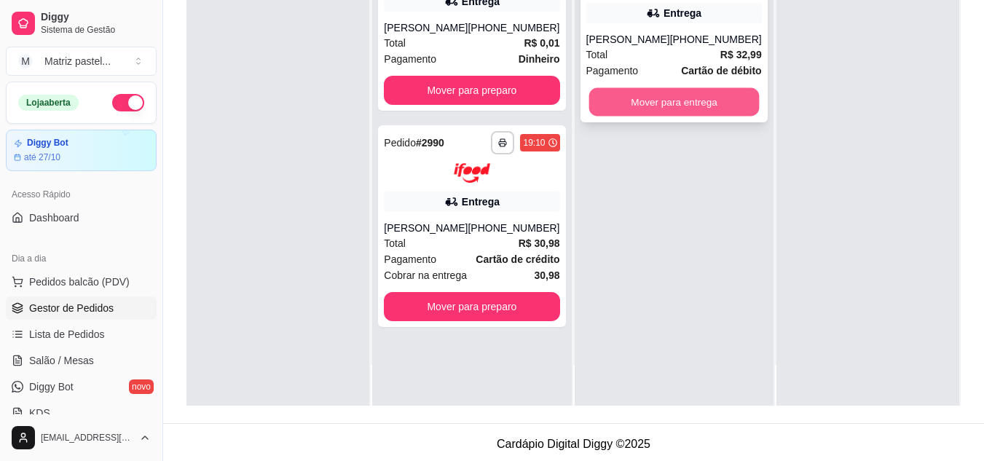
click at [658, 90] on button "Mover para entrega" at bounding box center [673, 102] width 170 height 28
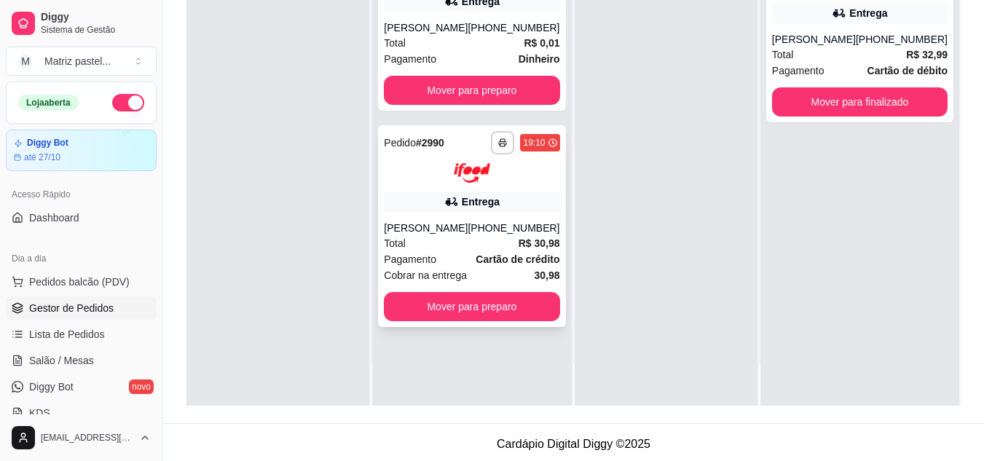
click at [429, 197] on div "Entrega" at bounding box center [472, 202] width 176 height 20
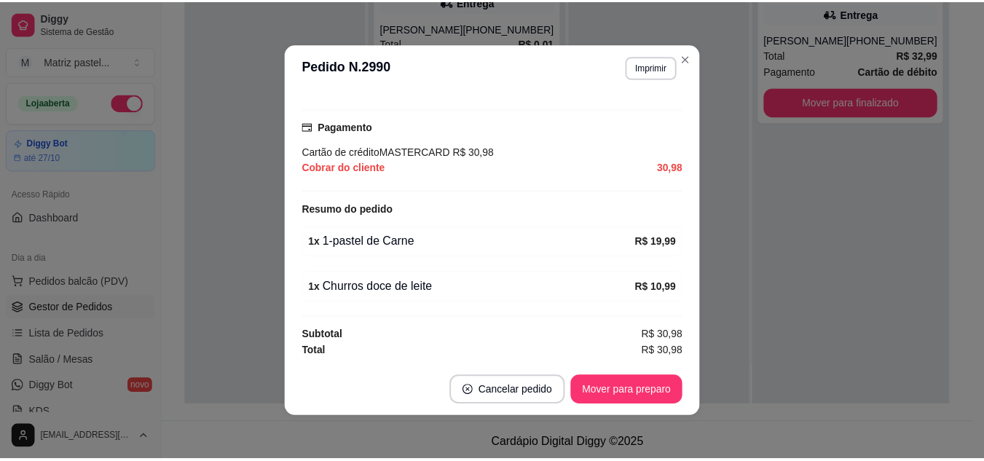
scroll to position [3, 0]
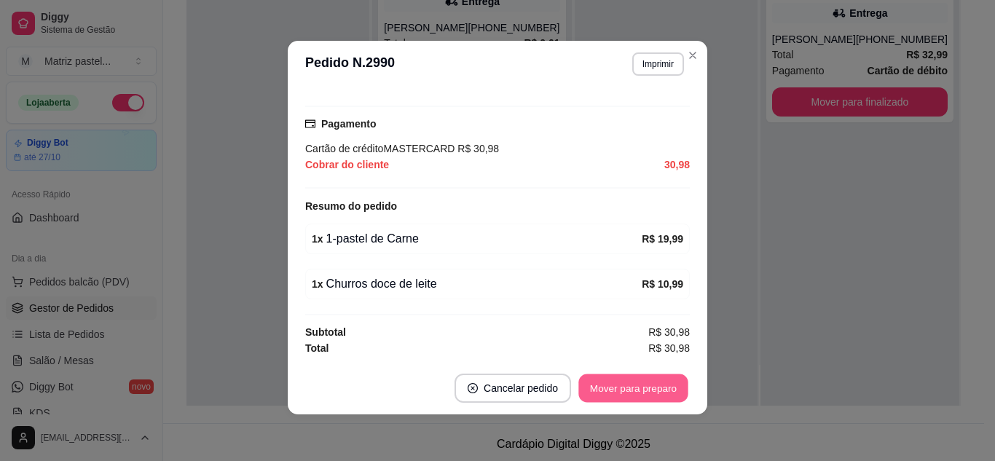
click at [631, 382] on button "Mover para preparo" at bounding box center [632, 388] width 109 height 28
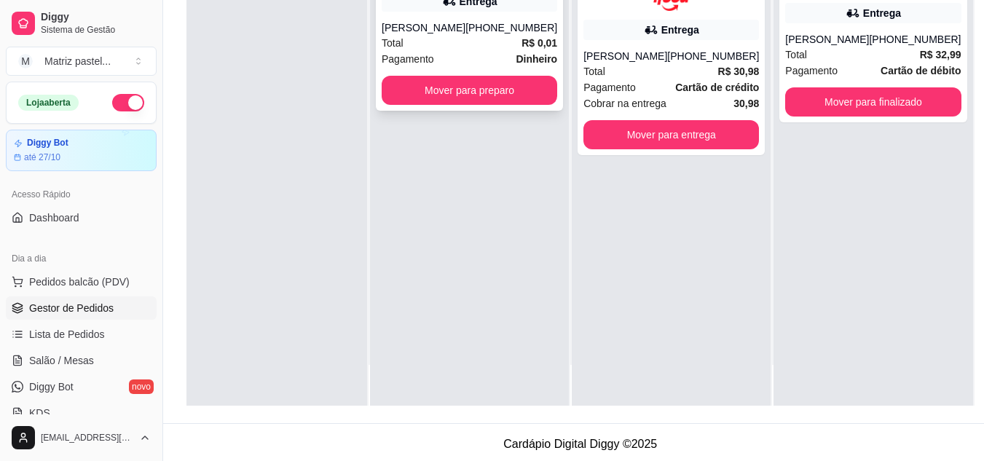
click at [516, 54] on strong "Dinheiro" at bounding box center [537, 59] width 42 height 12
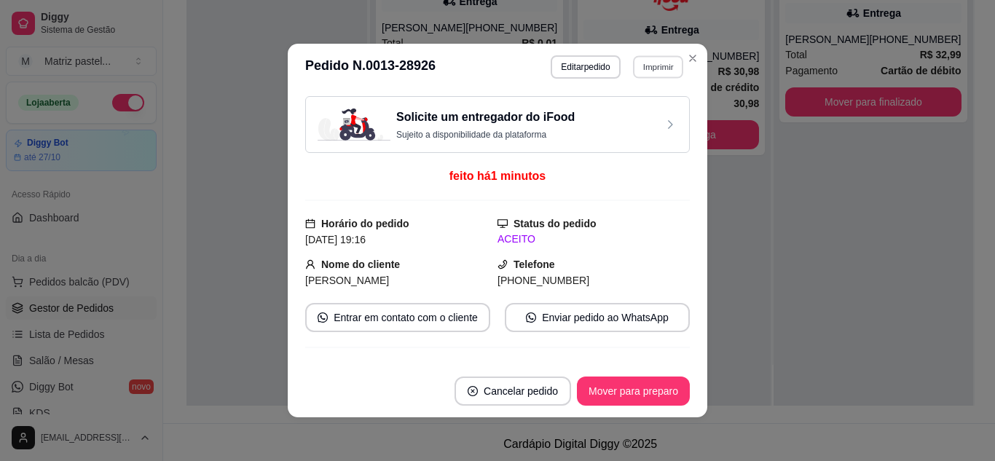
click at [648, 63] on button "Imprimir" at bounding box center [658, 66] width 50 height 23
click at [602, 114] on button "IMPRESSORA" at bounding box center [626, 117] width 102 height 23
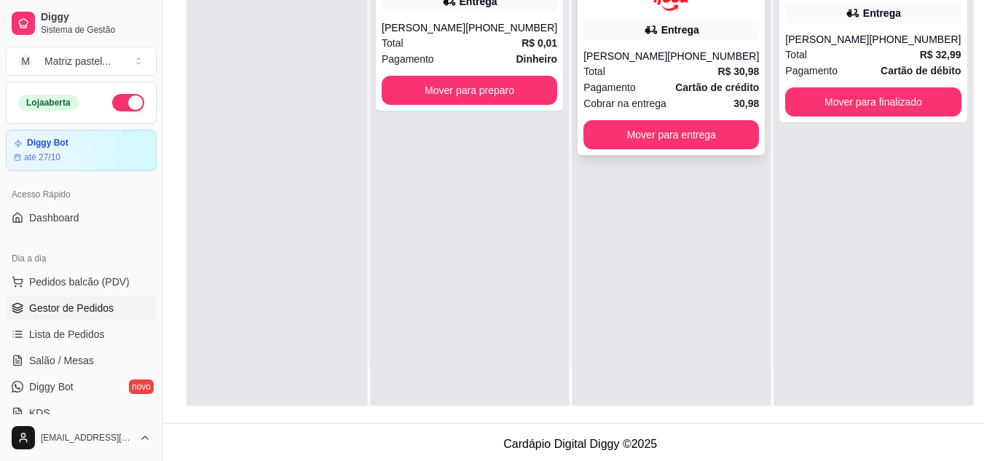
click at [690, 60] on div "[PHONE_NUMBER]" at bounding box center [713, 56] width 92 height 15
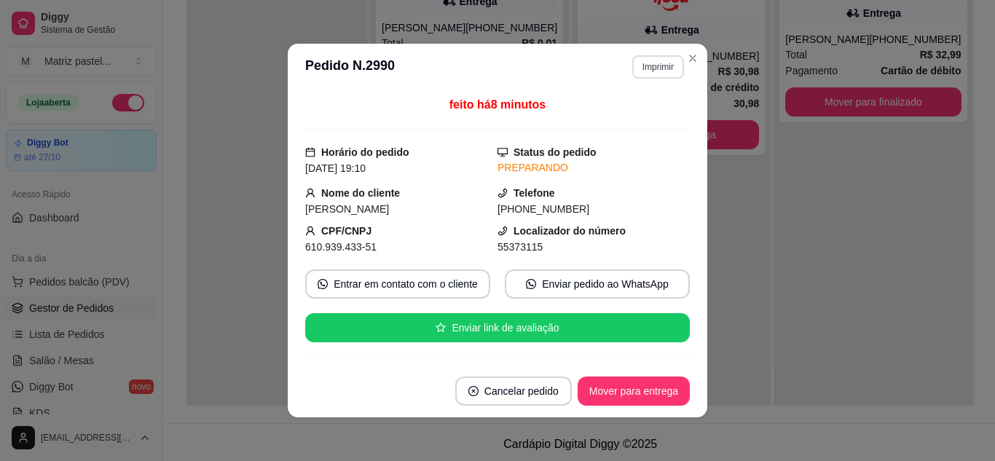
click at [661, 70] on button "Imprimir" at bounding box center [658, 66] width 52 height 23
click at [652, 125] on button "IMPRESSORA" at bounding box center [626, 117] width 102 height 23
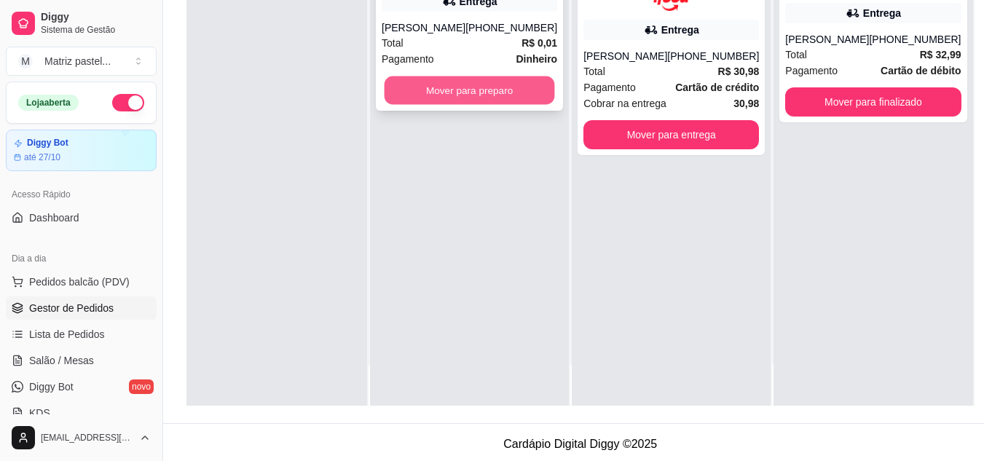
click at [492, 90] on button "Mover para preparo" at bounding box center [470, 90] width 170 height 28
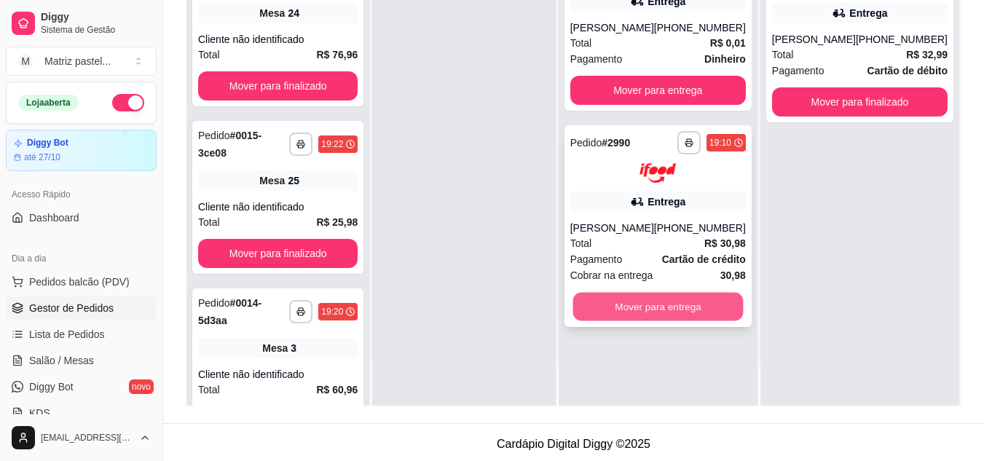
click at [717, 300] on button "Mover para entrega" at bounding box center [657, 306] width 170 height 28
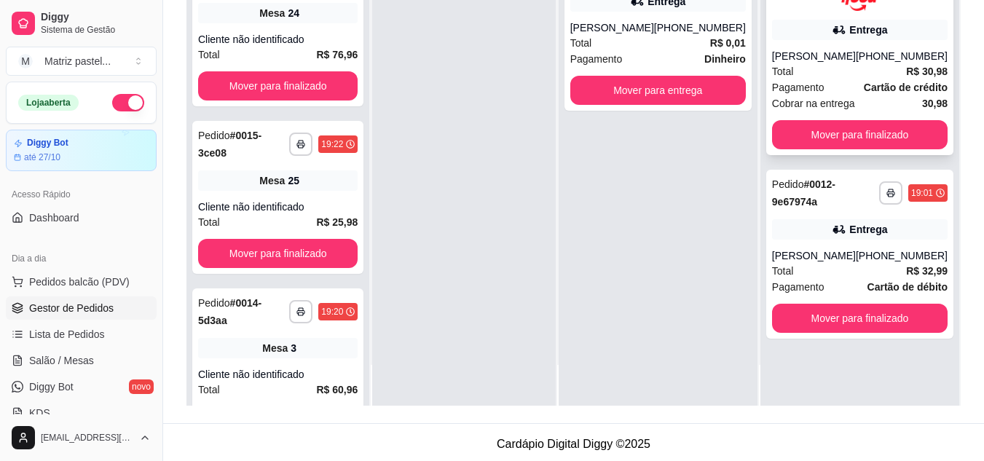
click at [881, 74] on div "Total R$ 30,98" at bounding box center [860, 71] width 176 height 16
click at [95, 332] on span "Lista de Pedidos" at bounding box center [67, 334] width 76 height 15
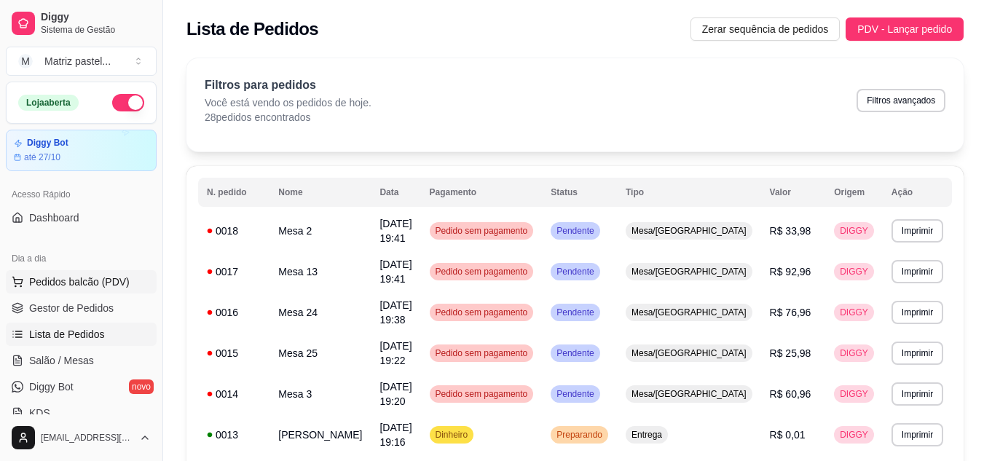
click at [92, 273] on button "Pedidos balcão (PDV)" at bounding box center [81, 281] width 151 height 23
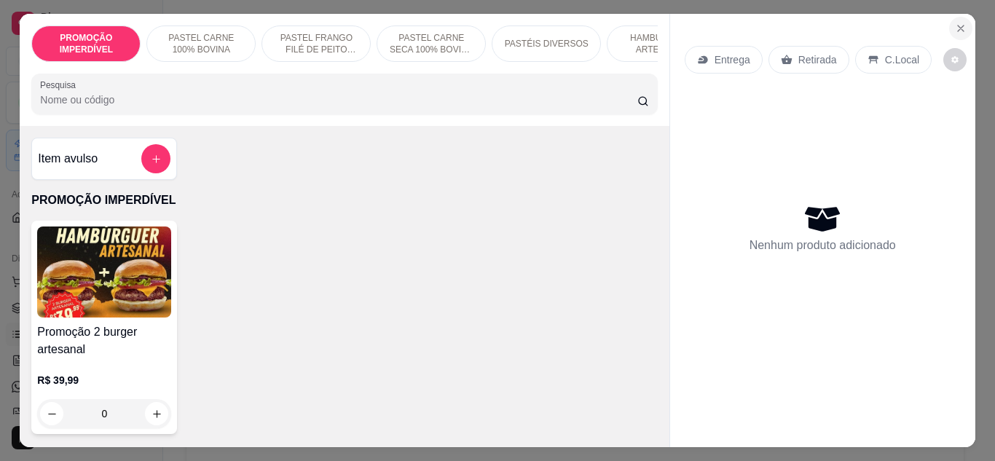
click at [949, 31] on button "Close" at bounding box center [960, 28] width 23 height 23
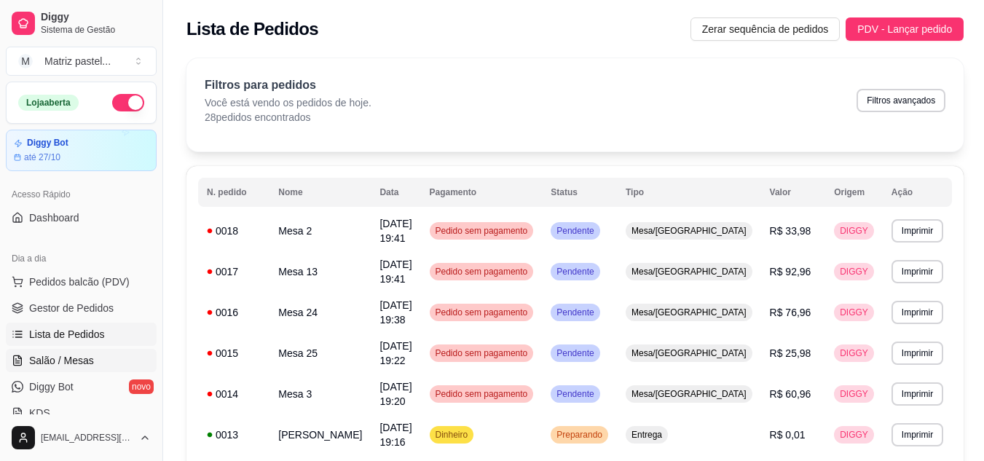
click at [58, 357] on span "Salão / Mesas" at bounding box center [61, 360] width 65 height 15
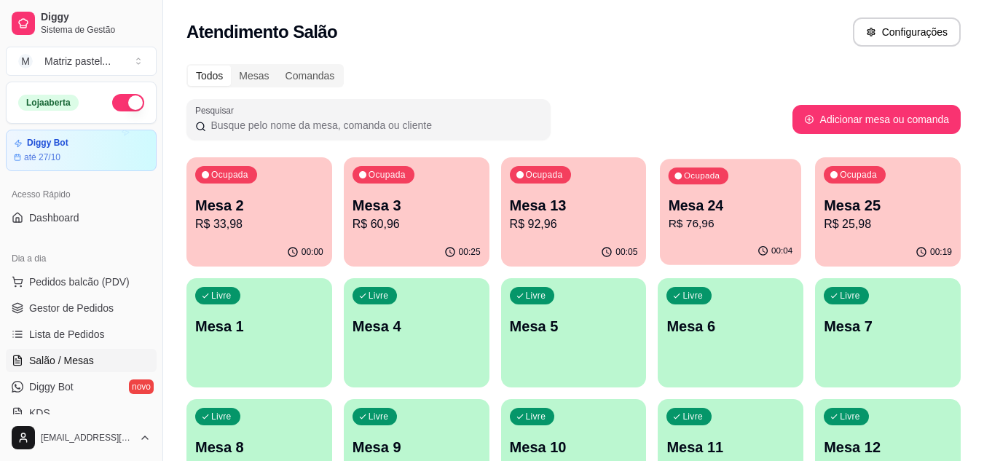
click at [725, 218] on p "R$ 76,96" at bounding box center [731, 224] width 125 height 17
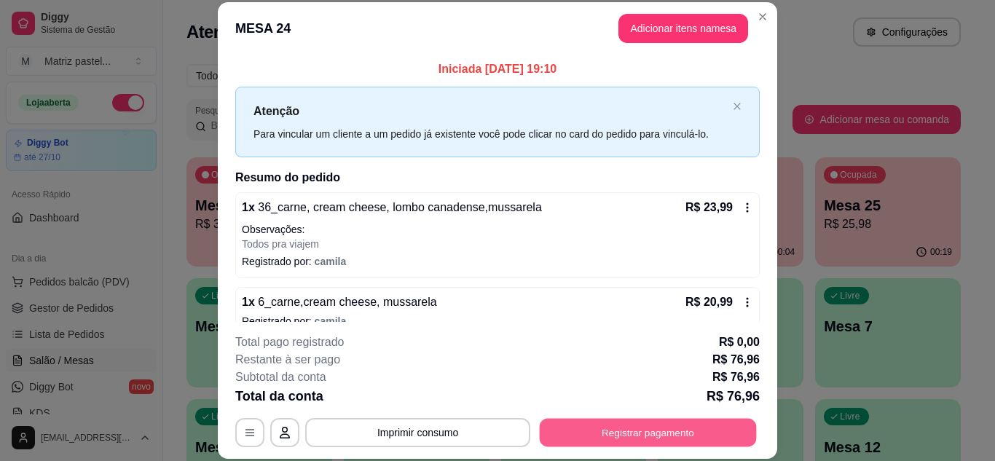
click at [580, 435] on button "Registrar pagamento" at bounding box center [648, 432] width 217 height 28
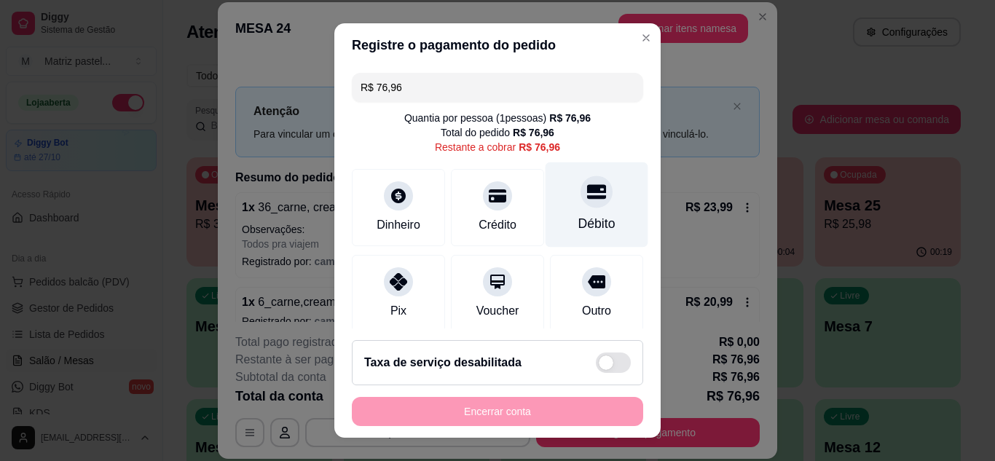
click at [562, 208] on div "Débito" at bounding box center [596, 204] width 103 height 85
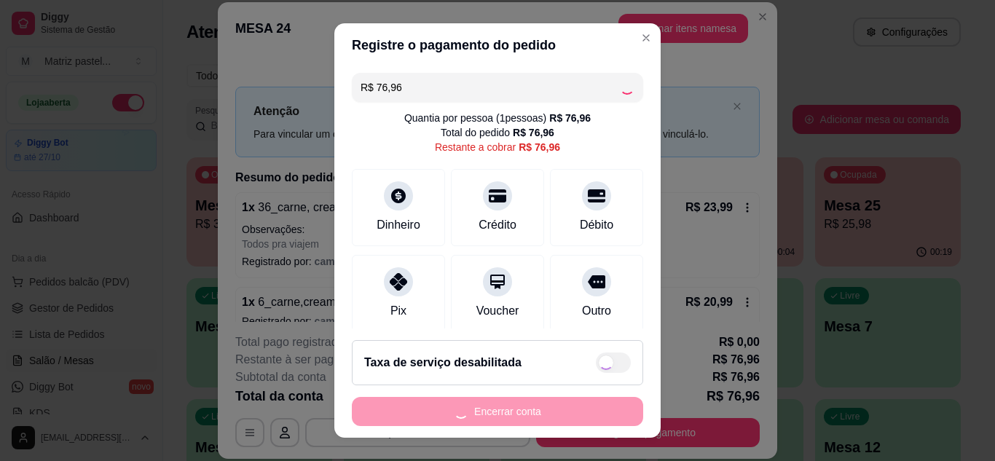
type input "R$ 0,00"
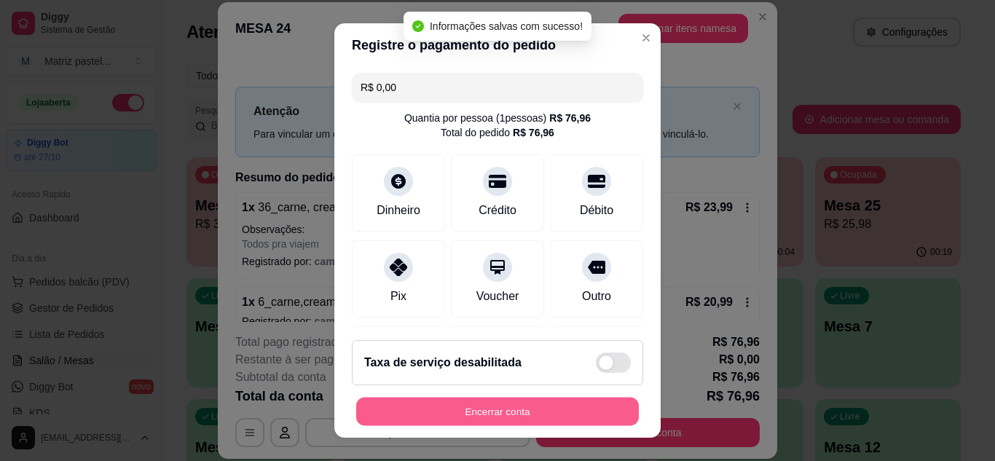
click at [503, 407] on button "Encerrar conta" at bounding box center [497, 412] width 283 height 28
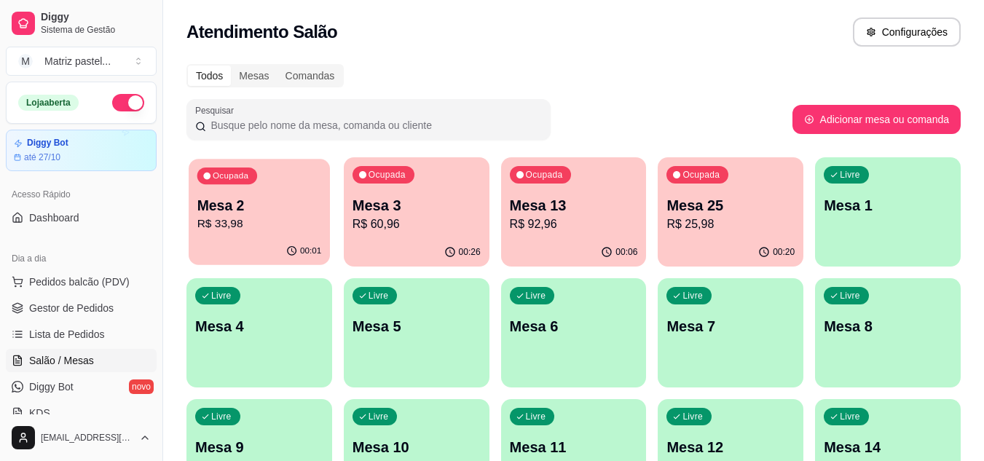
click at [261, 206] on p "Mesa 2" at bounding box center [259, 206] width 125 height 20
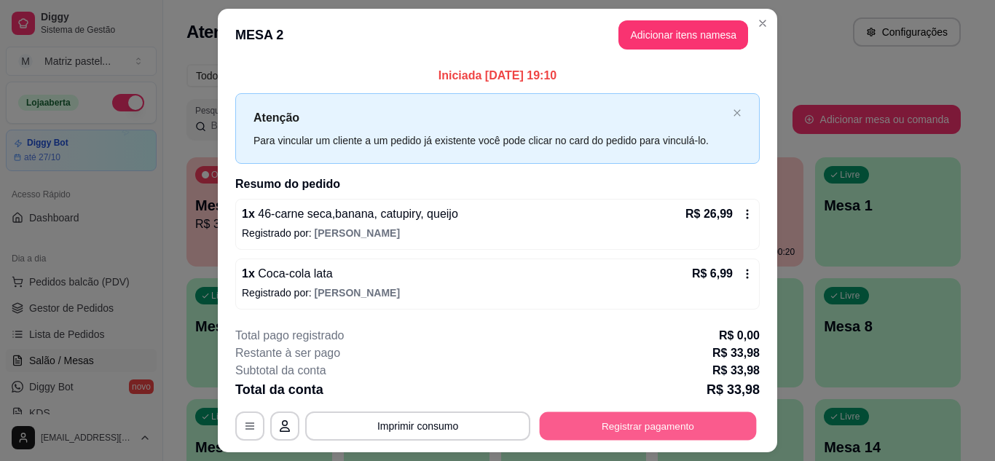
click at [622, 427] on button "Registrar pagamento" at bounding box center [648, 426] width 217 height 28
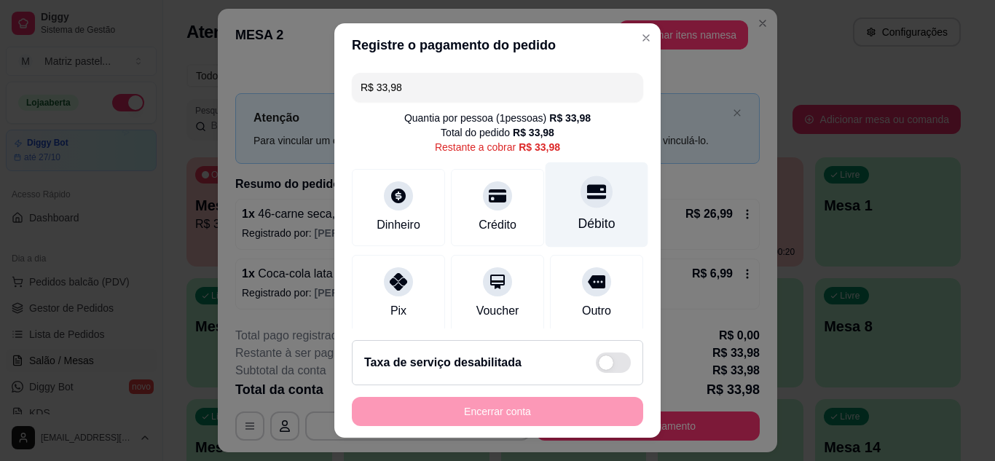
click at [584, 205] on div "Débito" at bounding box center [596, 204] width 103 height 85
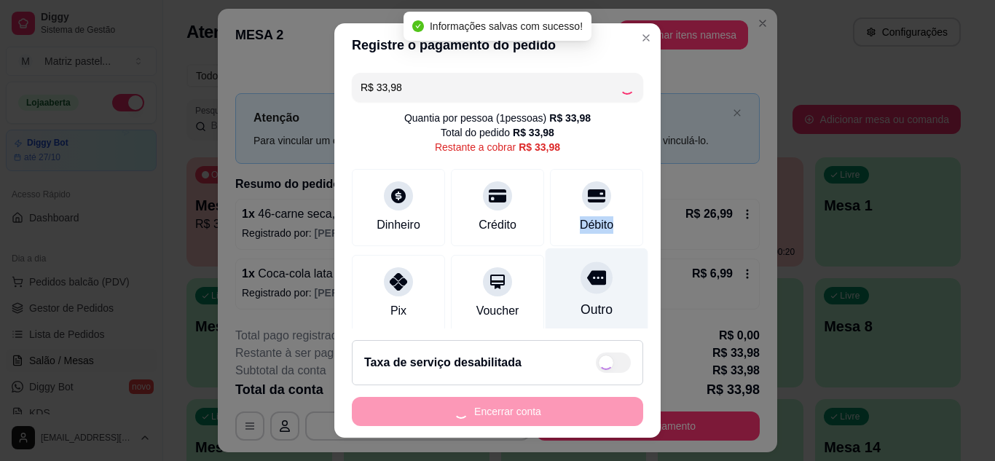
type input "R$ 0,00"
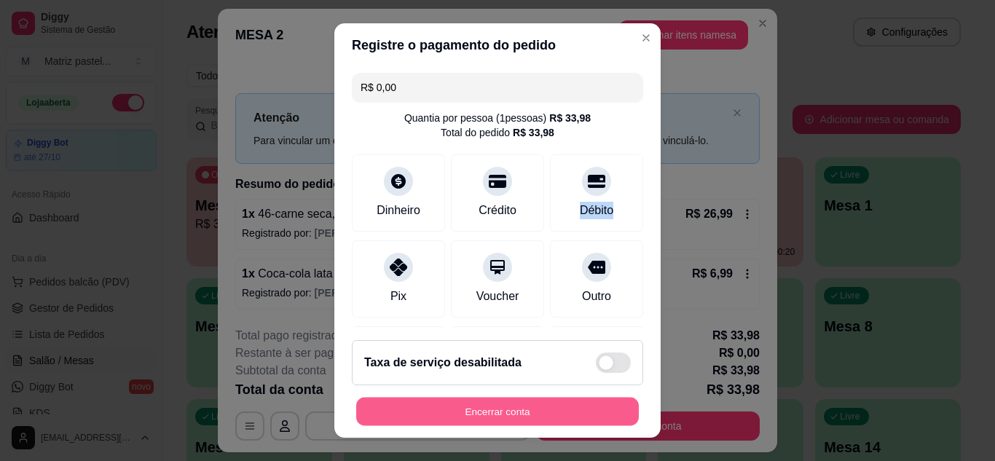
click at [521, 409] on button "Encerrar conta" at bounding box center [497, 412] width 283 height 28
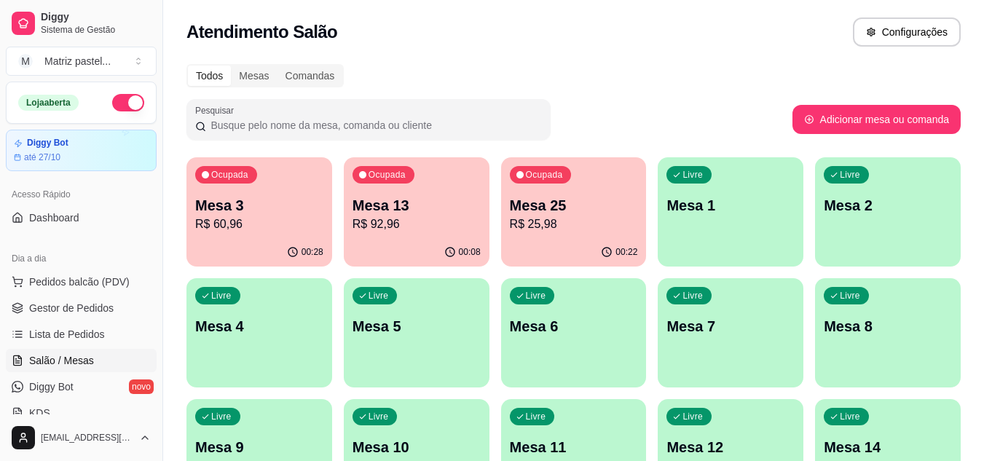
drag, startPoint x: 91, startPoint y: 285, endPoint x: 277, endPoint y: 245, distance: 190.5
click at [92, 285] on span "Pedidos balcão (PDV)" at bounding box center [79, 282] width 100 height 15
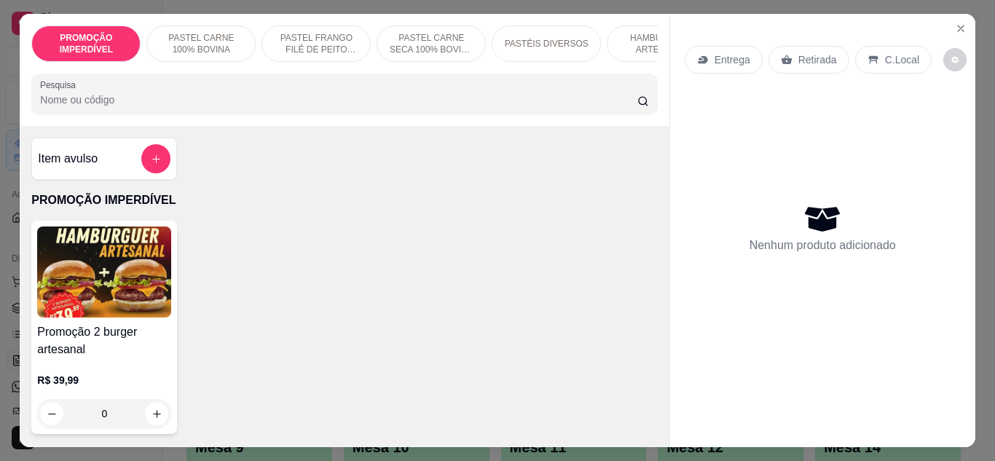
click at [642, 35] on p "HAMBÚRGUER ARTESANAL" at bounding box center [661, 43] width 84 height 23
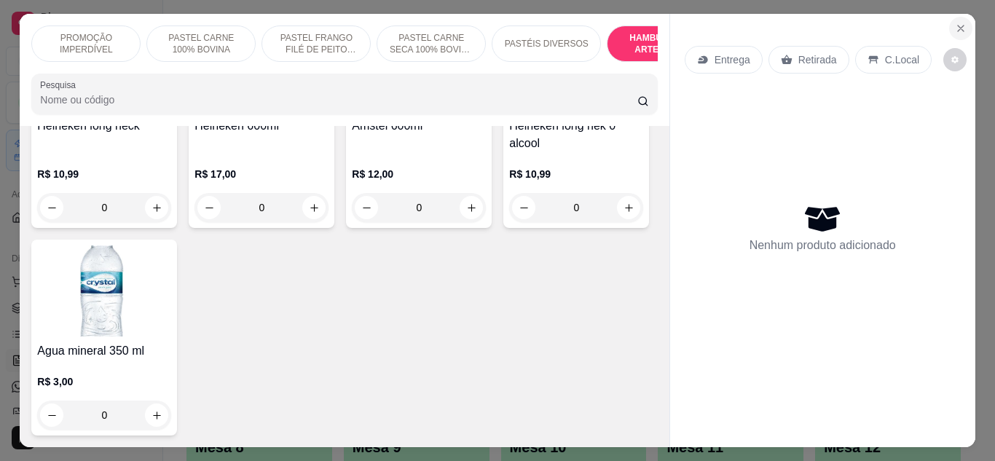
click at [951, 18] on button "Close" at bounding box center [960, 28] width 23 height 23
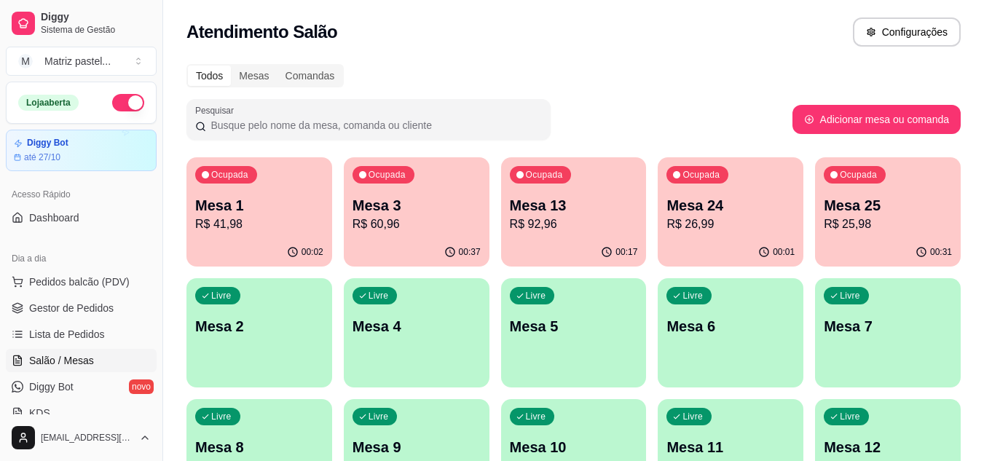
click at [277, 220] on p "R$ 41,98" at bounding box center [259, 224] width 128 height 17
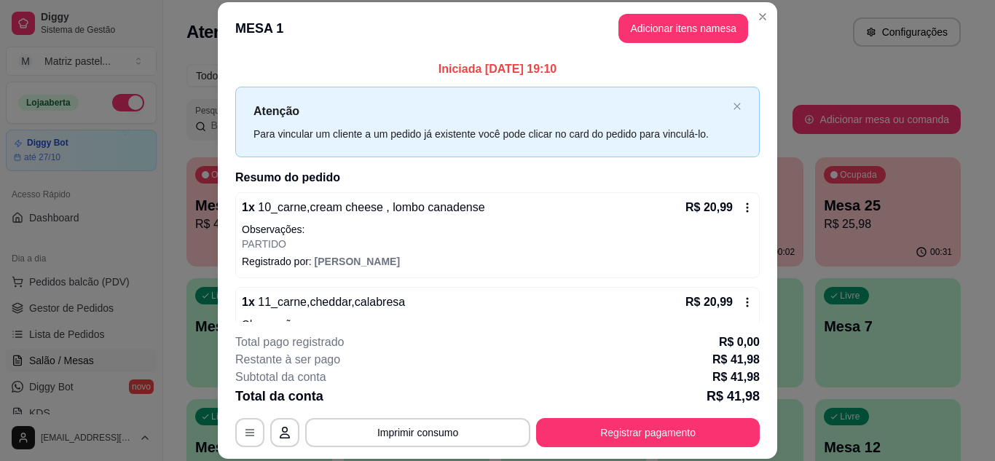
click at [741, 207] on icon at bounding box center [747, 208] width 12 height 12
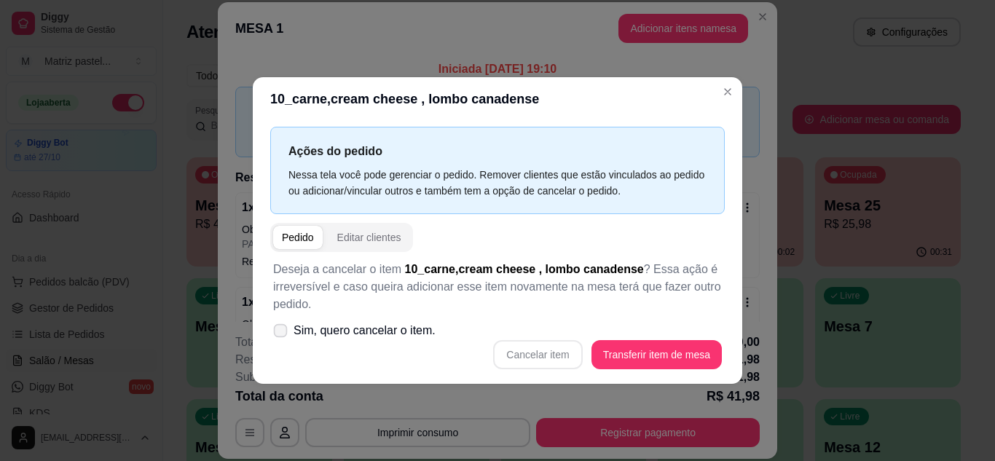
click at [284, 332] on icon at bounding box center [280, 330] width 11 height 8
click at [282, 333] on input "Sim, quero cancelar o item." at bounding box center [276, 337] width 9 height 9
checkbox input "true"
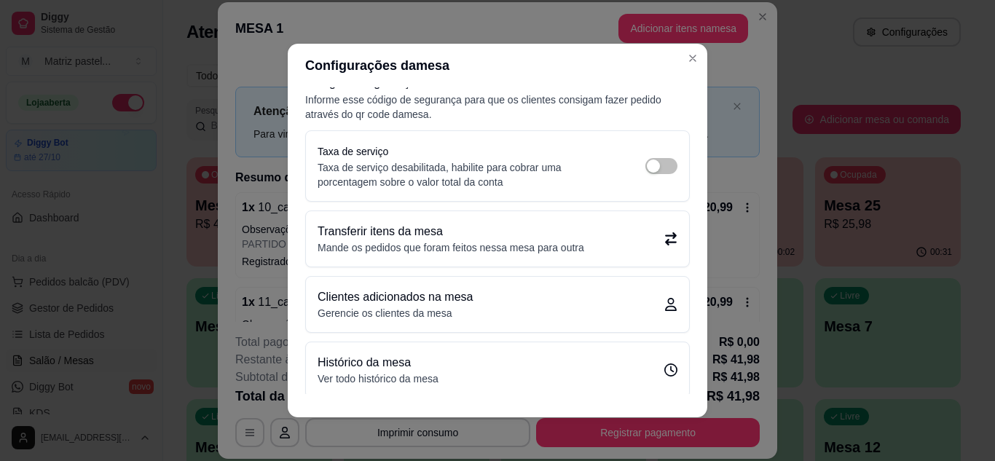
scroll to position [31, 0]
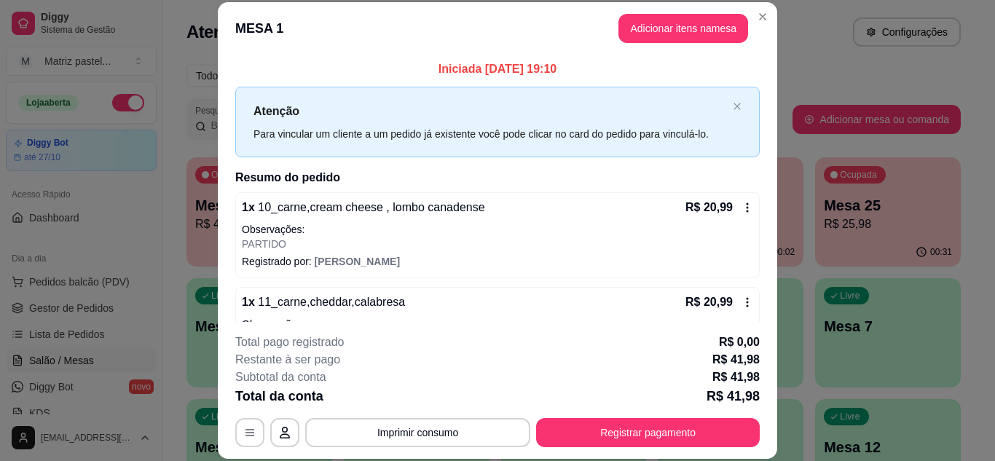
click at [746, 204] on icon at bounding box center [747, 207] width 2 height 9
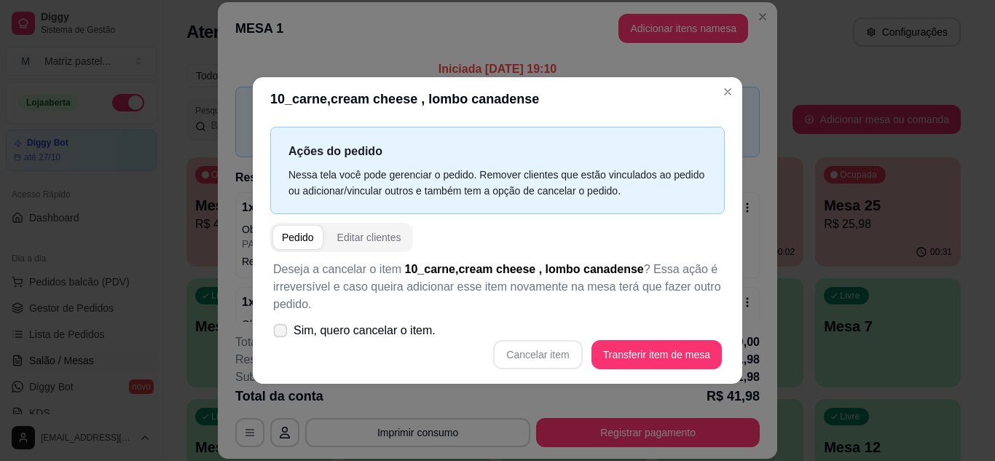
click at [281, 333] on icon at bounding box center [280, 330] width 11 height 8
click at [281, 333] on input "Sim, quero cancelar o item." at bounding box center [276, 337] width 9 height 9
checkbox input "true"
click at [526, 358] on button "Cancelar item" at bounding box center [537, 354] width 89 height 29
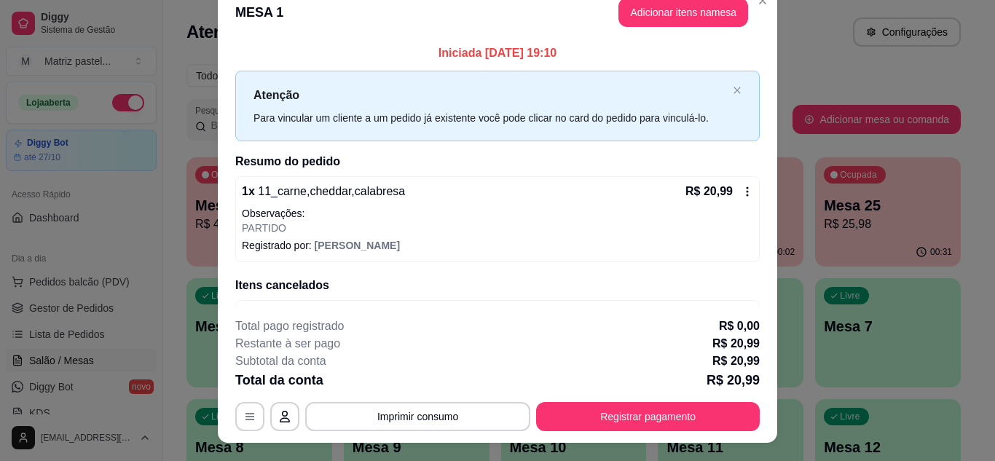
scroll to position [0, 0]
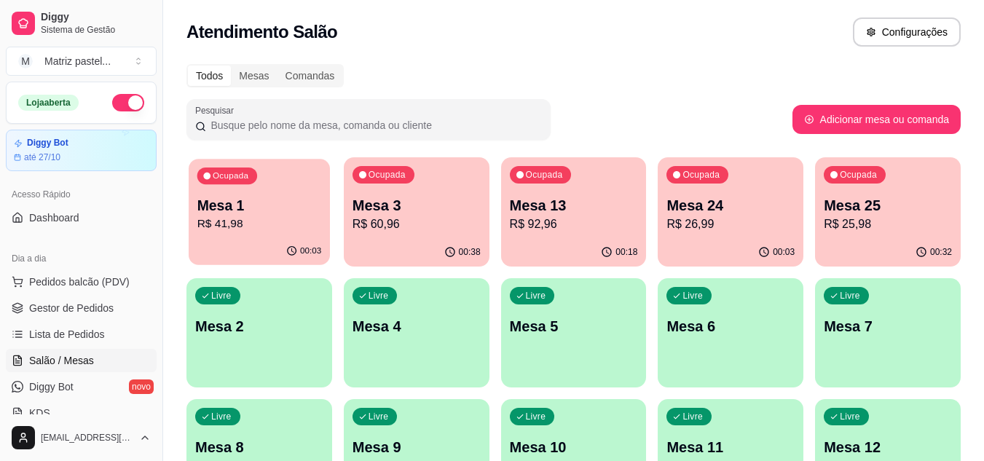
click at [271, 213] on p "Mesa 1" at bounding box center [259, 206] width 125 height 20
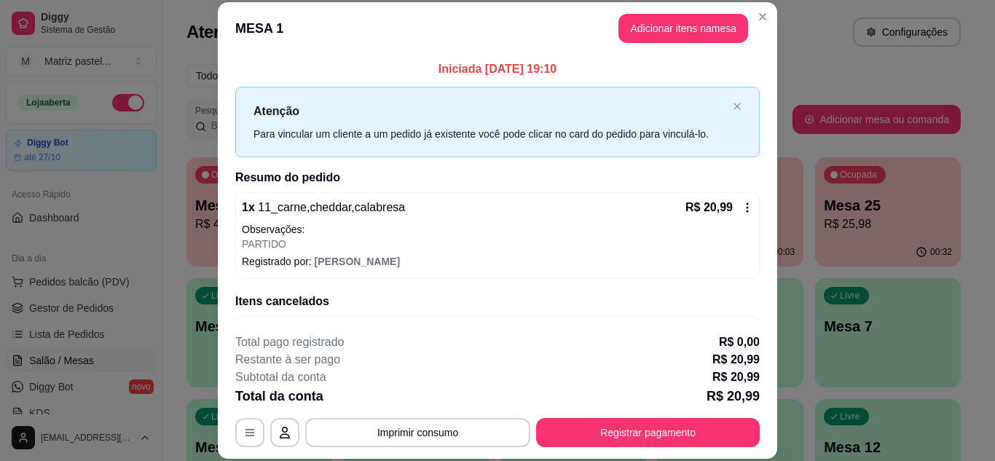
click at [741, 206] on icon at bounding box center [747, 208] width 12 height 12
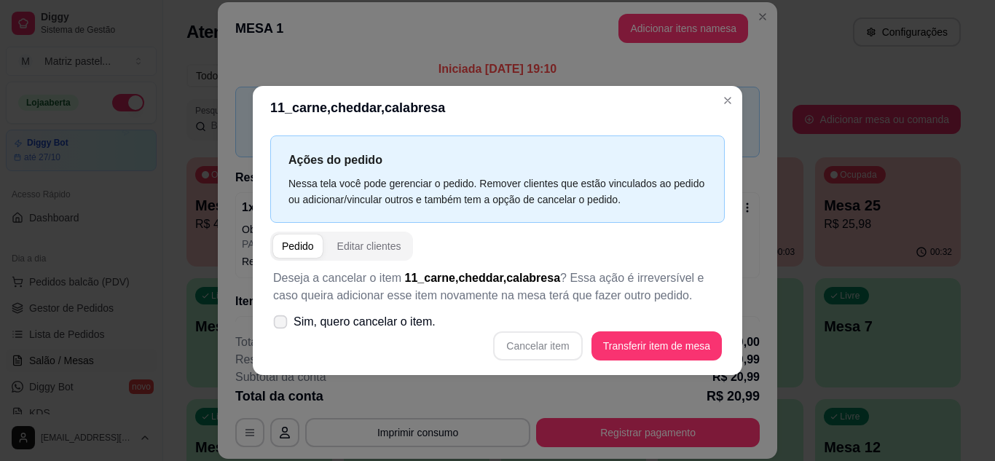
click at [283, 322] on icon at bounding box center [280, 322] width 11 height 8
click at [282, 324] on input "Sim, quero cancelar o item." at bounding box center [276, 328] width 9 height 9
checkbox input "true"
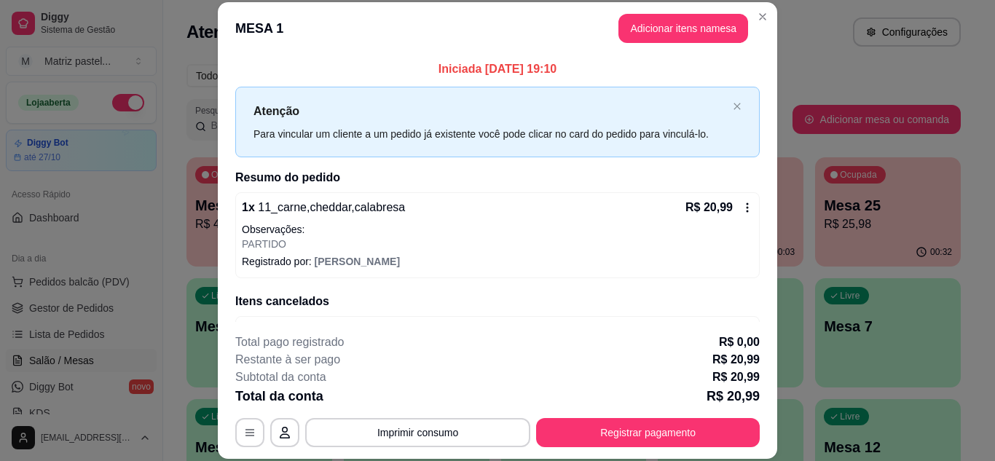
click at [741, 211] on icon at bounding box center [747, 208] width 12 height 12
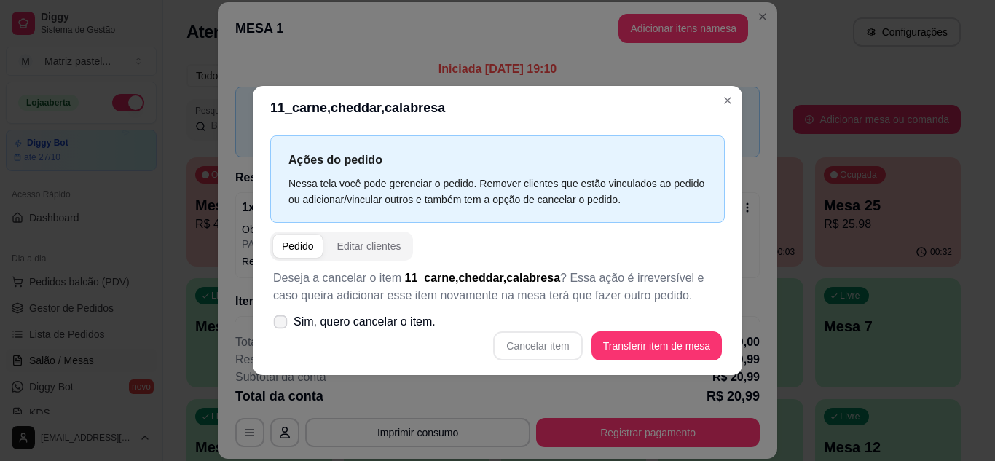
click at [281, 326] on span at bounding box center [281, 322] width 14 height 14
click at [281, 326] on input "Sim, quero cancelar o item." at bounding box center [276, 328] width 9 height 9
checkbox input "true"
click at [513, 342] on button "Cancelar item" at bounding box center [537, 345] width 87 height 28
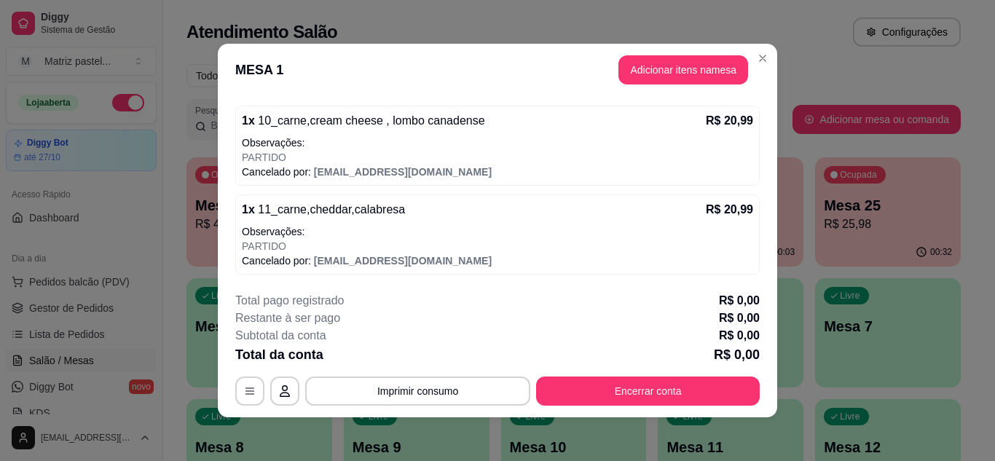
scroll to position [3, 0]
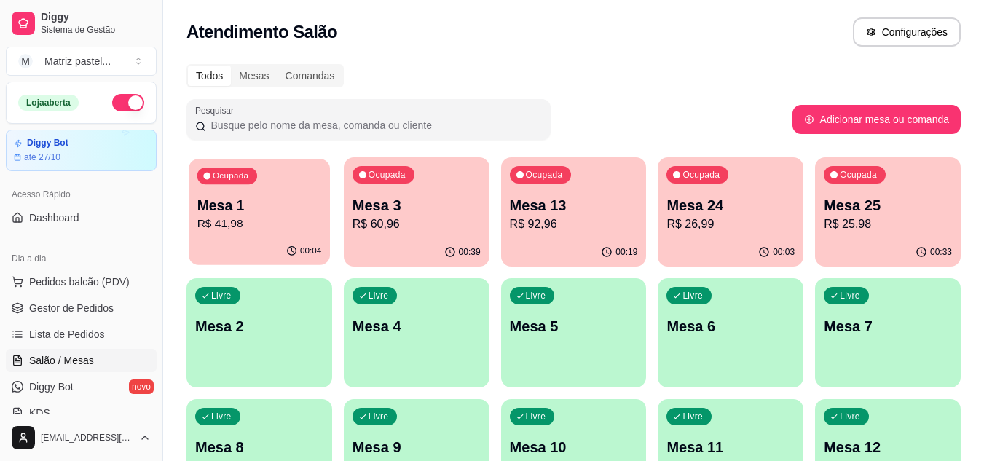
click at [243, 202] on p "Mesa 1" at bounding box center [259, 206] width 125 height 20
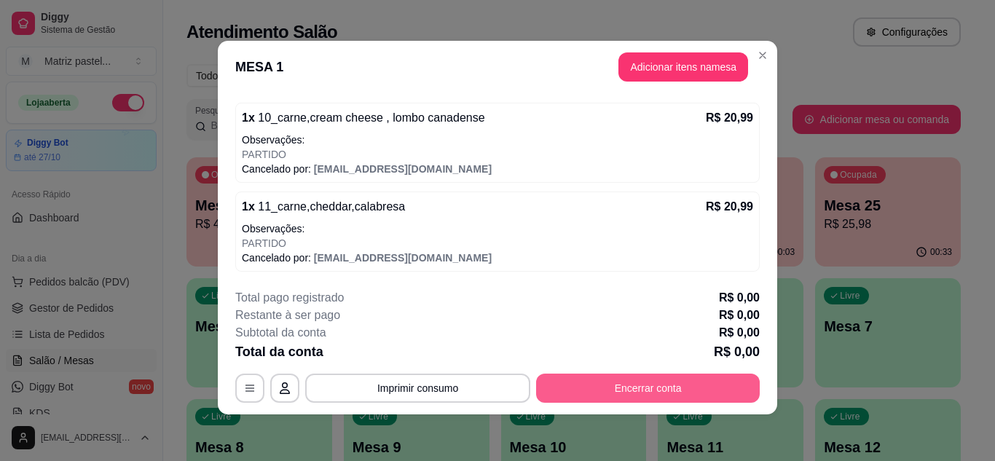
click at [566, 390] on button "Encerrar conta" at bounding box center [648, 388] width 224 height 29
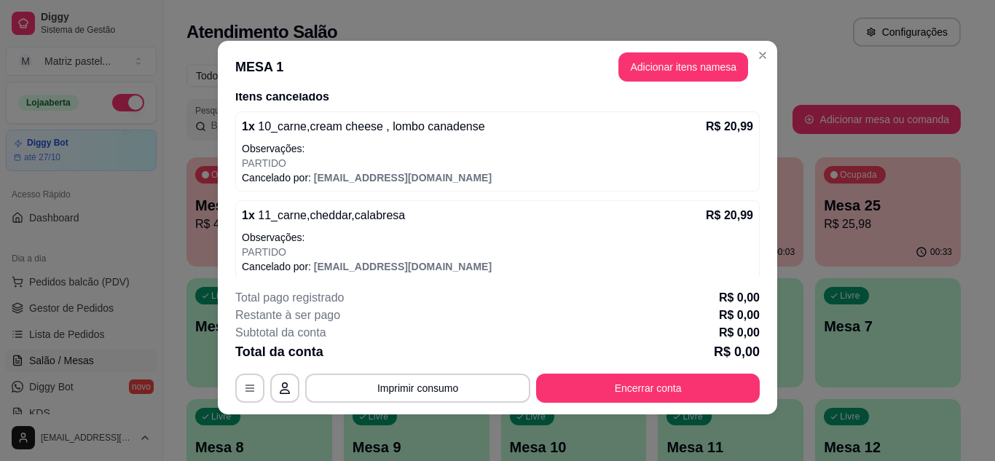
scroll to position [101, 0]
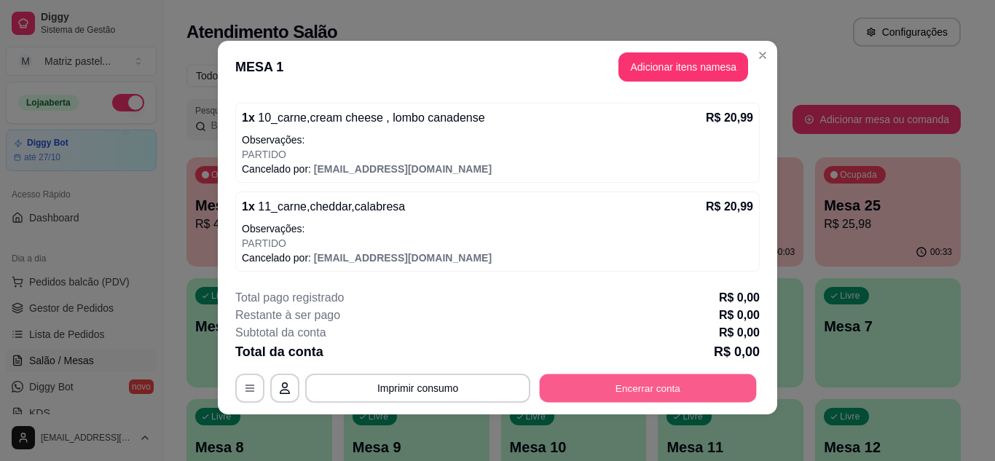
click at [591, 380] on button "Encerrar conta" at bounding box center [648, 388] width 217 height 28
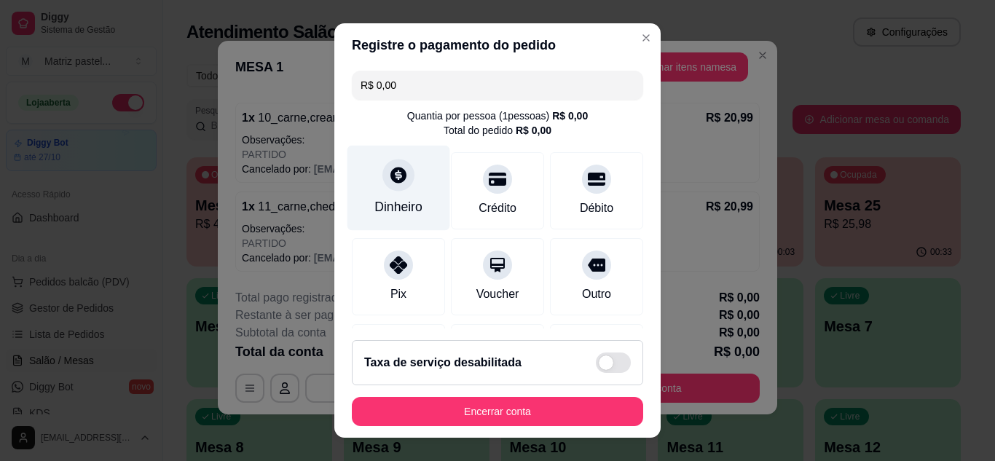
scroll to position [0, 0]
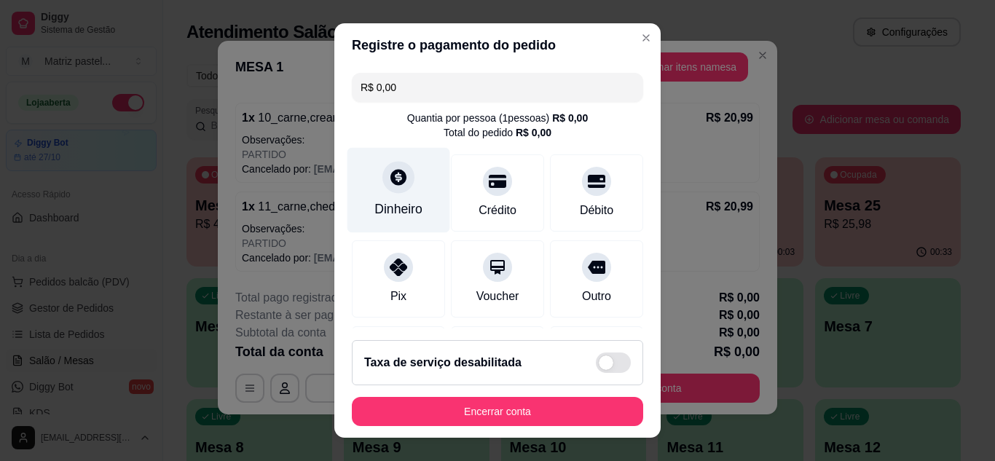
click at [406, 206] on div "Dinheiro" at bounding box center [398, 209] width 48 height 19
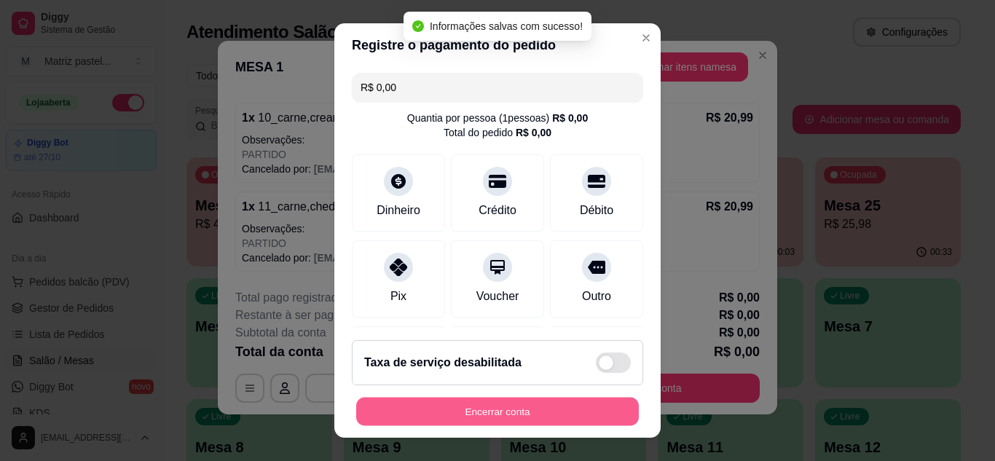
click at [520, 410] on button "Encerrar conta" at bounding box center [497, 412] width 283 height 28
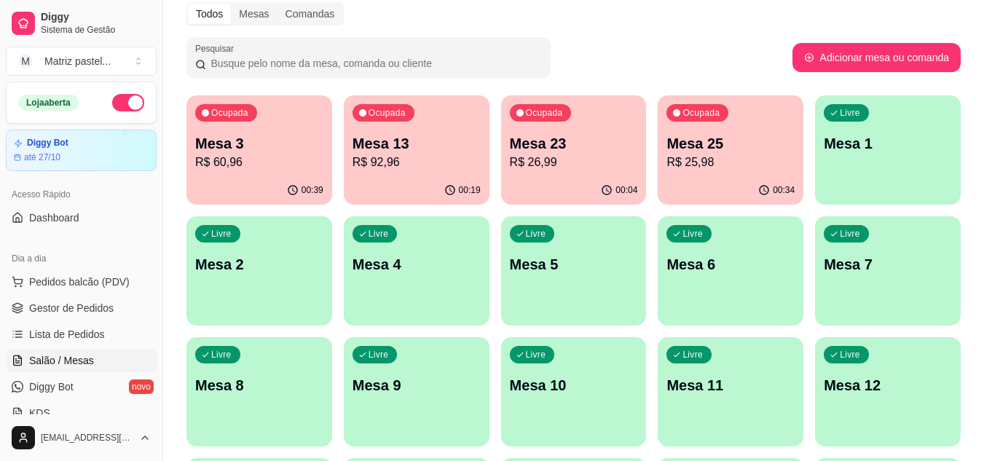
scroll to position [57, 0]
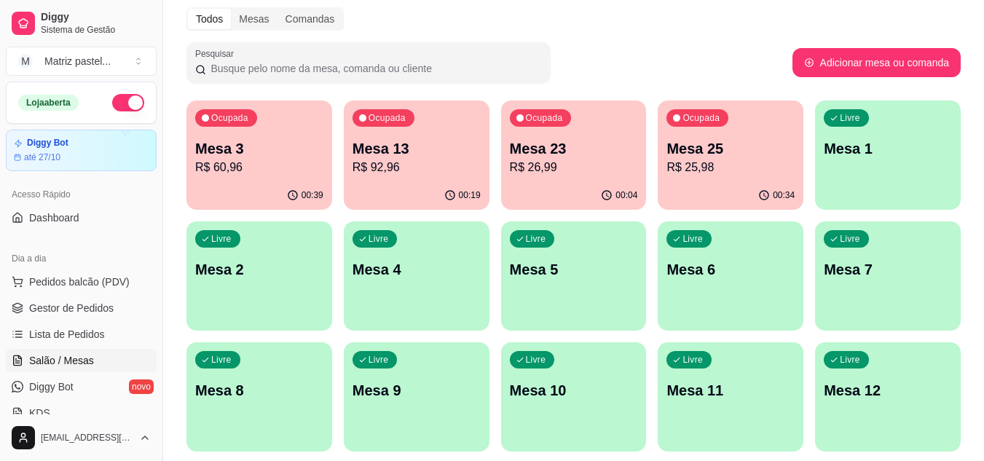
click at [224, 187] on div "00:39" at bounding box center [259, 195] width 146 height 28
click at [103, 323] on link "Lista de Pedidos" at bounding box center [81, 334] width 151 height 23
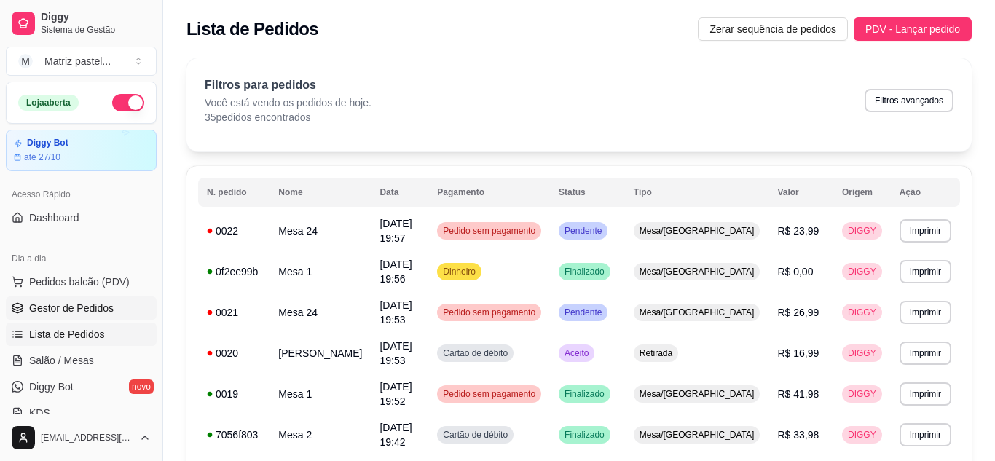
click at [100, 310] on span "Gestor de Pedidos" at bounding box center [71, 308] width 84 height 15
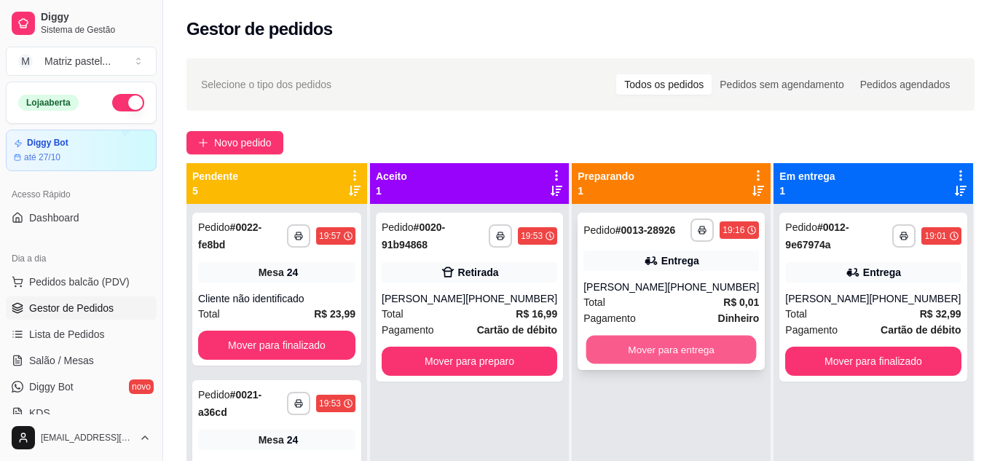
click at [722, 338] on button "Mover para entrega" at bounding box center [671, 350] width 170 height 28
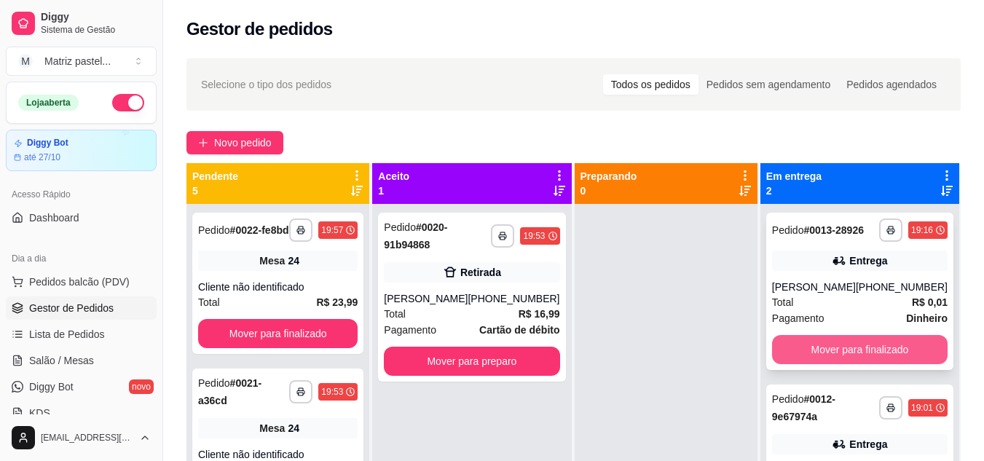
click at [844, 342] on button "Mover para finalizado" at bounding box center [860, 349] width 176 height 29
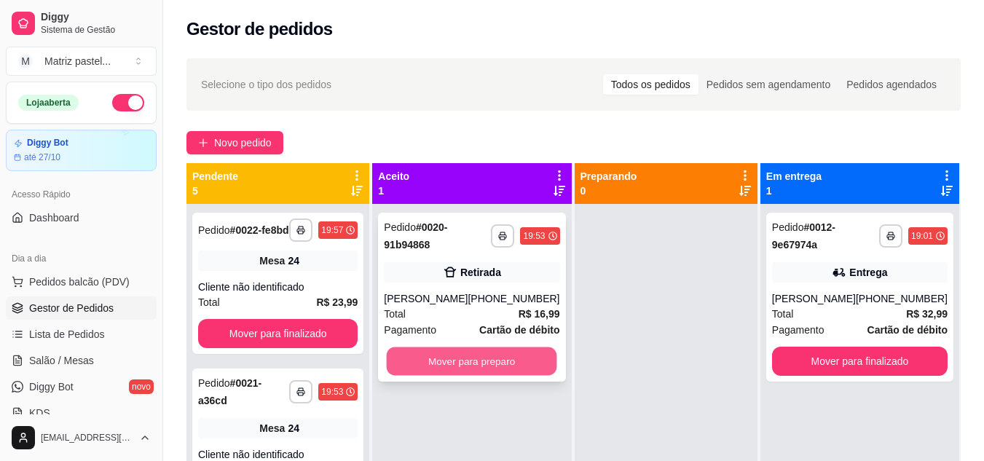
click at [438, 355] on button "Mover para preparo" at bounding box center [472, 361] width 170 height 28
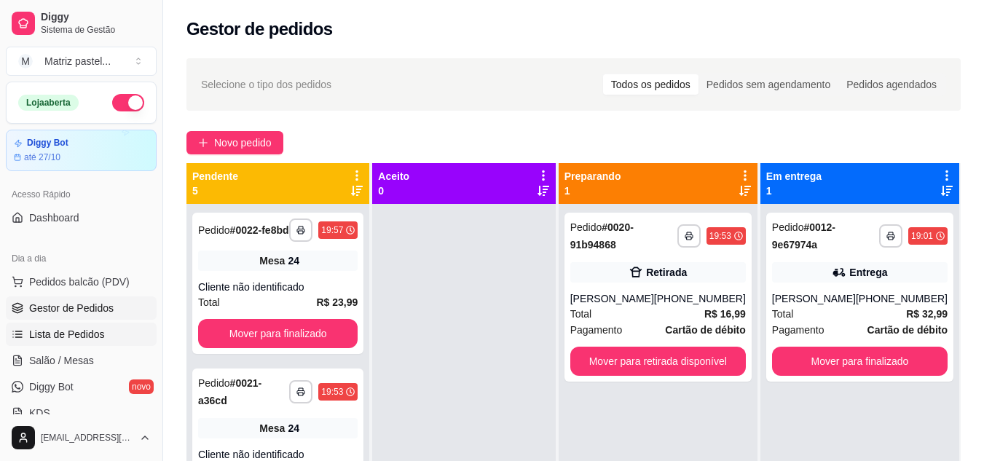
click at [61, 332] on span "Lista de Pedidos" at bounding box center [67, 334] width 76 height 15
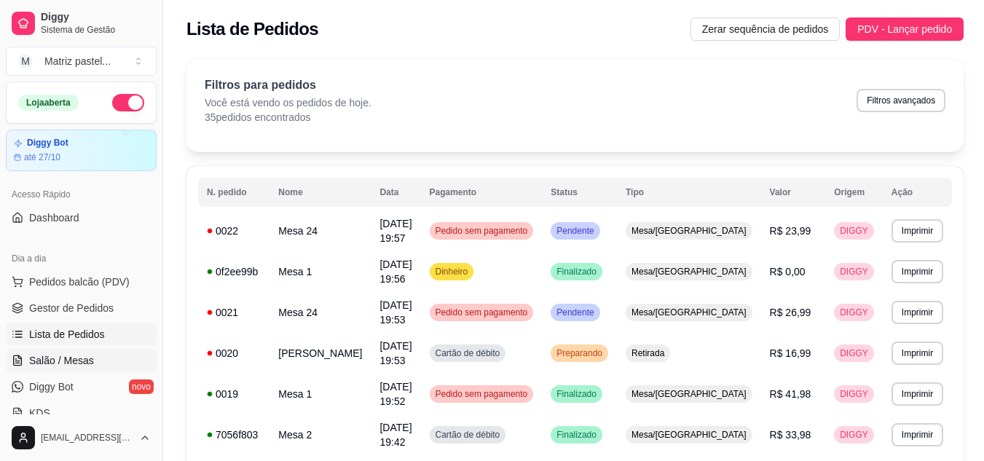
click at [66, 358] on span "Salão / Mesas" at bounding box center [61, 360] width 65 height 15
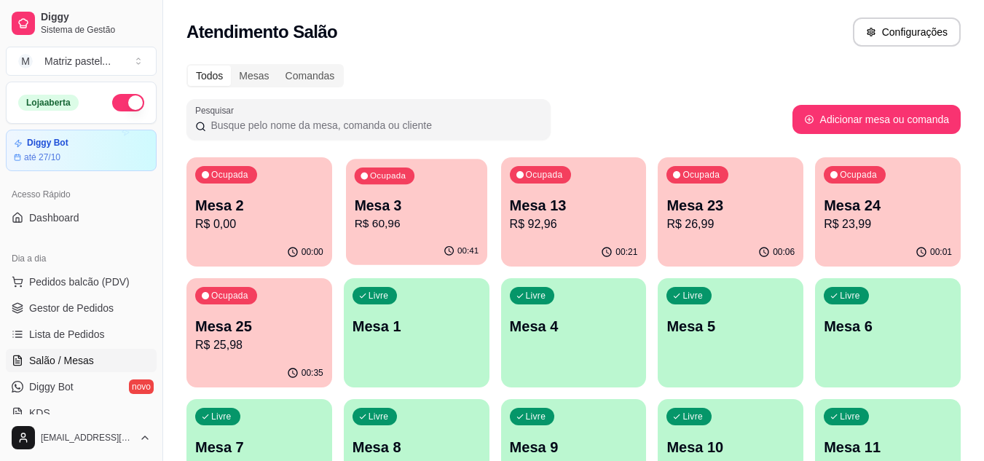
click at [411, 213] on p "Mesa 3" at bounding box center [416, 206] width 125 height 20
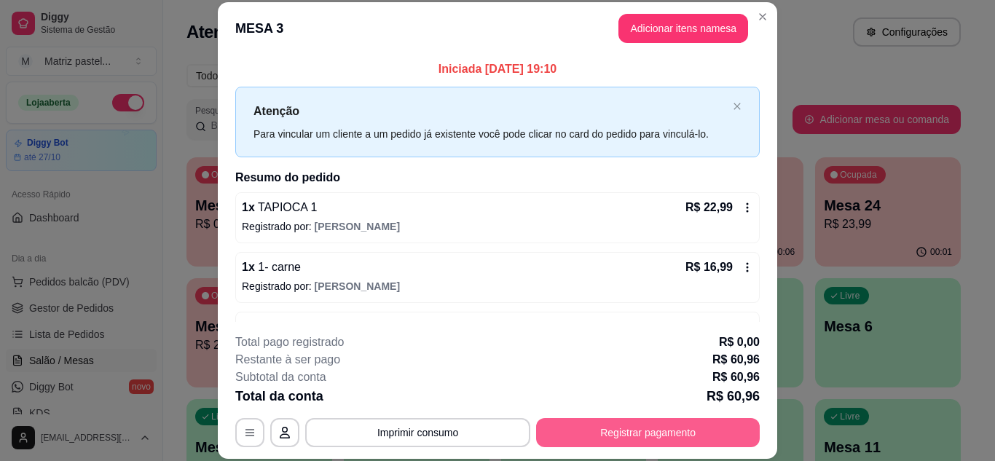
click at [618, 444] on button "Registrar pagamento" at bounding box center [648, 432] width 224 height 29
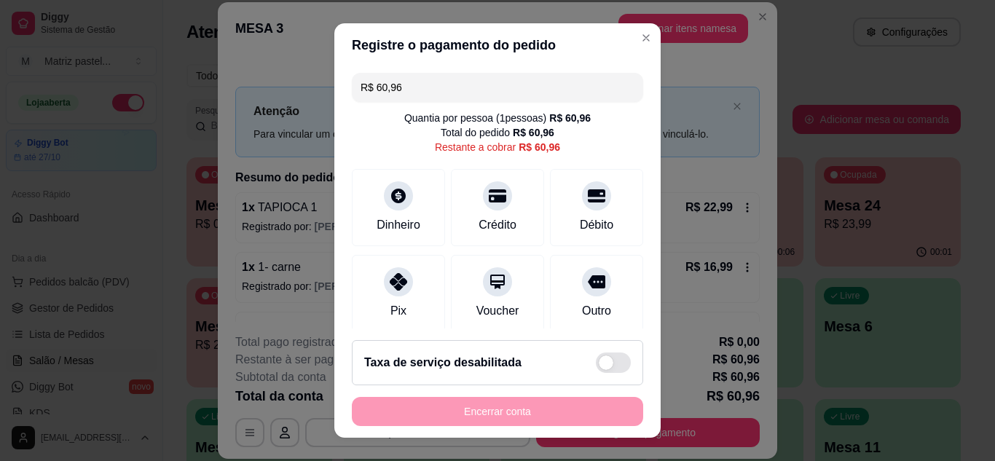
click at [419, 80] on input "R$ 60,96" at bounding box center [497, 87] width 274 height 29
click at [395, 288] on div at bounding box center [398, 277] width 32 height 32
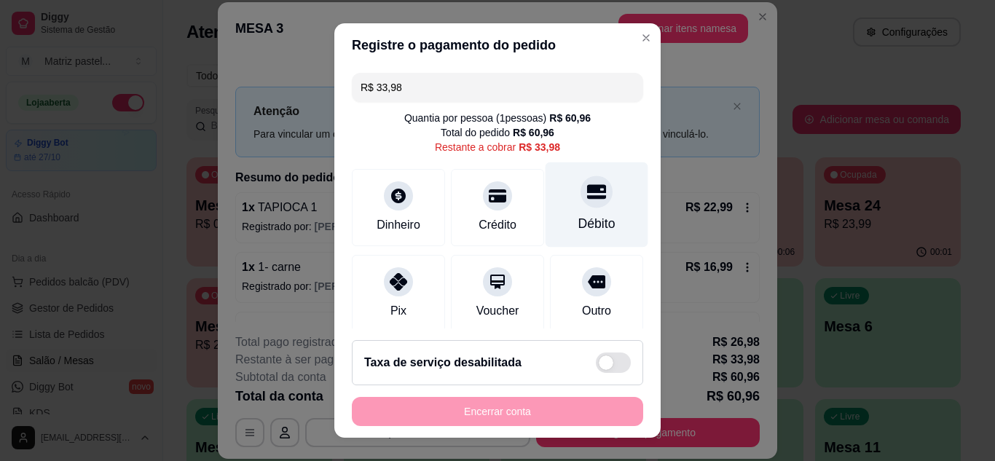
click at [587, 185] on icon at bounding box center [596, 191] width 19 height 15
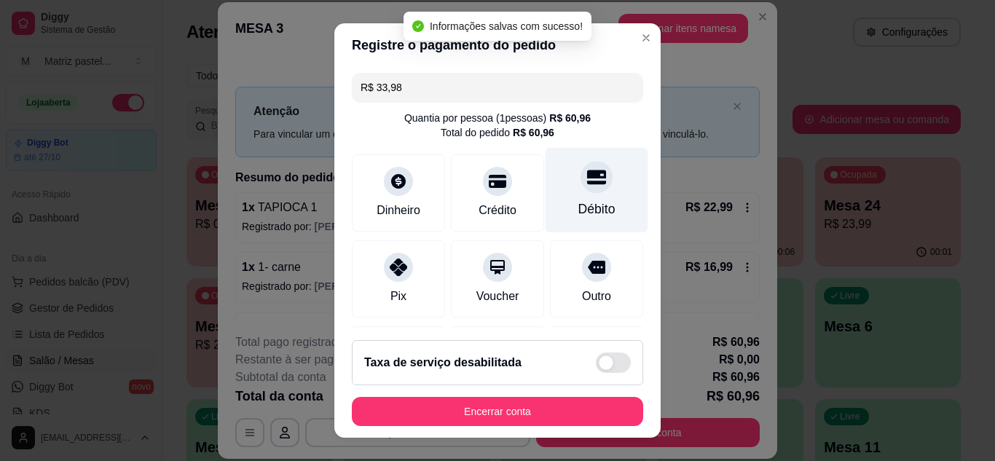
type input "R$ 0,00"
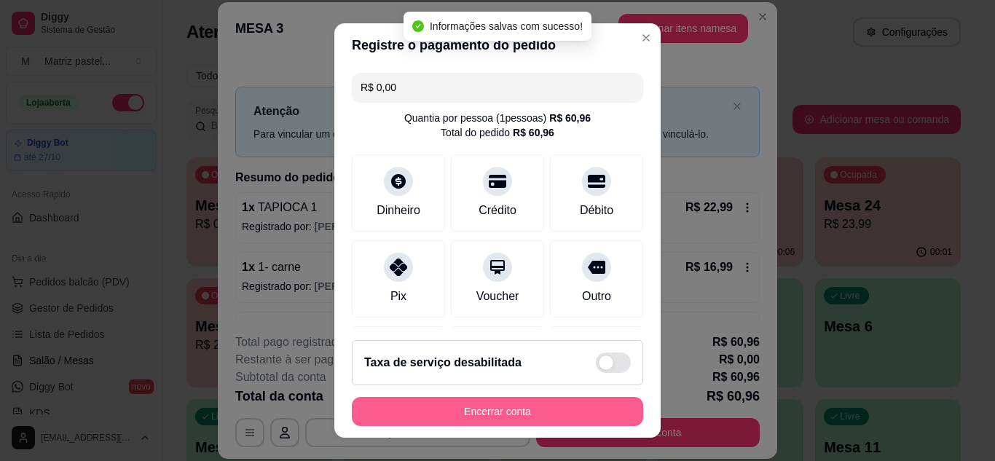
click at [513, 419] on button "Encerrar conta" at bounding box center [497, 411] width 291 height 29
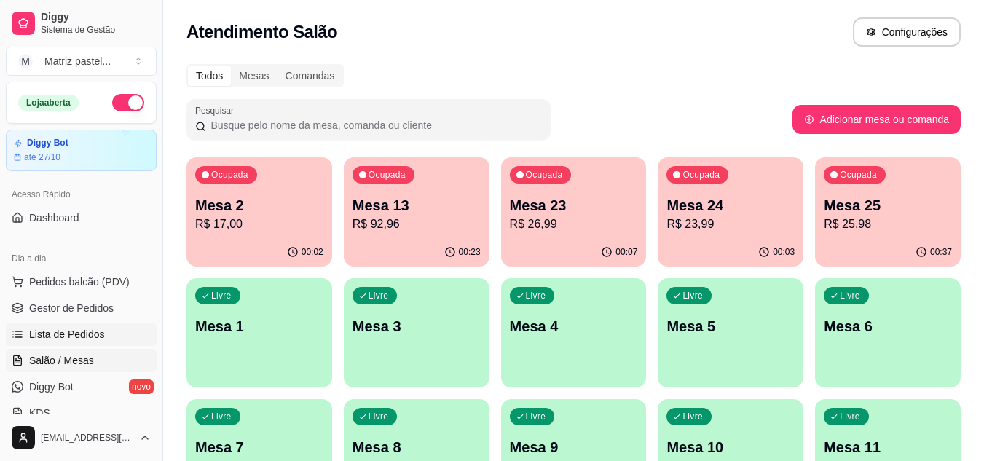
click at [82, 336] on span "Lista de Pedidos" at bounding box center [67, 334] width 76 height 15
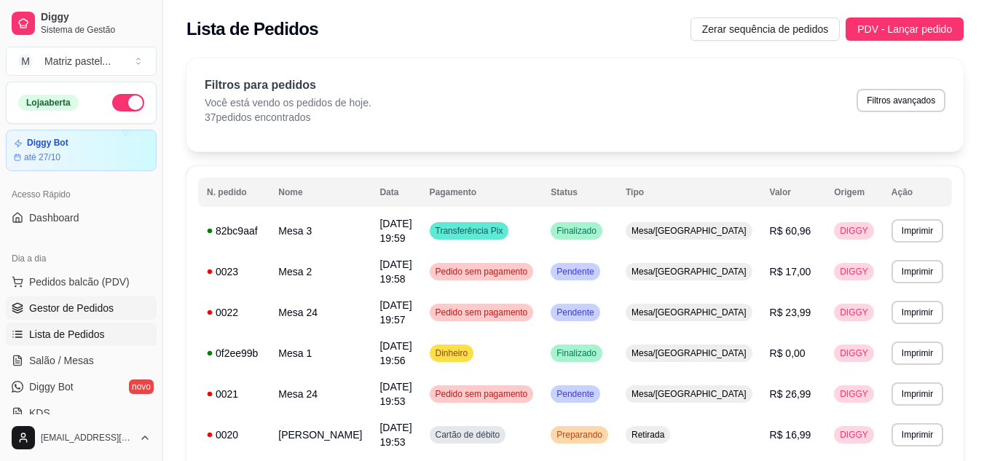
click at [75, 312] on span "Gestor de Pedidos" at bounding box center [71, 308] width 84 height 15
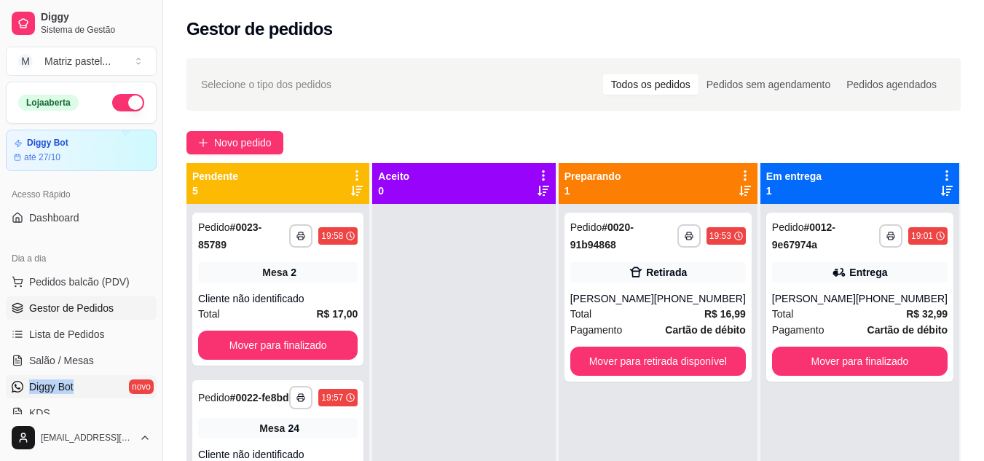
drag, startPoint x: 97, startPoint y: 373, endPoint x: 97, endPoint y: 381, distance: 8.0
click at [97, 381] on ul "Pedidos balcão (PDV) Gestor de Pedidos Lista de Pedidos Salão / Mesas Diggy Bot…" at bounding box center [81, 347] width 151 height 154
click at [100, 361] on link "Salão / Mesas" at bounding box center [81, 360] width 151 height 23
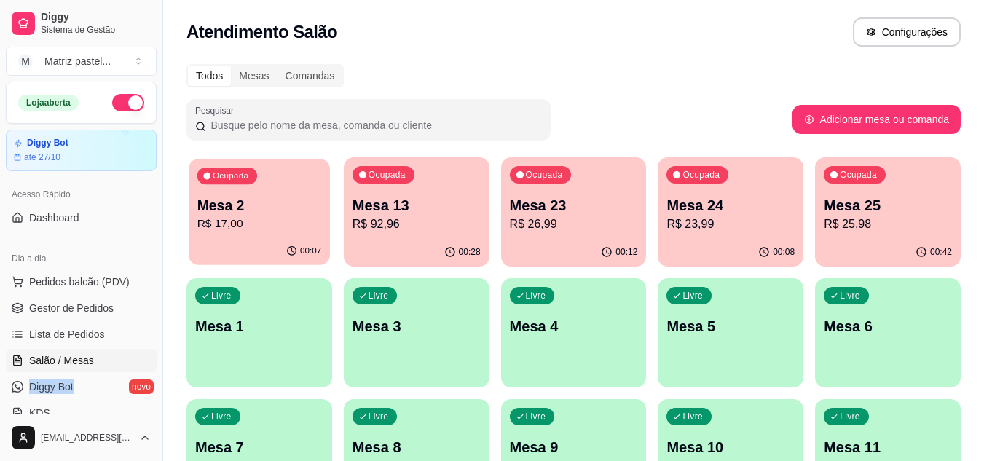
click at [261, 248] on div "00:07" at bounding box center [259, 251] width 141 height 28
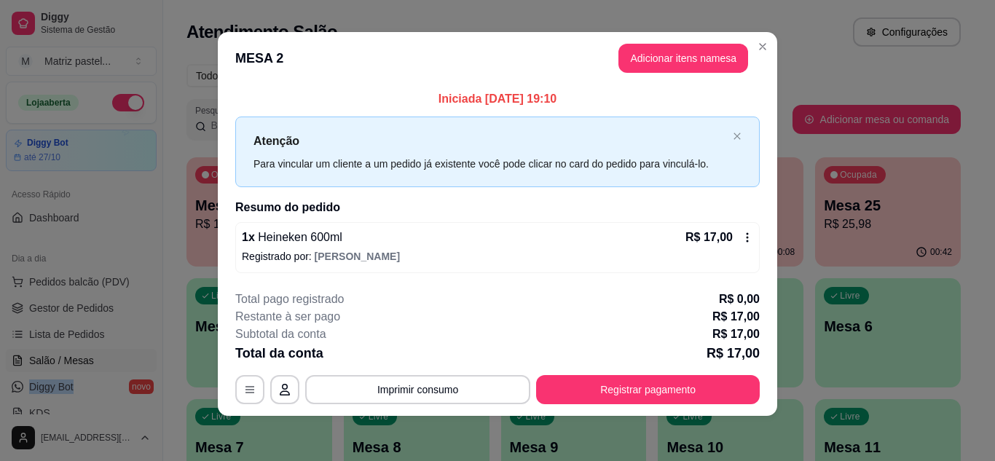
scroll to position [8, 0]
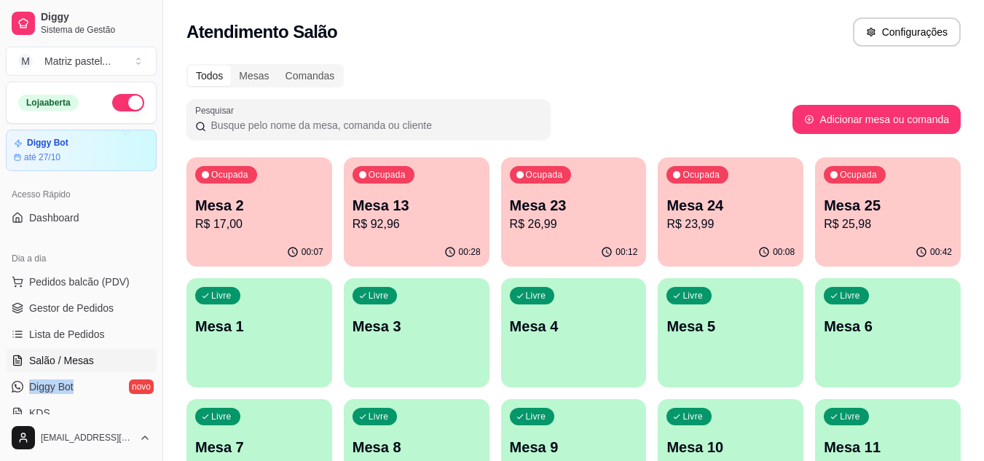
click at [580, 242] on div "00:12" at bounding box center [574, 252] width 146 height 28
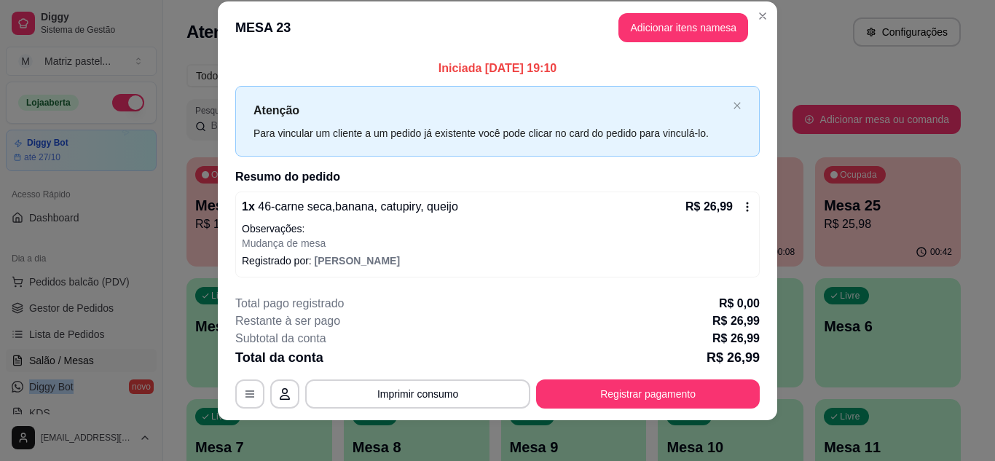
scroll to position [25, 0]
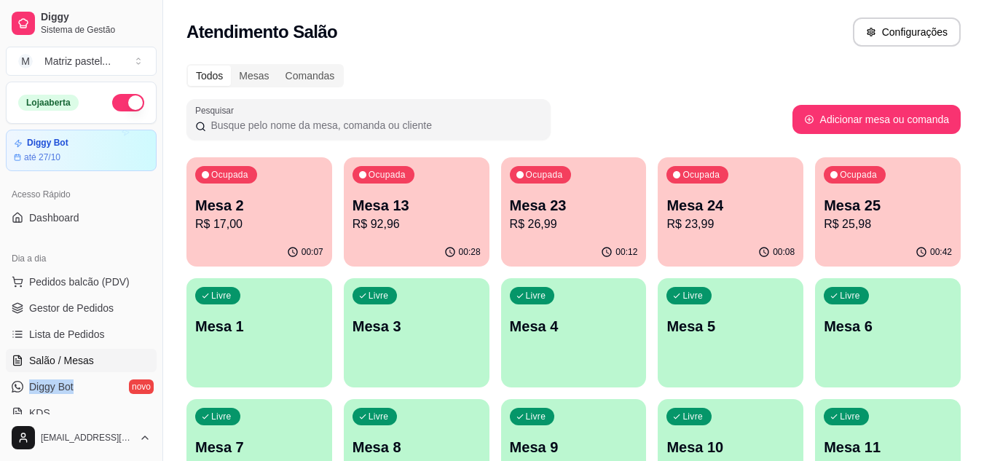
click at [722, 248] on div "00:08" at bounding box center [731, 252] width 146 height 28
click at [864, 200] on p "Mesa 25" at bounding box center [888, 205] width 128 height 20
drag, startPoint x: 338, startPoint y: 255, endPoint x: 480, endPoint y: 226, distance: 144.8
click at [479, 218] on div "Ocupada Mesa 2 R$ 17,00 00:07 Ocupada Mesa 13 R$ 92,96 00:28 Ocupada Mesa 23 R$…" at bounding box center [573, 453] width 774 height 593
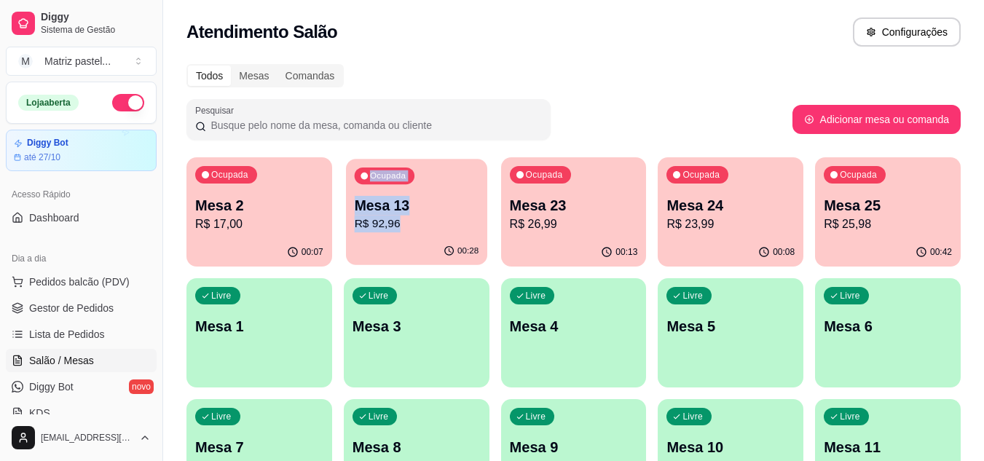
click at [466, 242] on button "Ocupada Mesa 13 R$ 92,96 00:28" at bounding box center [416, 212] width 141 height 106
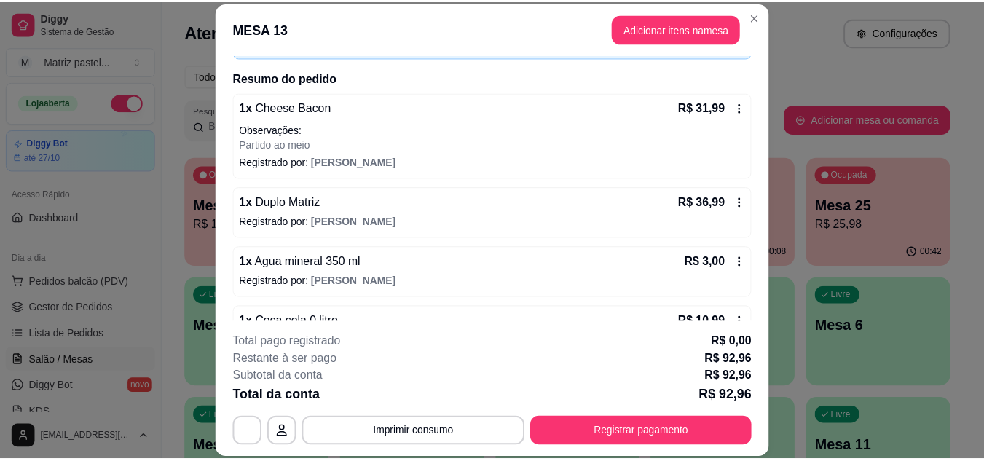
scroll to position [0, 0]
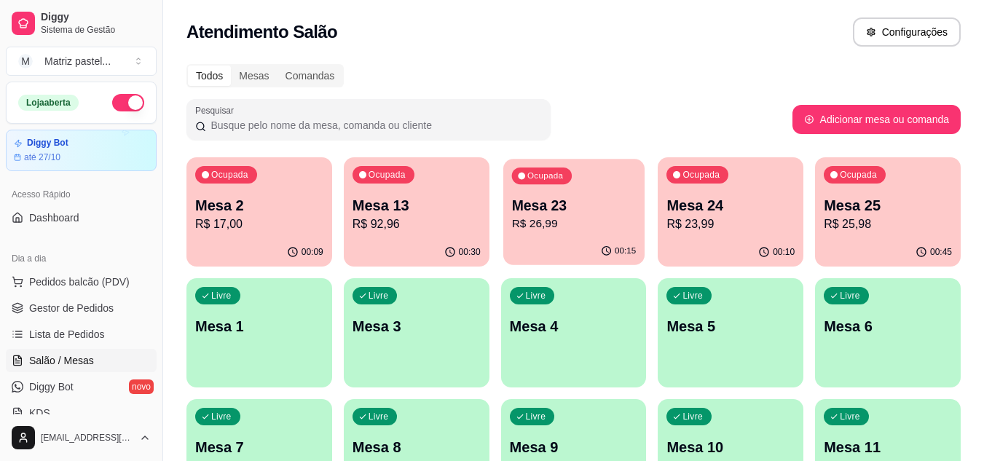
click at [561, 214] on p "Mesa 23" at bounding box center [573, 206] width 125 height 20
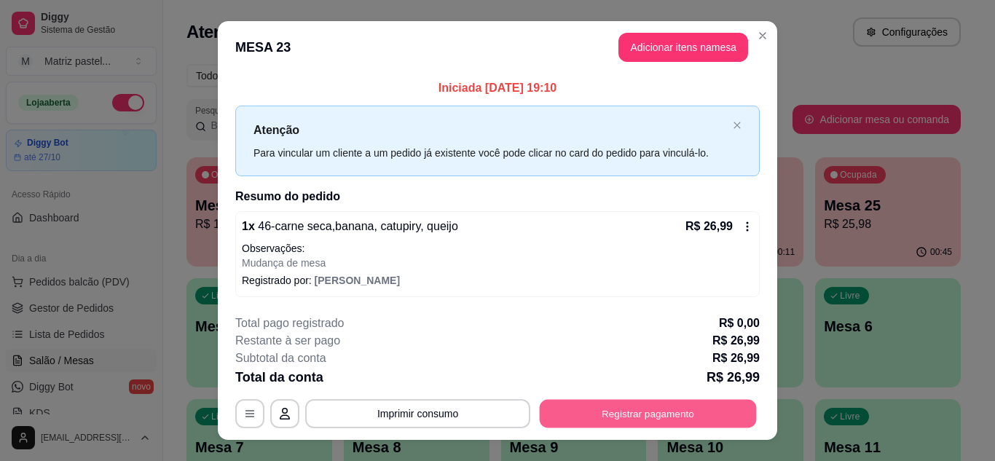
click at [618, 417] on button "Registrar pagamento" at bounding box center [648, 414] width 217 height 28
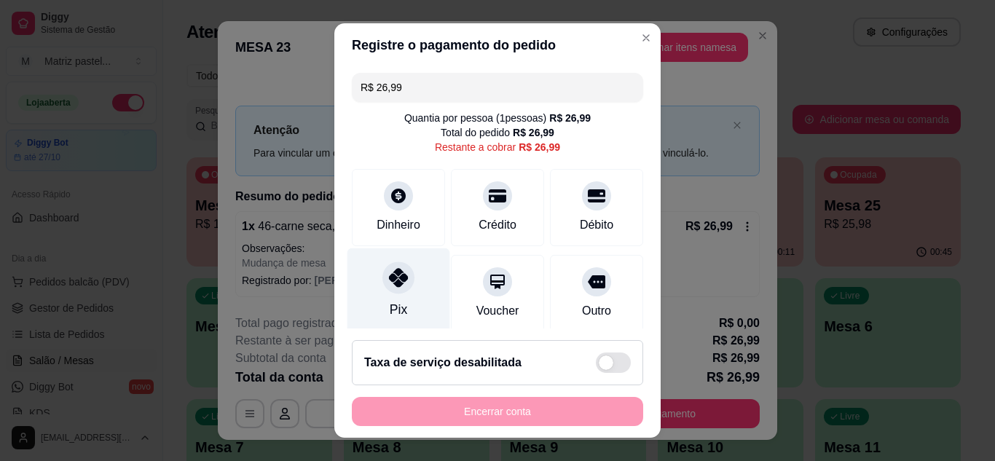
click at [405, 287] on div "Pix" at bounding box center [398, 290] width 103 height 85
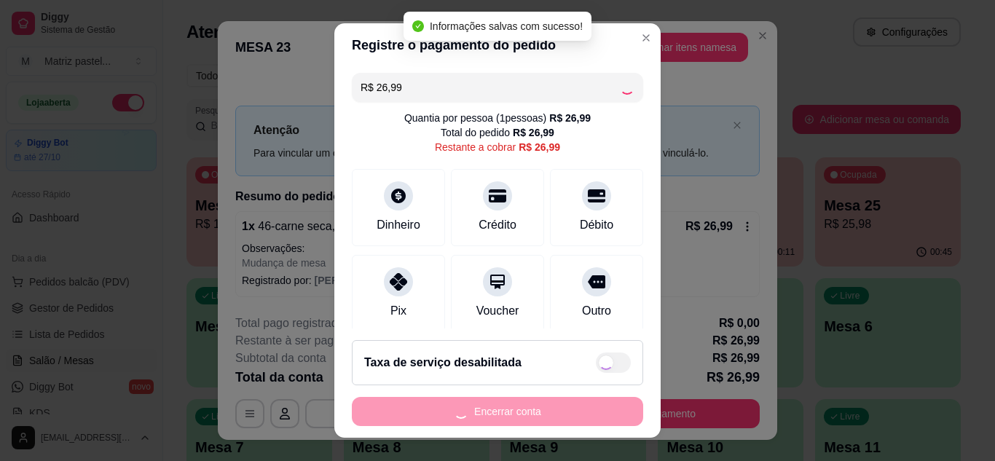
type input "R$ 0,00"
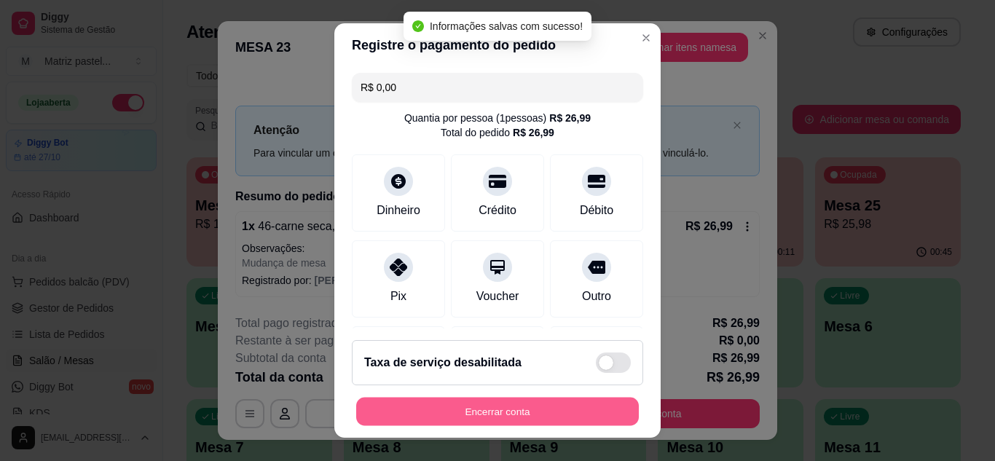
click at [446, 409] on button "Encerrar conta" at bounding box center [497, 412] width 283 height 28
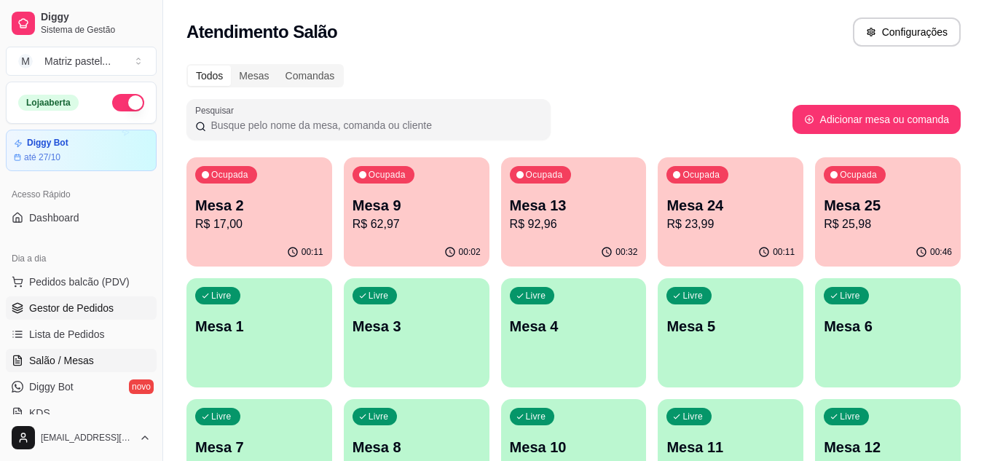
click at [101, 296] on link "Gestor de Pedidos" at bounding box center [81, 307] width 151 height 23
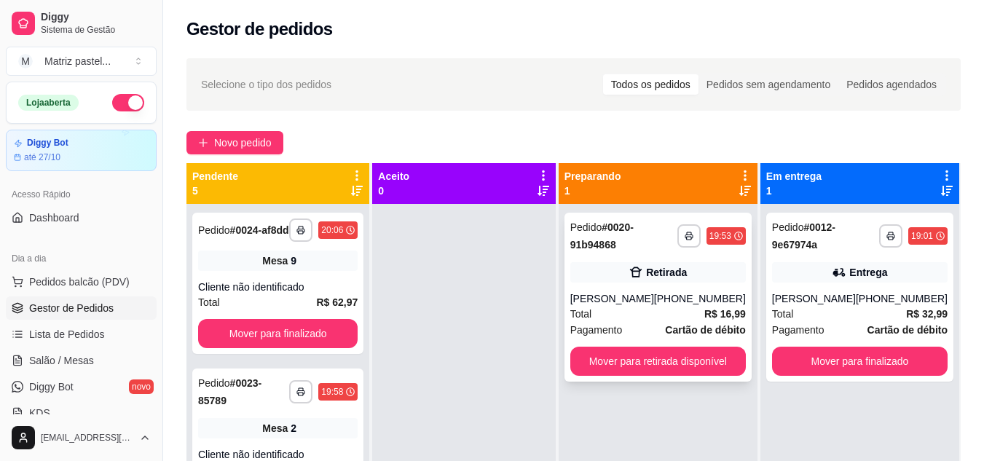
scroll to position [41, 0]
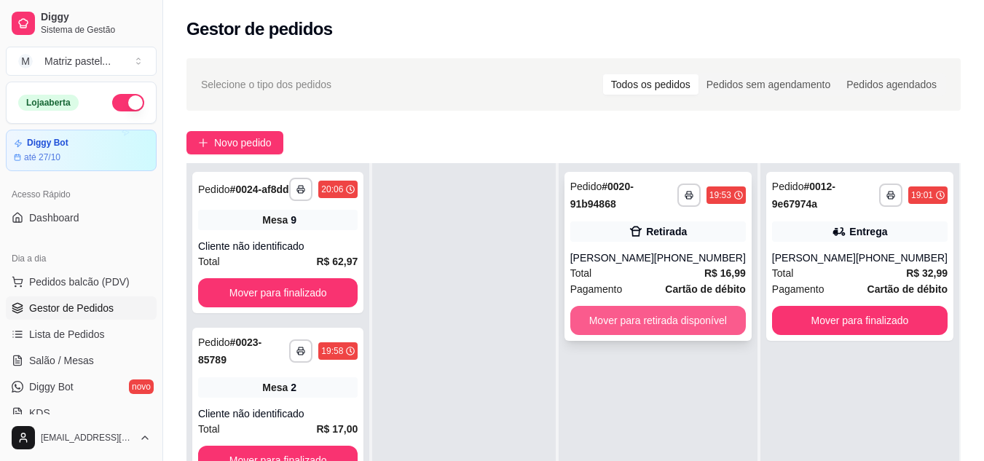
click at [647, 315] on button "Mover para retirada disponível" at bounding box center [658, 320] width 176 height 29
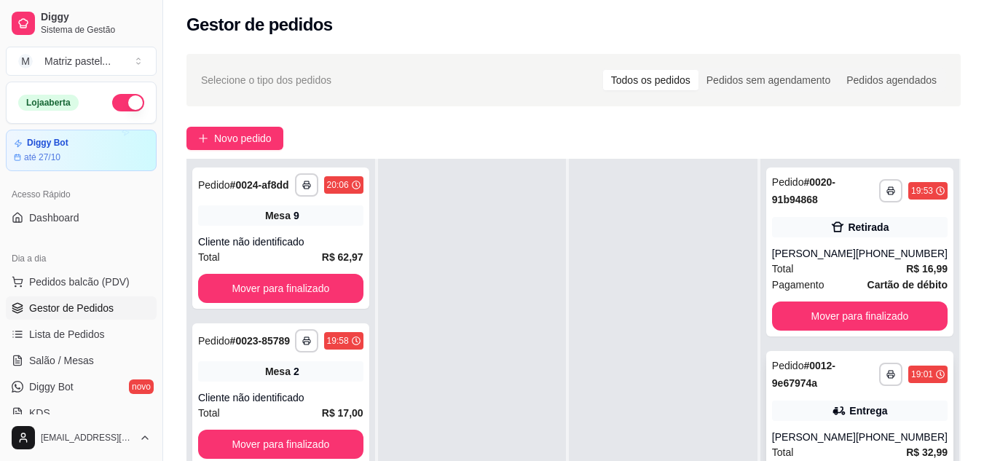
scroll to position [146, 0]
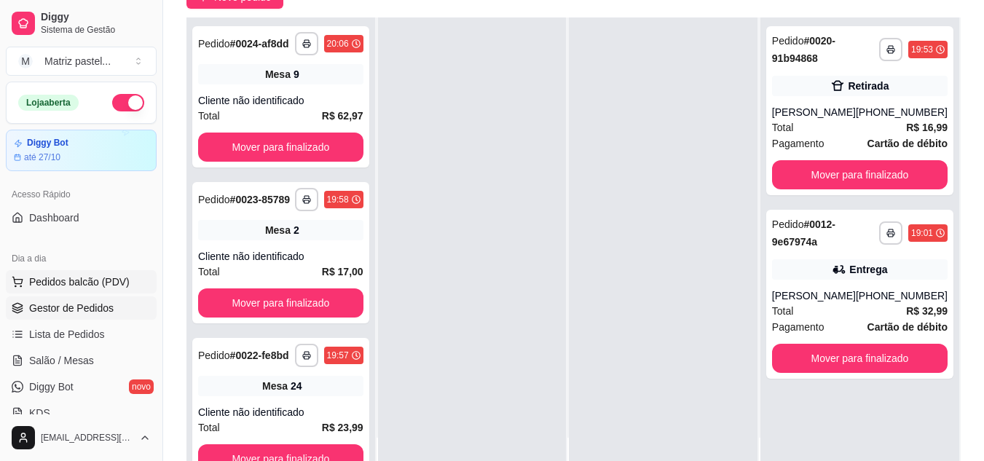
click at [62, 284] on span "Pedidos balcão (PDV)" at bounding box center [79, 282] width 100 height 15
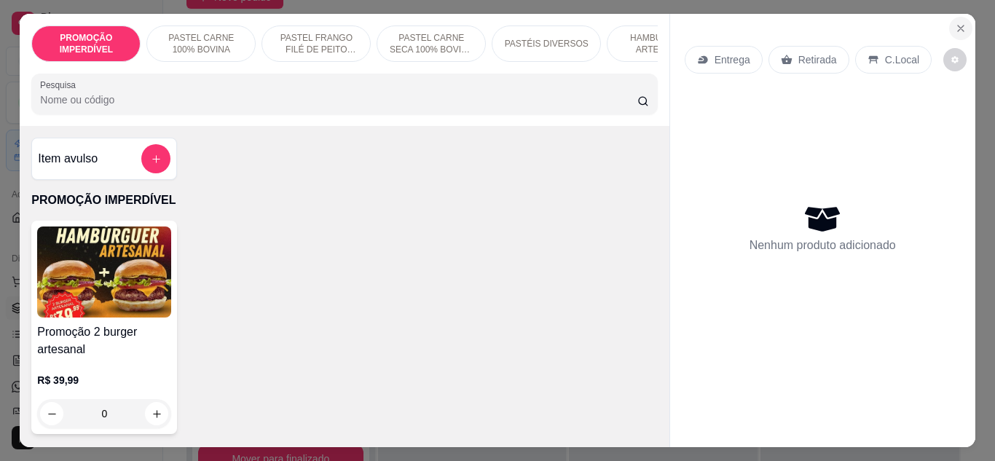
click at [953, 17] on button "Close" at bounding box center [960, 28] width 23 height 23
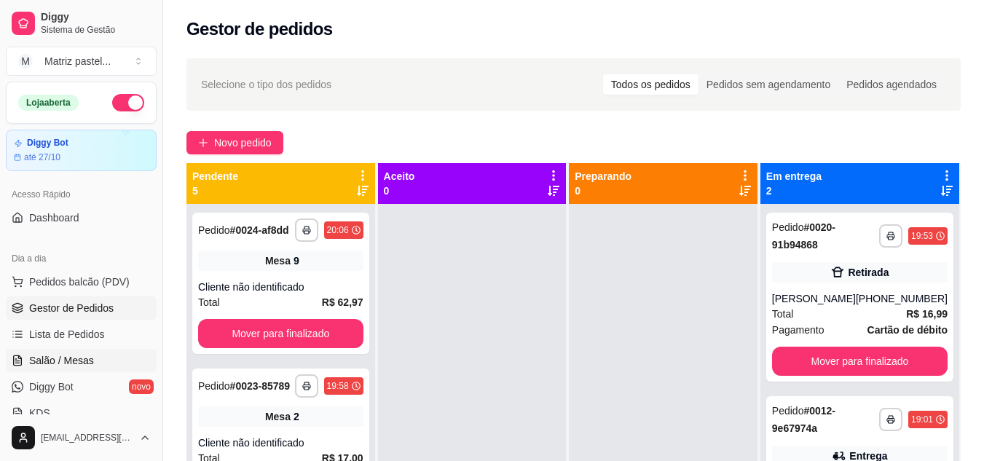
click at [79, 358] on span "Salão / Mesas" at bounding box center [61, 360] width 65 height 15
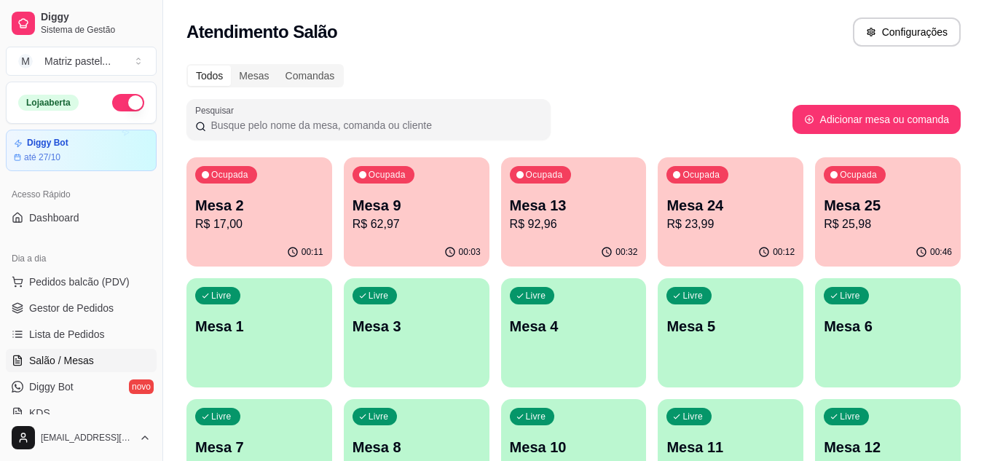
click at [256, 247] on div "00:11" at bounding box center [259, 252] width 146 height 28
click at [77, 338] on span "Lista de Pedidos" at bounding box center [67, 334] width 76 height 15
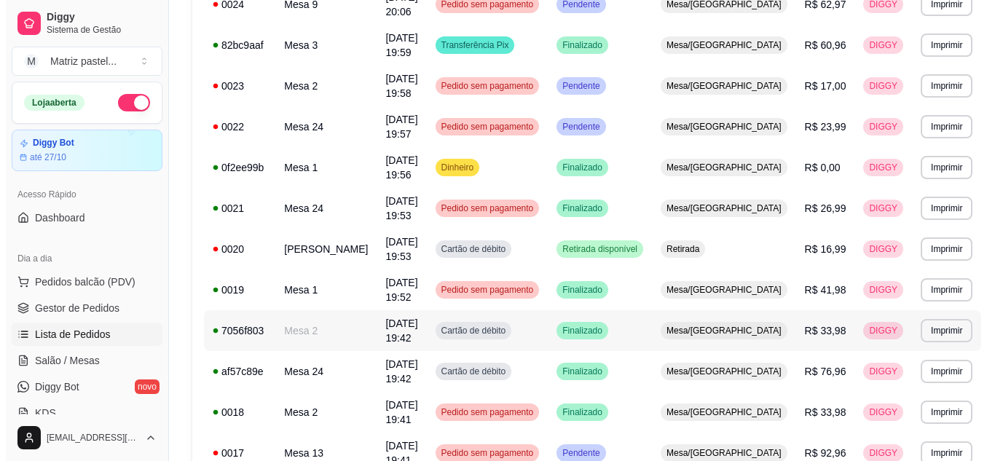
scroll to position [291, 0]
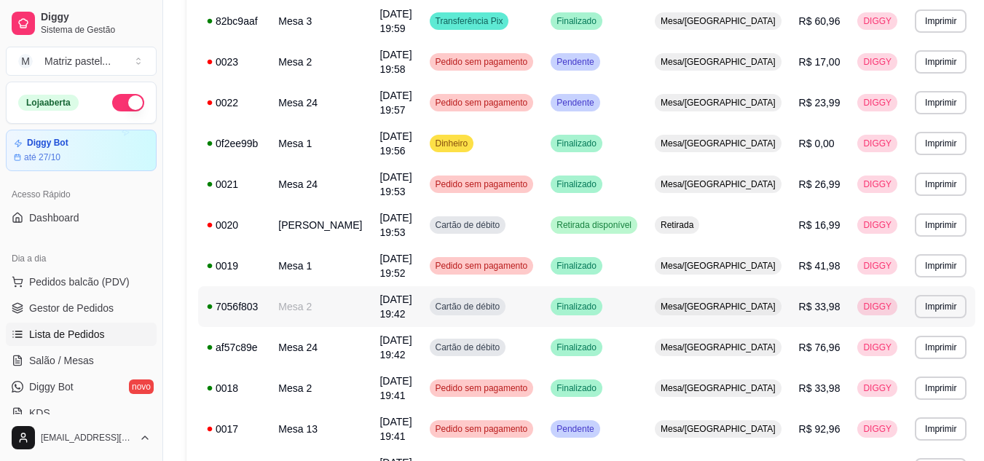
click at [642, 286] on td "Finalizado" at bounding box center [594, 306] width 104 height 41
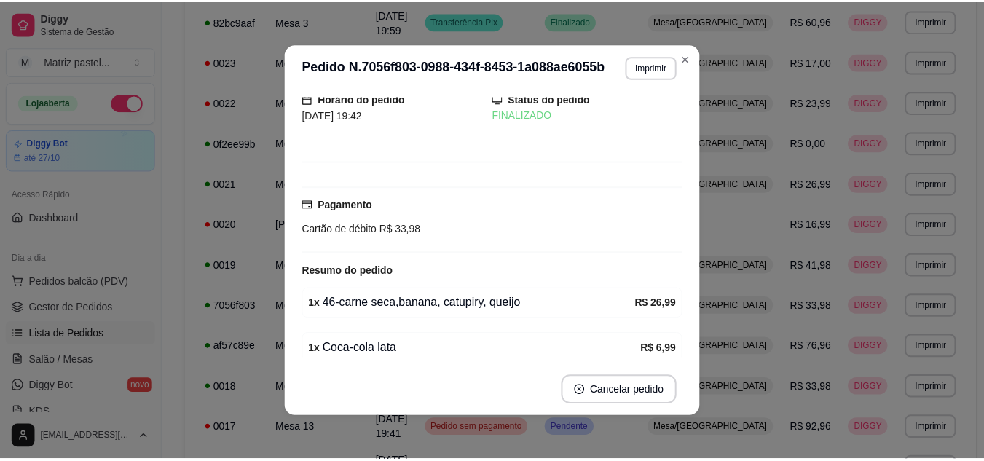
scroll to position [114, 0]
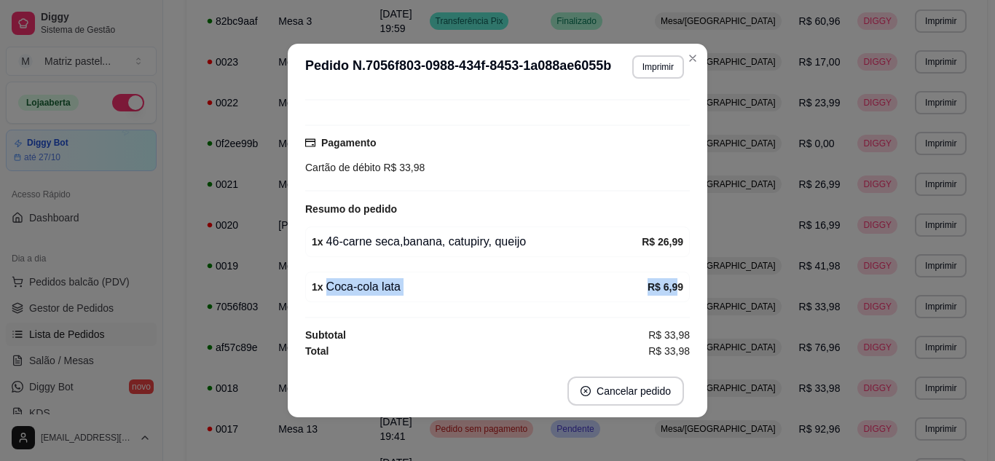
drag, startPoint x: 661, startPoint y: 283, endPoint x: 468, endPoint y: 281, distance: 192.3
click at [468, 281] on div "1 x Coca-cola lata R$ 6,99" at bounding box center [497, 286] width 371 height 17
click at [671, 284] on div "1 x Coca-cola lata R$ 6,99" at bounding box center [497, 287] width 385 height 31
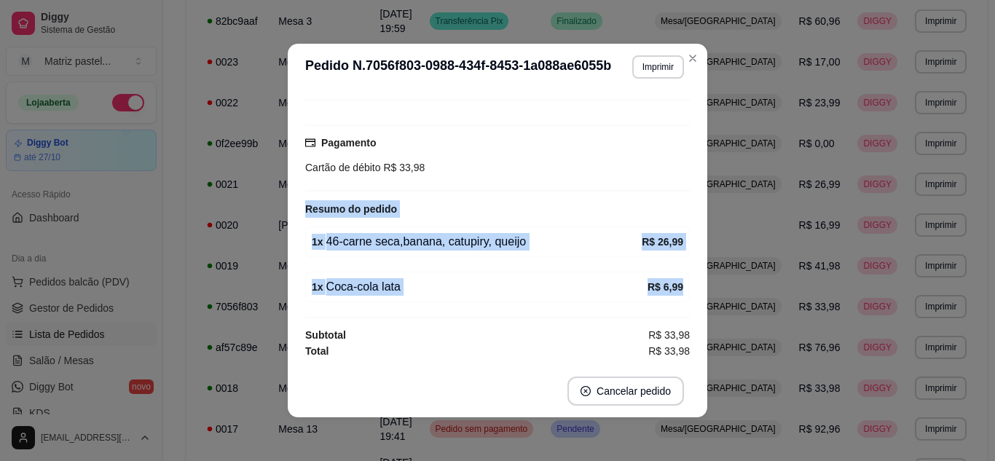
drag, startPoint x: 690, startPoint y: 263, endPoint x: 642, endPoint y: 165, distance: 108.8
click at [640, 165] on div "Número da Mesa 2 Tipo Mesa Horário do pedido [DATE] 19:42 Status do pedido FINA…" at bounding box center [497, 227] width 419 height 275
click at [614, 160] on div "Cartão de débito R$ 33,98" at bounding box center [497, 167] width 385 height 16
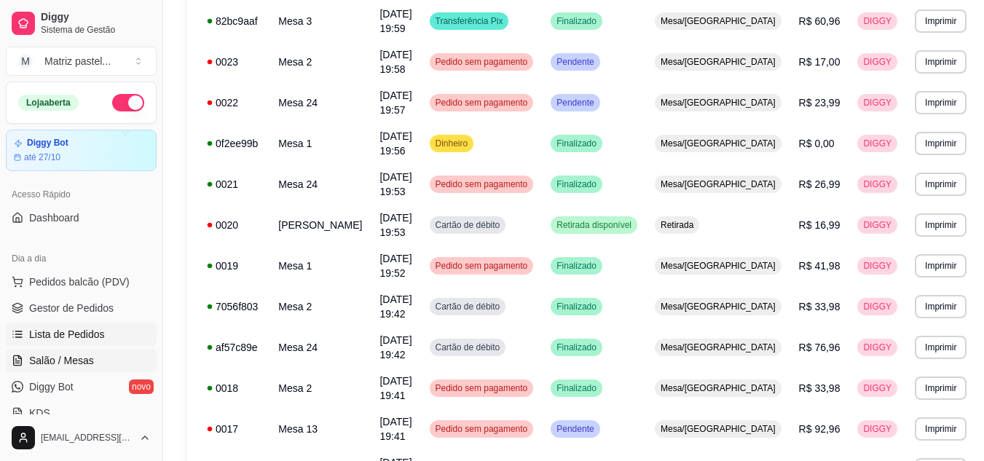
click at [42, 355] on span "Salão / Mesas" at bounding box center [61, 360] width 65 height 15
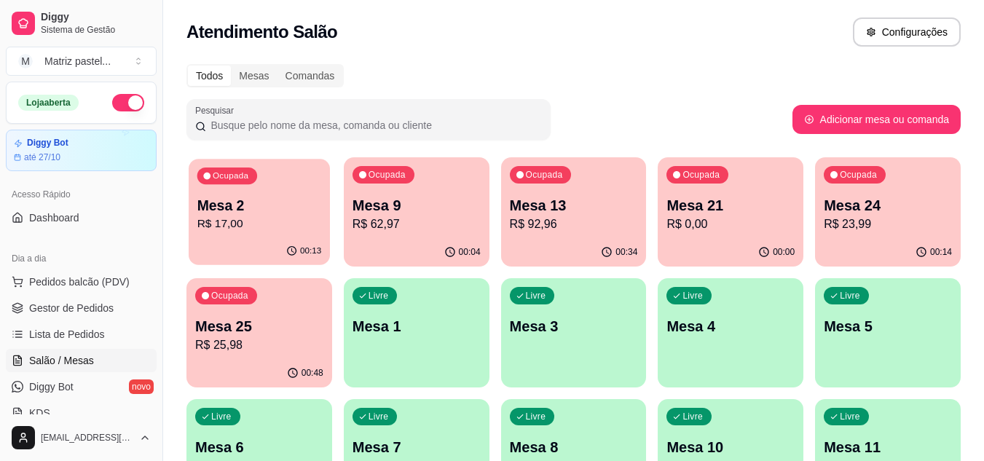
click at [306, 218] on p "R$ 17,00" at bounding box center [259, 224] width 125 height 17
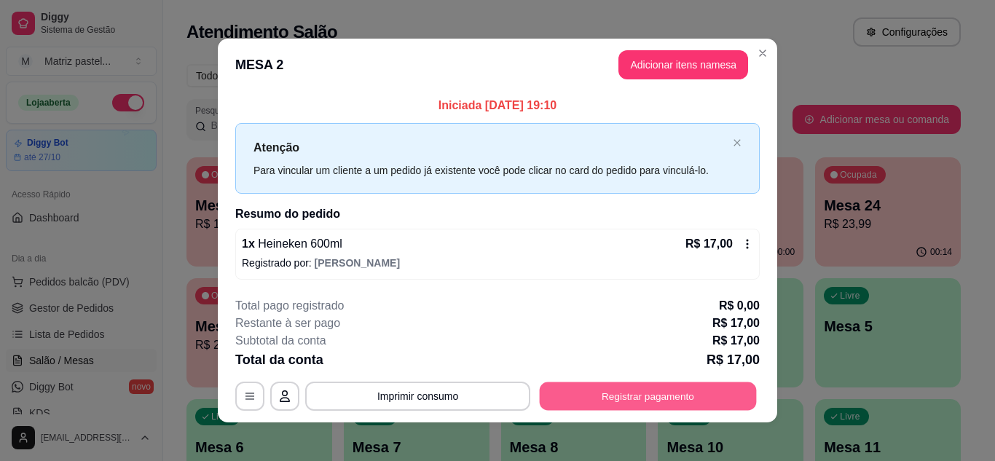
click at [545, 391] on button "Registrar pagamento" at bounding box center [648, 396] width 217 height 28
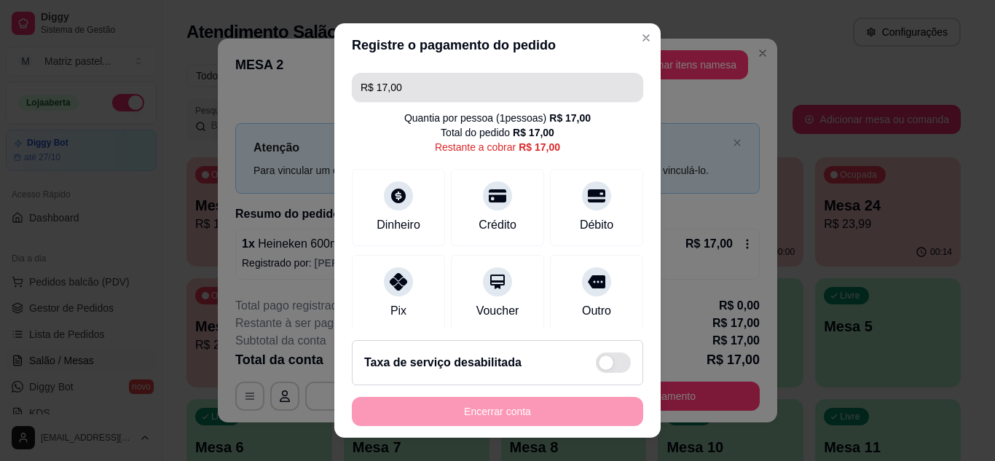
click at [404, 82] on input "R$ 17,00" at bounding box center [497, 87] width 274 height 29
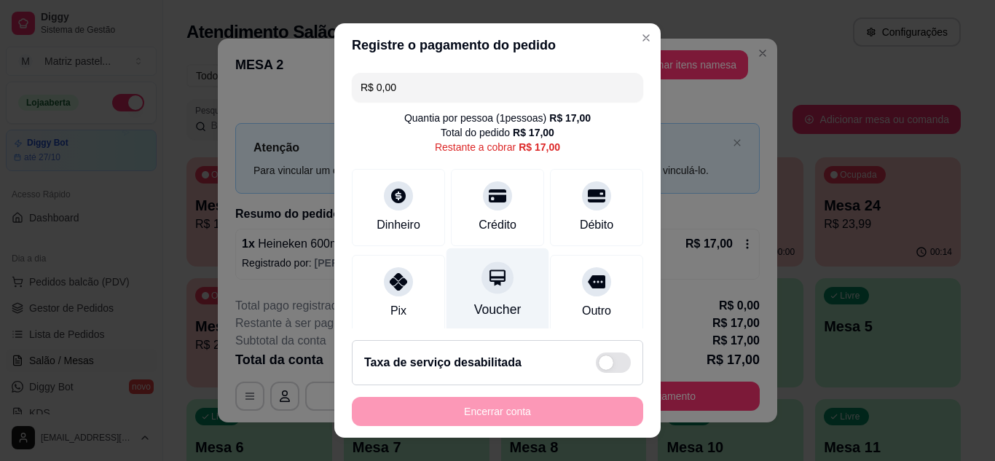
scroll to position [112, 0]
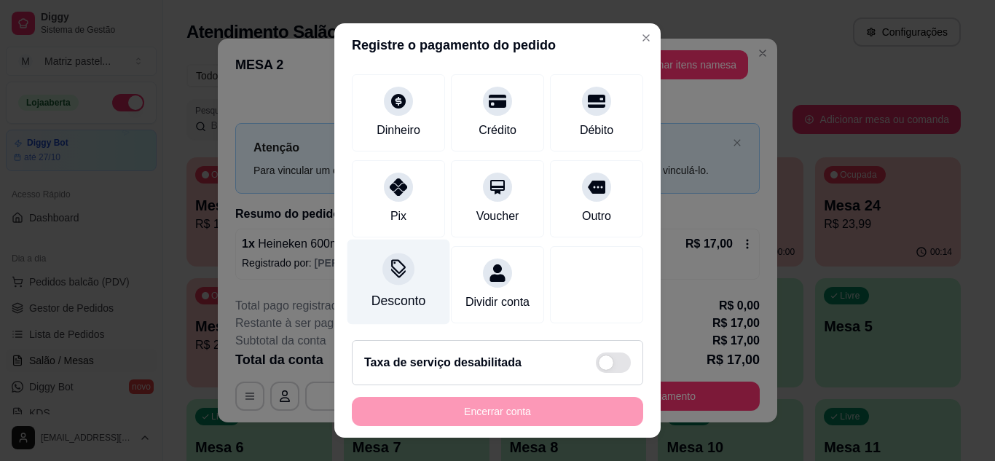
type input "R$ 0,00"
click at [396, 268] on icon at bounding box center [398, 272] width 15 height 9
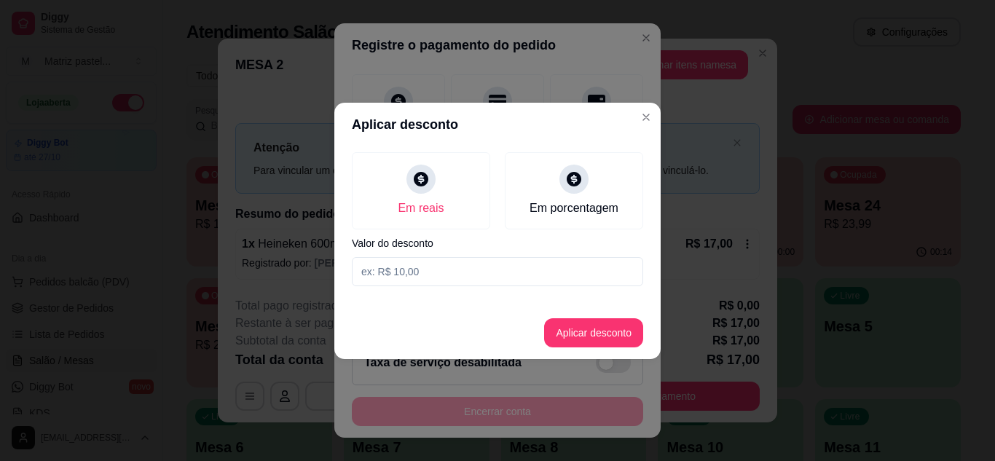
click at [427, 260] on input at bounding box center [497, 271] width 291 height 29
type input "7,00"
click at [578, 328] on button "Aplicar desconto" at bounding box center [593, 332] width 99 height 29
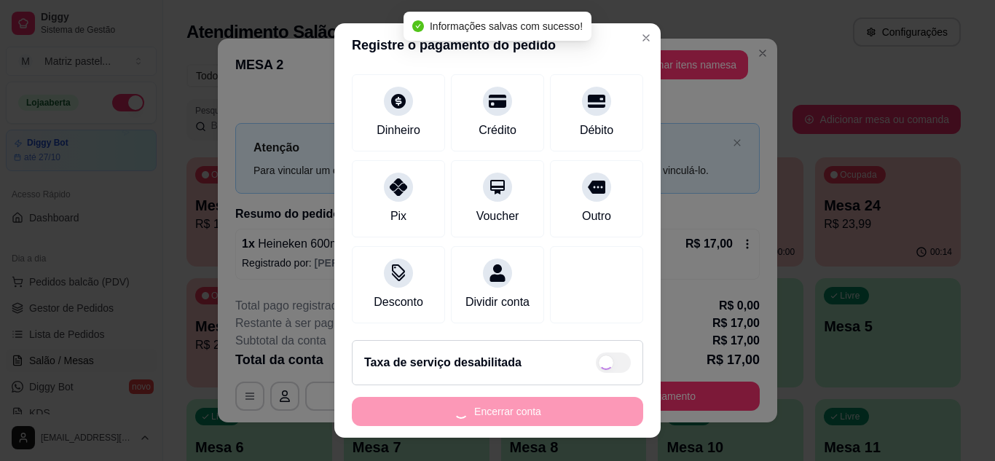
scroll to position [127, 0]
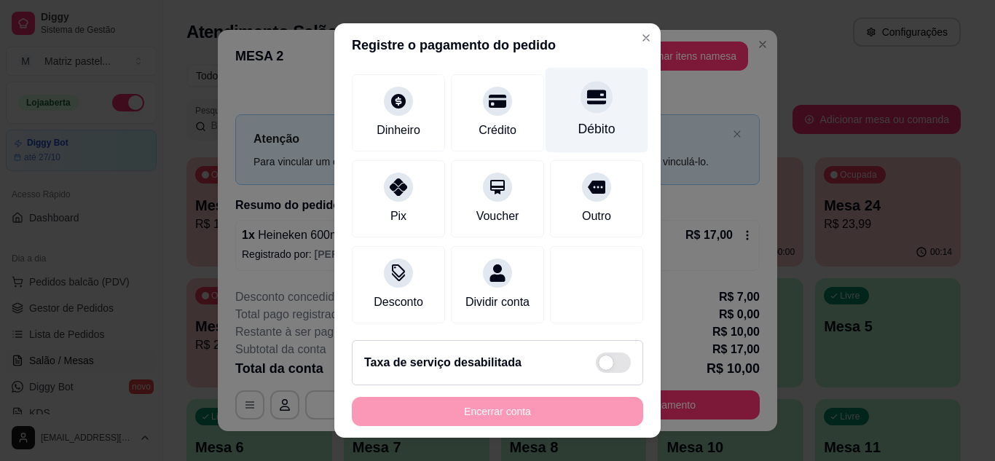
click at [587, 90] on icon at bounding box center [596, 97] width 19 height 15
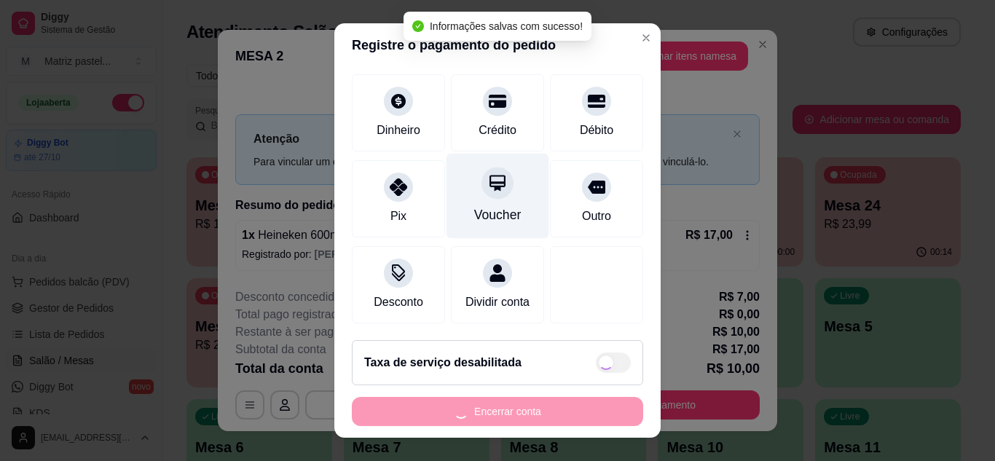
type input "R$ 0,00"
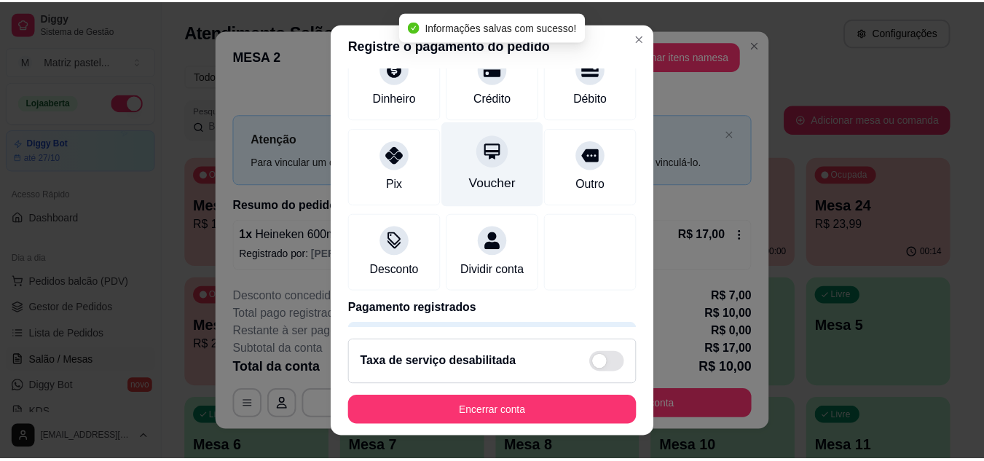
scroll to position [112, 0]
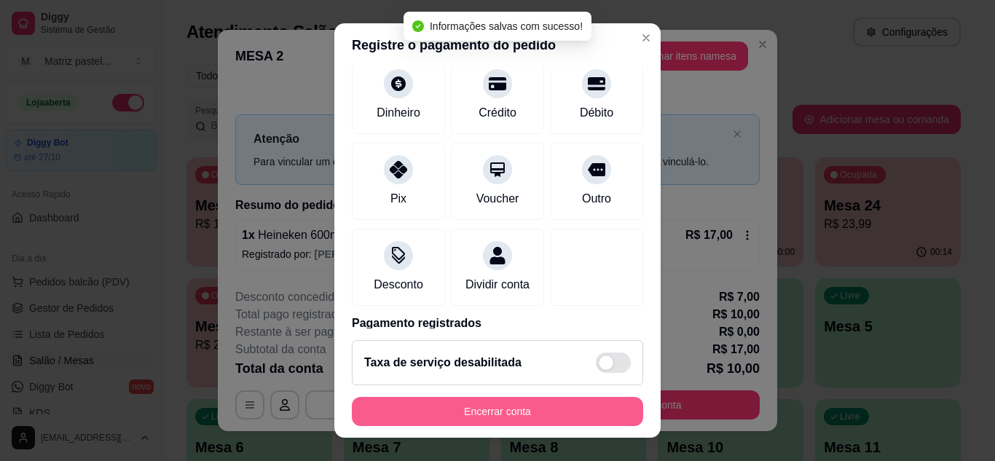
click at [533, 399] on button "Encerrar conta" at bounding box center [497, 411] width 291 height 29
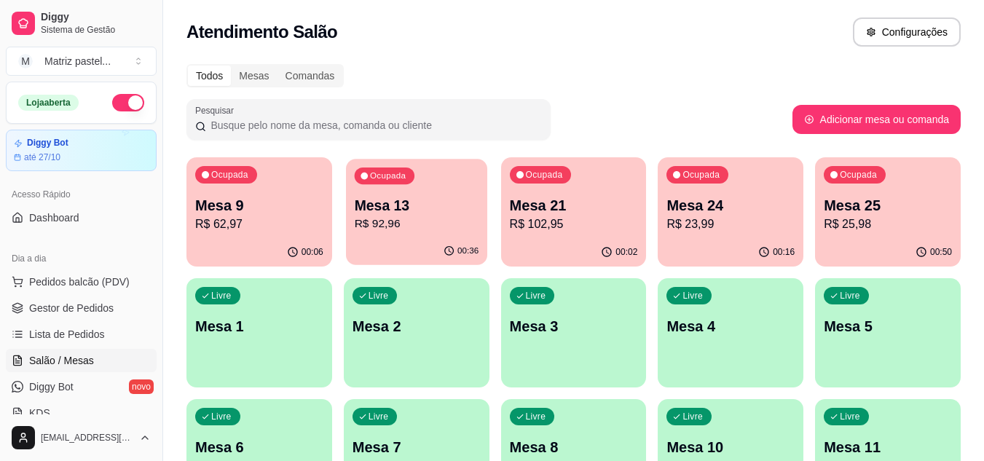
click at [406, 226] on p "R$ 92,96" at bounding box center [416, 224] width 125 height 17
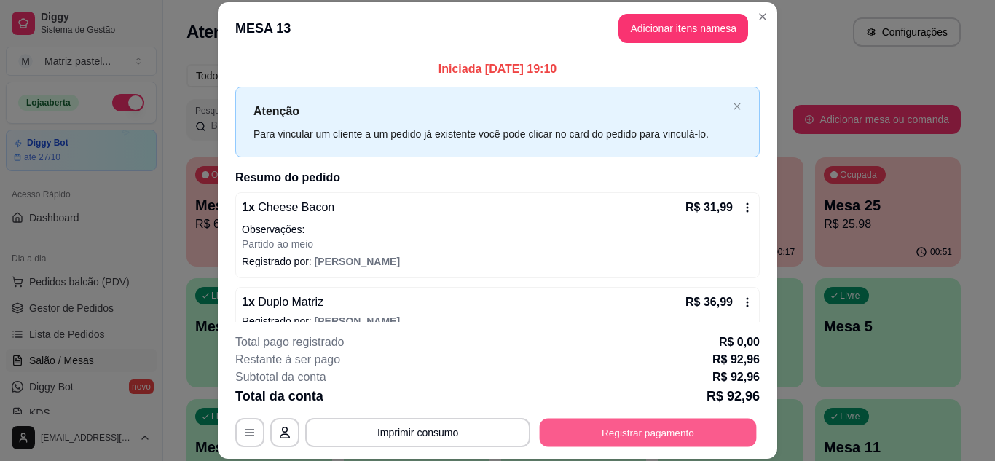
click at [609, 430] on button "Registrar pagamento" at bounding box center [648, 432] width 217 height 28
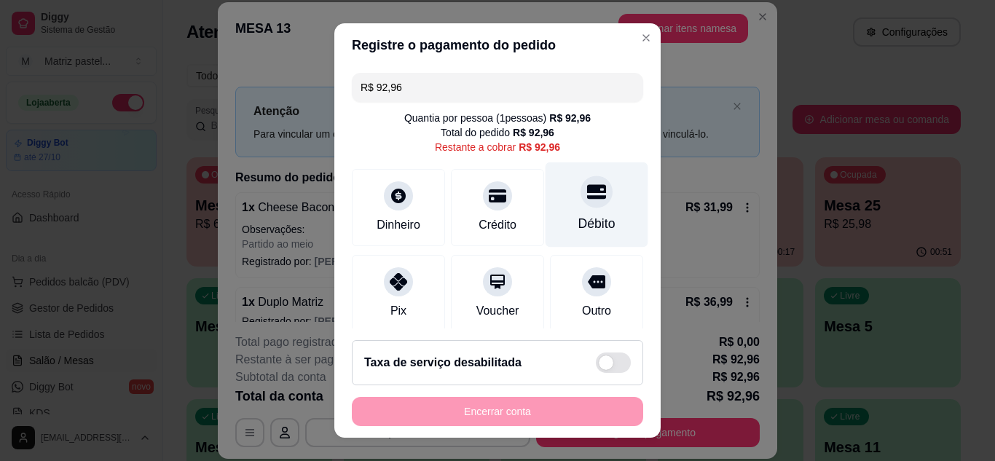
click at [583, 202] on div at bounding box center [596, 192] width 32 height 32
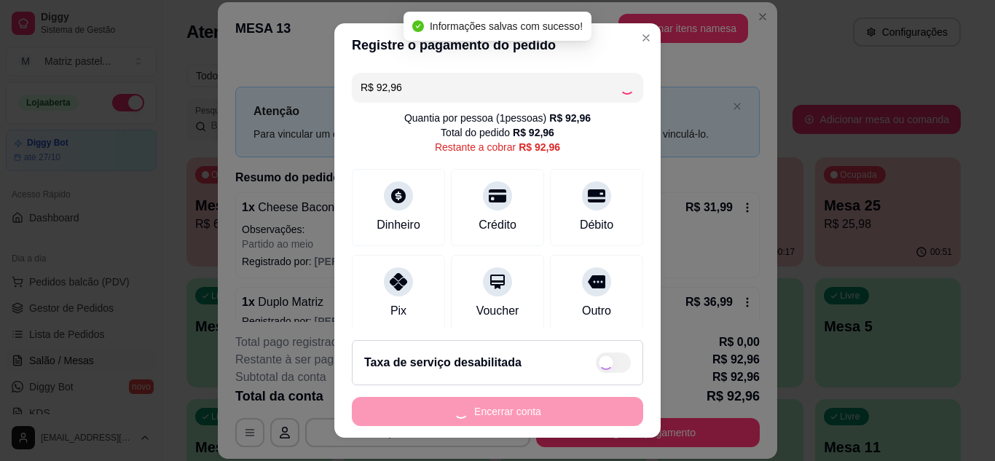
type input "R$ 0,00"
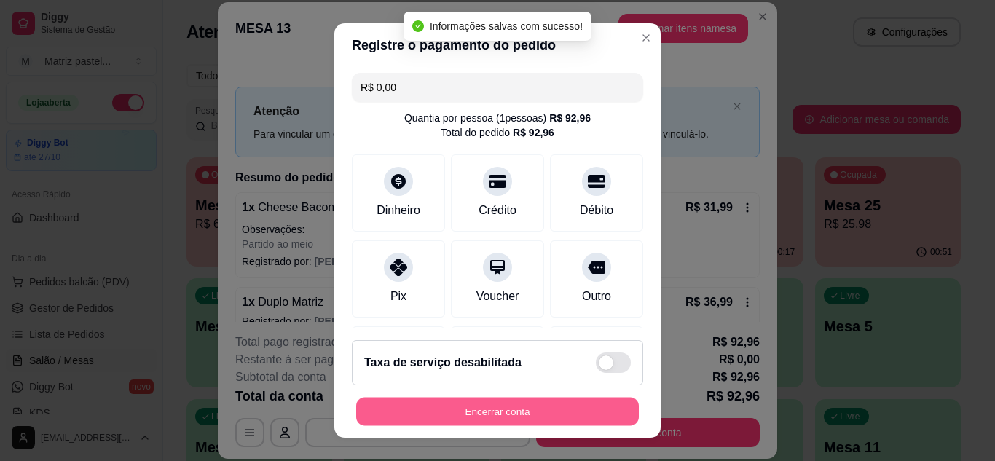
click at [502, 411] on button "Encerrar conta" at bounding box center [497, 412] width 283 height 28
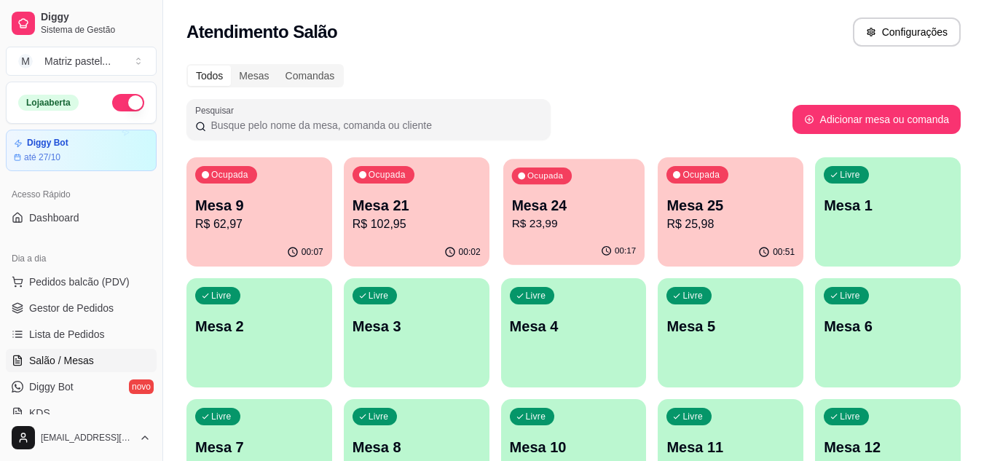
click at [591, 235] on div "Ocupada Mesa 24 R$ 23,99" at bounding box center [573, 198] width 141 height 79
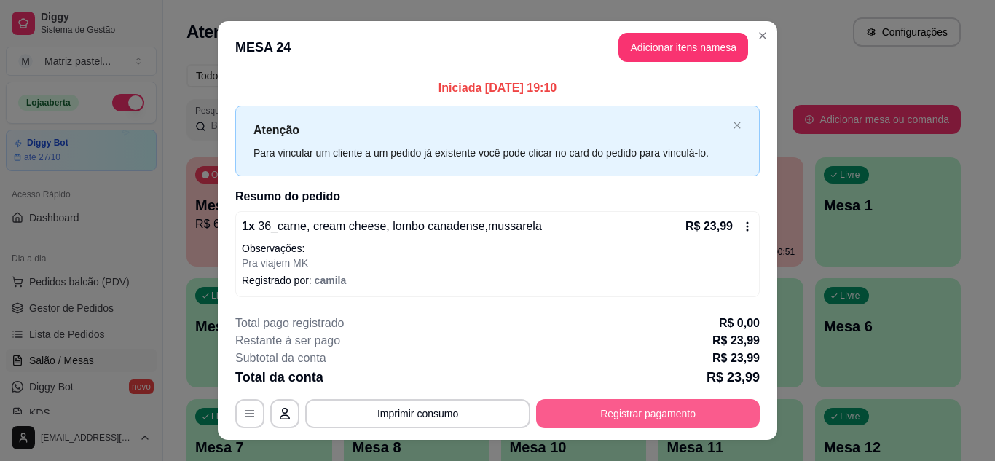
click at [586, 404] on button "Registrar pagamento" at bounding box center [648, 413] width 224 height 29
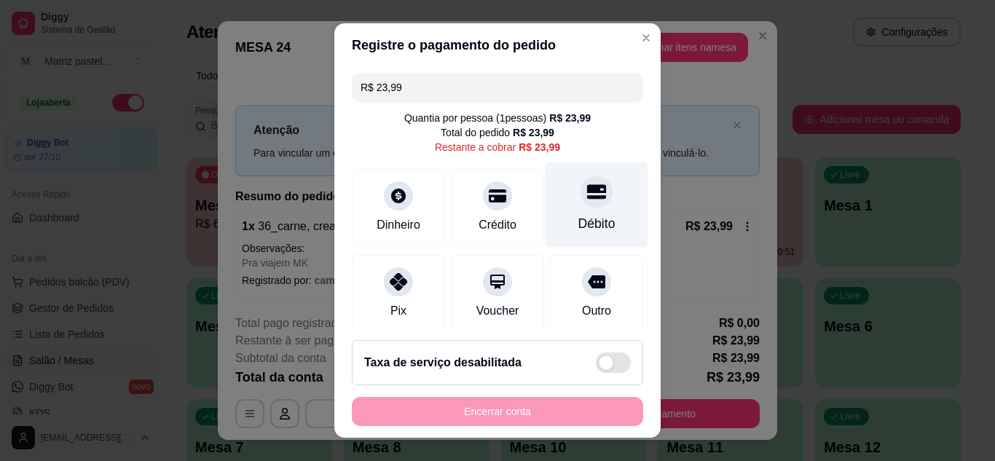
click at [580, 192] on div at bounding box center [596, 192] width 32 height 32
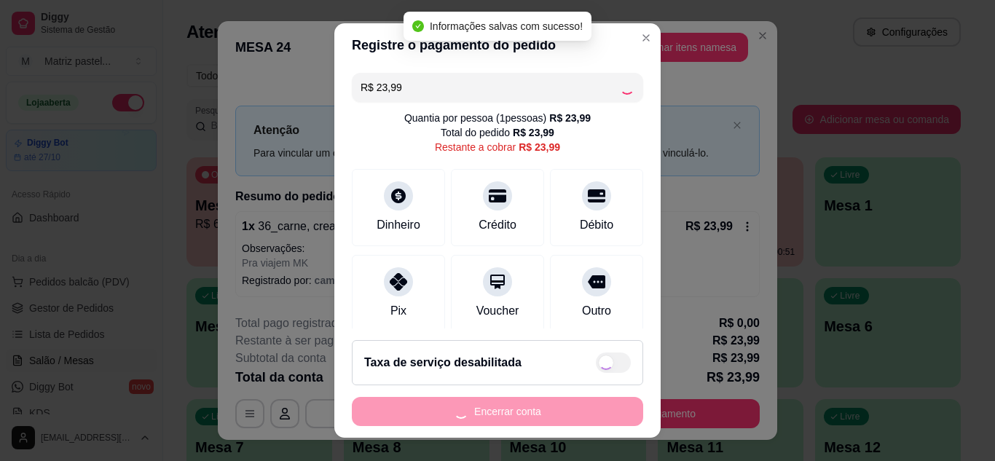
type input "R$ 0,00"
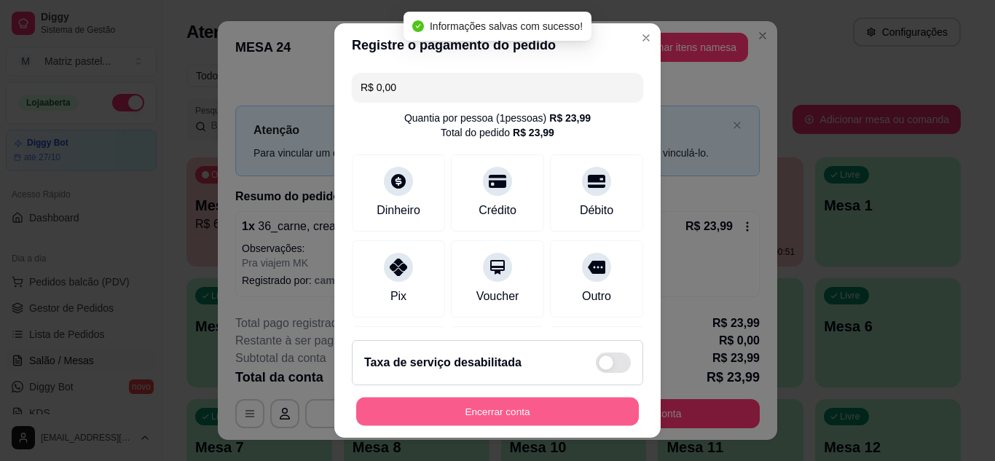
click at [456, 403] on button "Encerrar conta" at bounding box center [497, 412] width 283 height 28
